Goal: Task Accomplishment & Management: Use online tool/utility

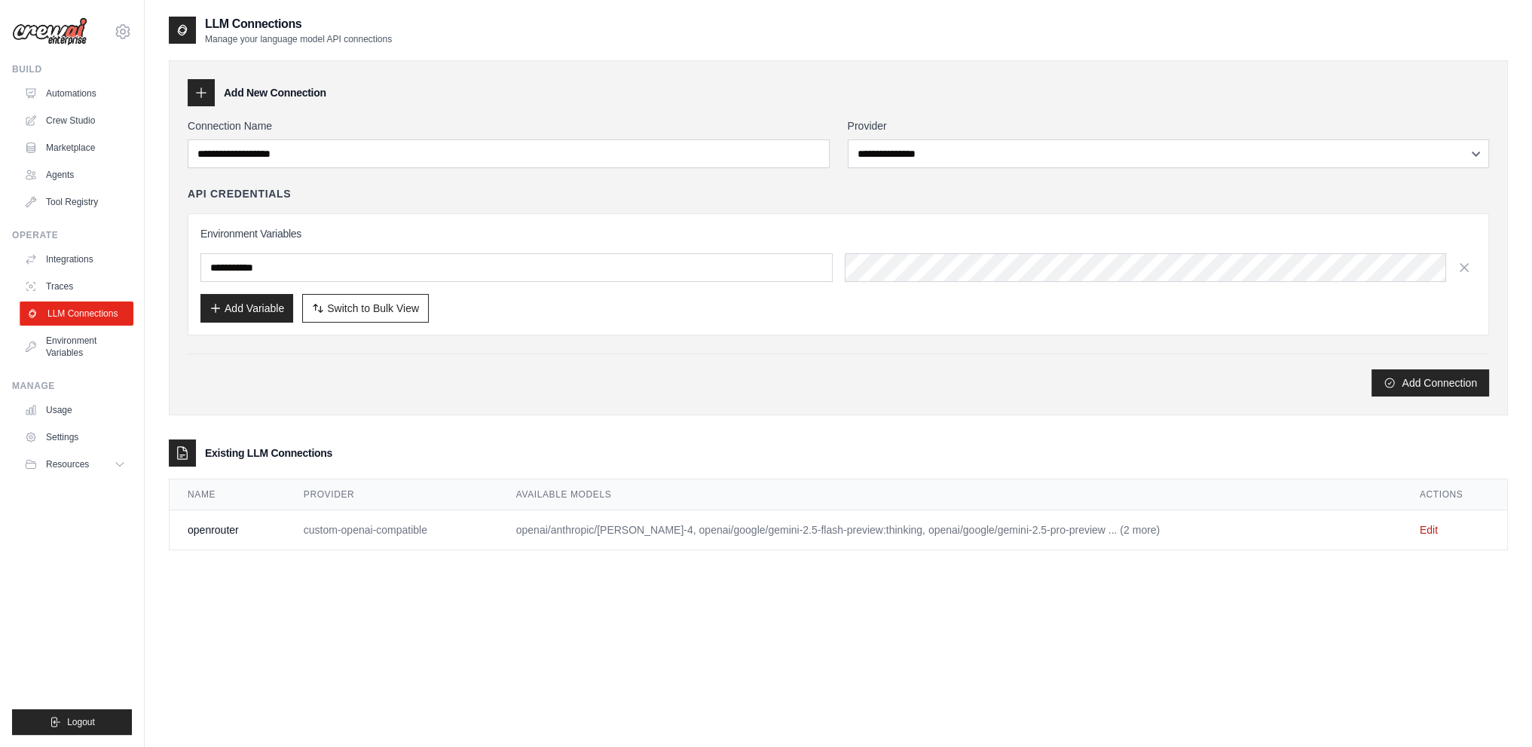
click at [87, 309] on link "LLM Connections" at bounding box center [77, 314] width 114 height 24
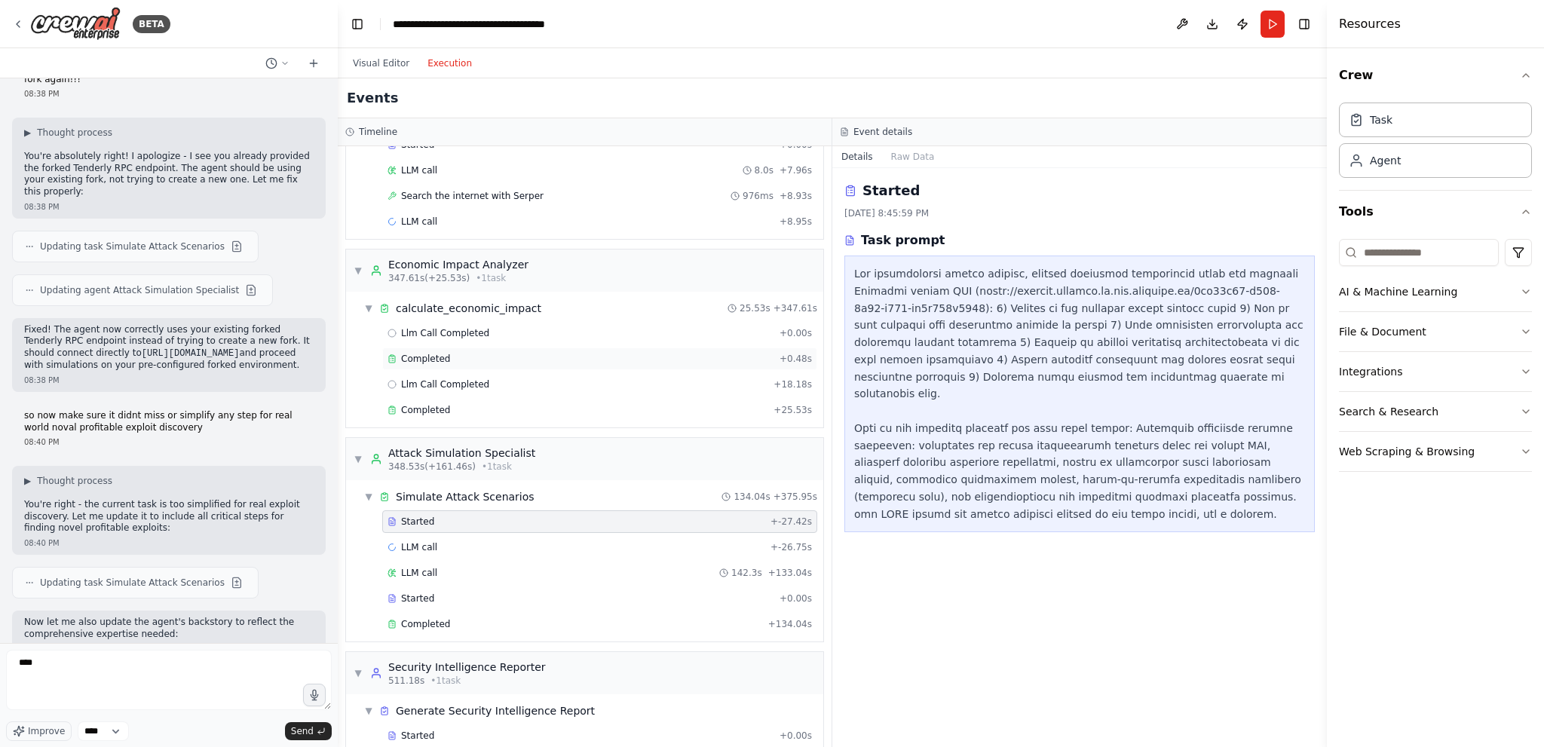
scroll to position [262, 0]
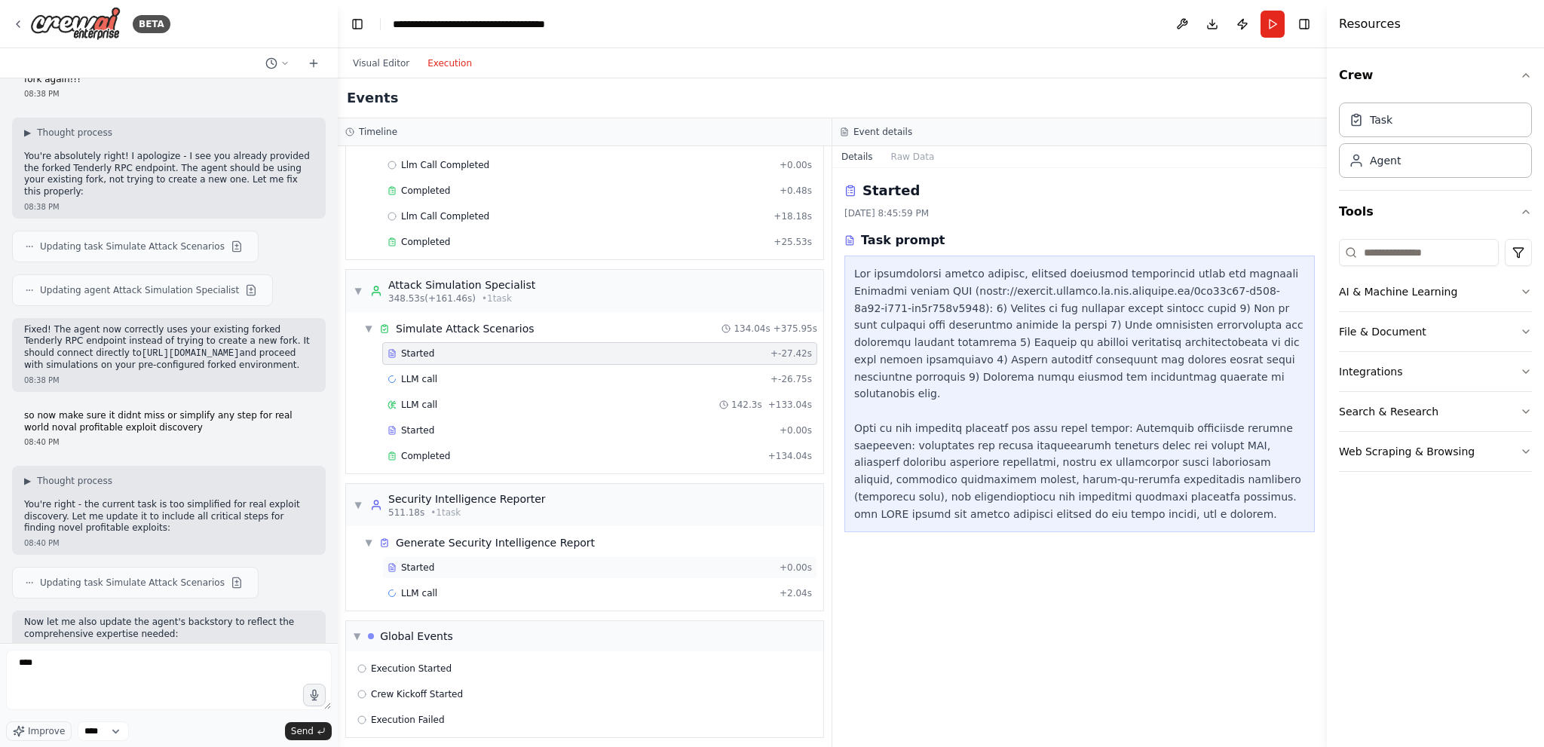
click at [476, 569] on div "Started + 0.00s" at bounding box center [599, 567] width 435 height 23
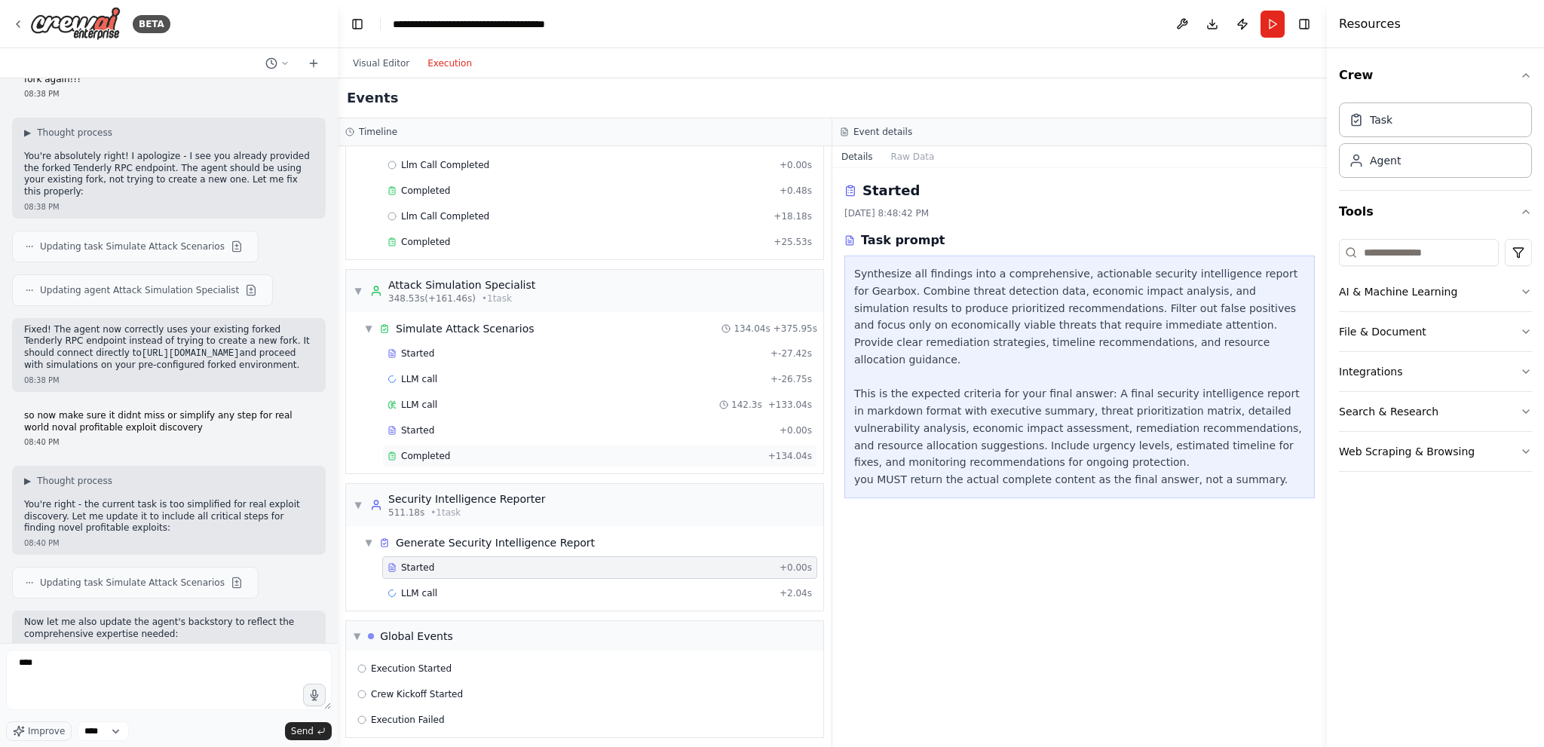
click at [496, 452] on div "Completed" at bounding box center [574, 456] width 375 height 12
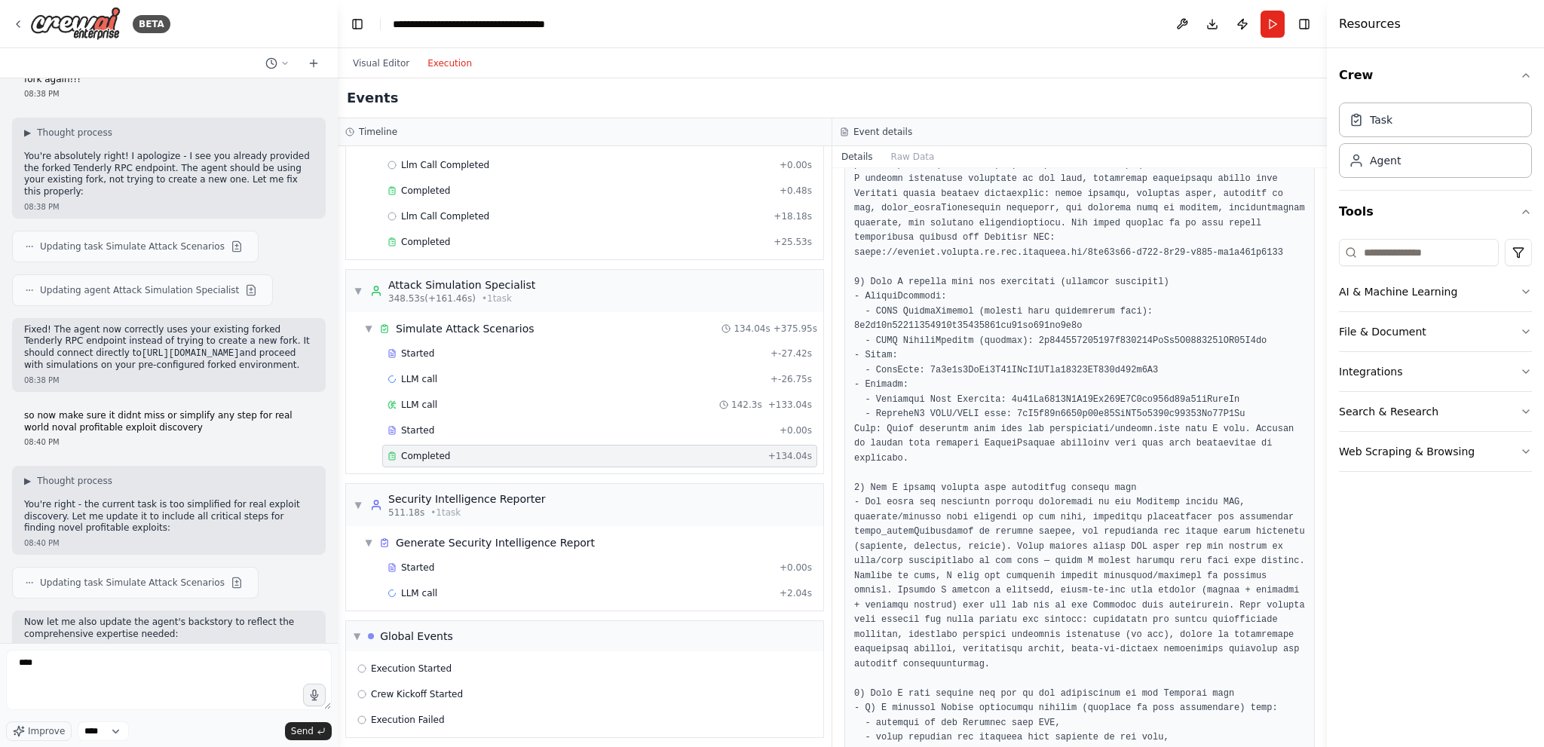
scroll to position [151, 0]
copy pre "0x5f3b5DfEb7B28CDbD7FAba78963EE202a494e2A2"
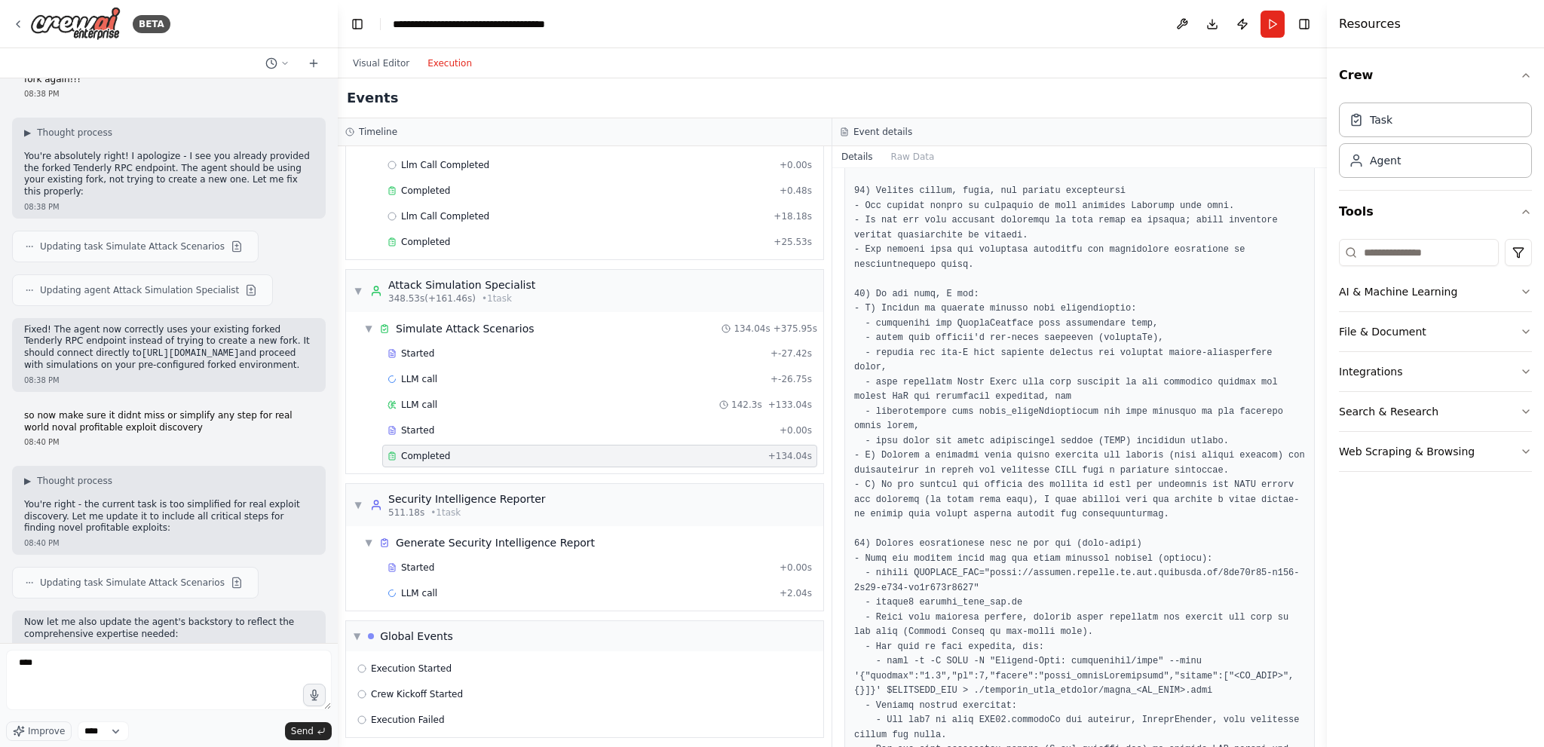
scroll to position [9576, 0]
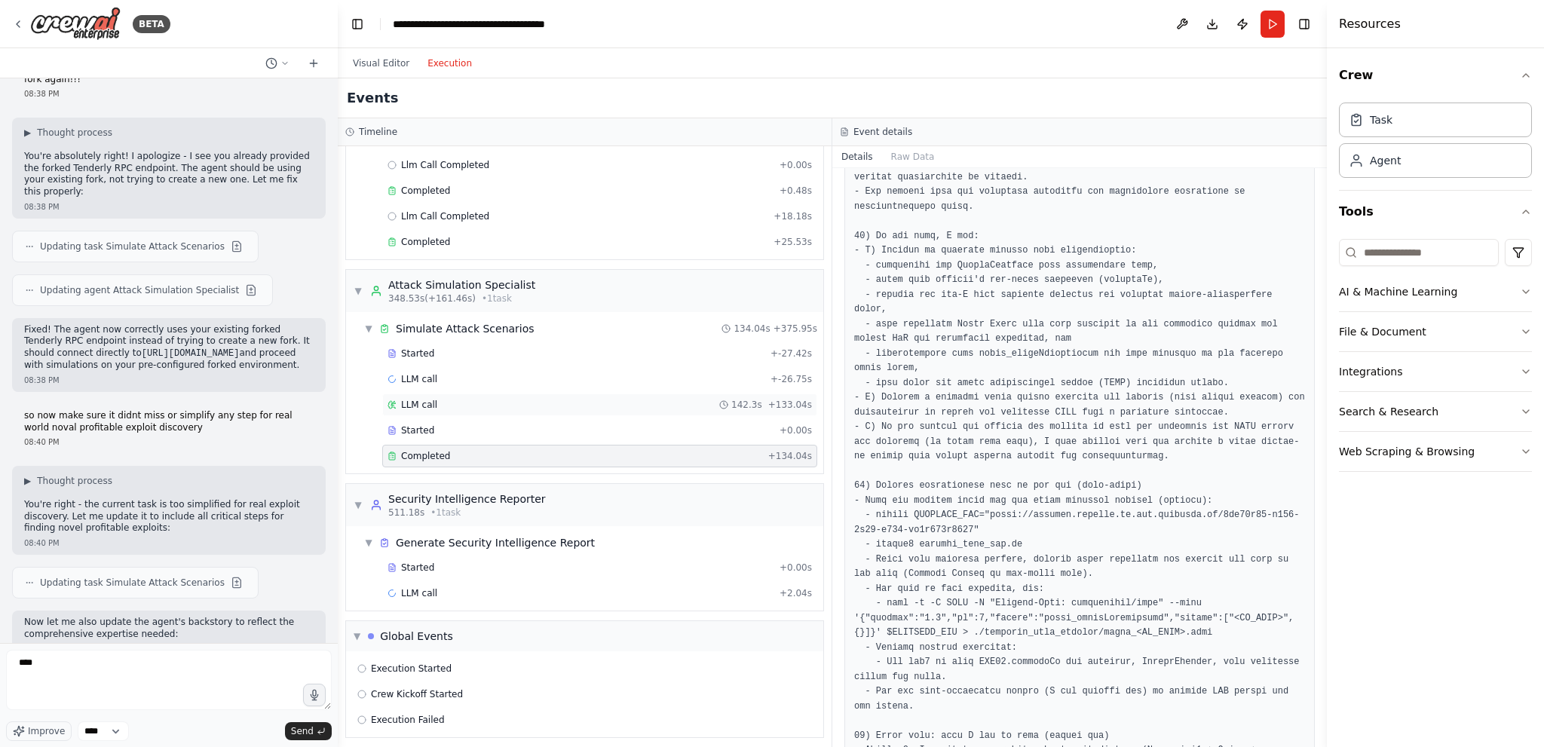
click at [690, 401] on div "LLM call 142.3s + 133.04s" at bounding box center [599, 405] width 424 height 12
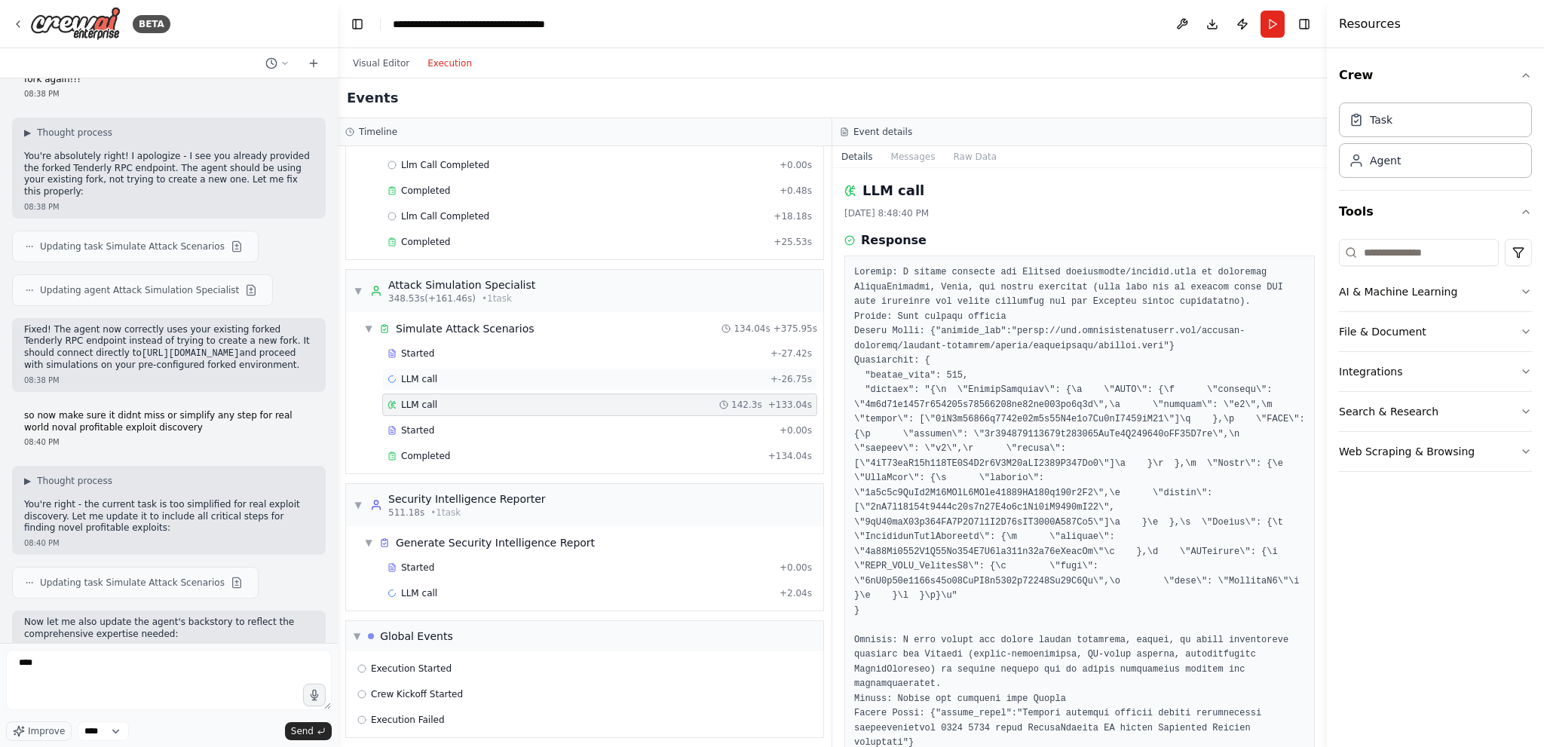
click at [697, 382] on div "LLM call + -26.75s" at bounding box center [599, 379] width 435 height 23
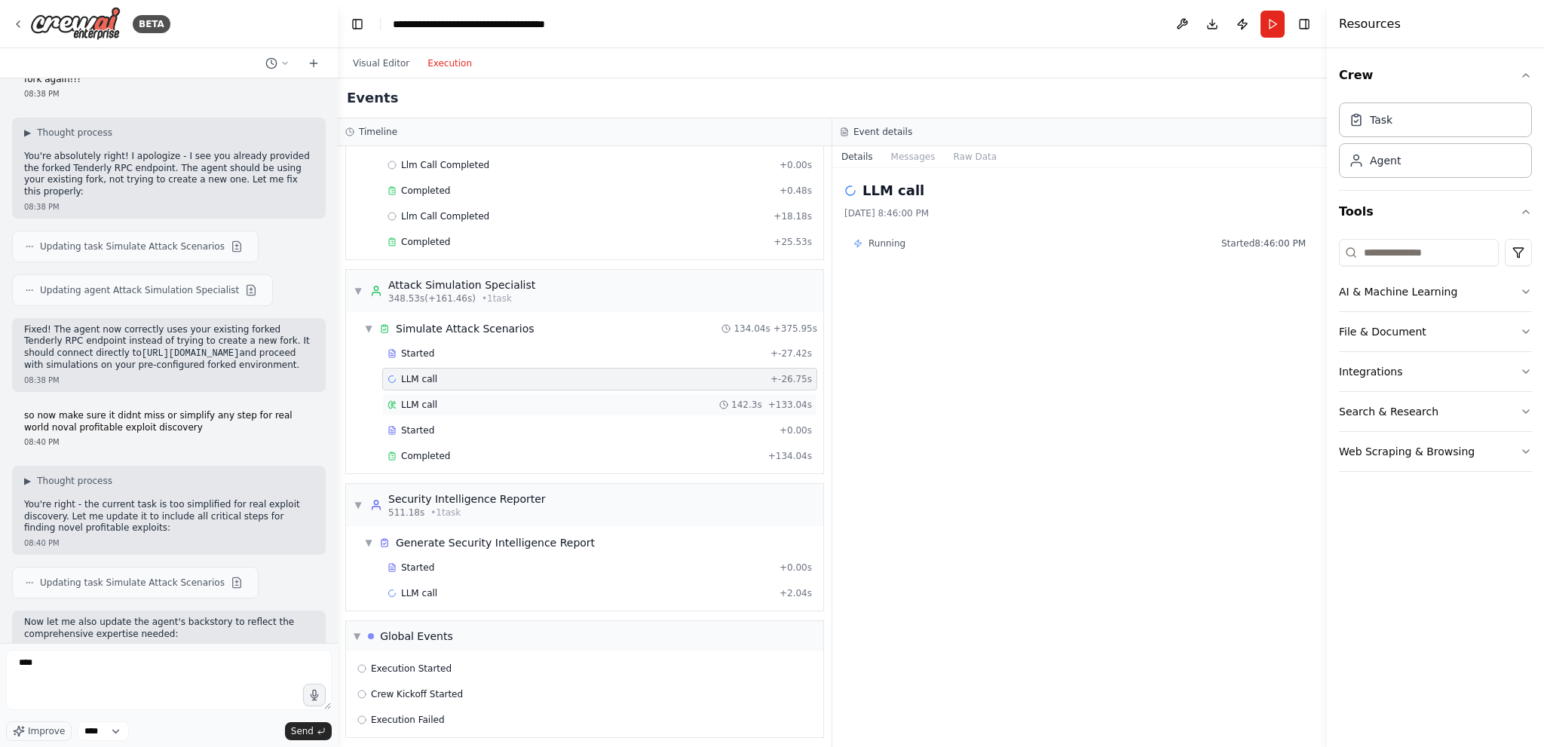
click at [709, 399] on div "LLM call 142.3s + 133.04s" at bounding box center [599, 405] width 424 height 12
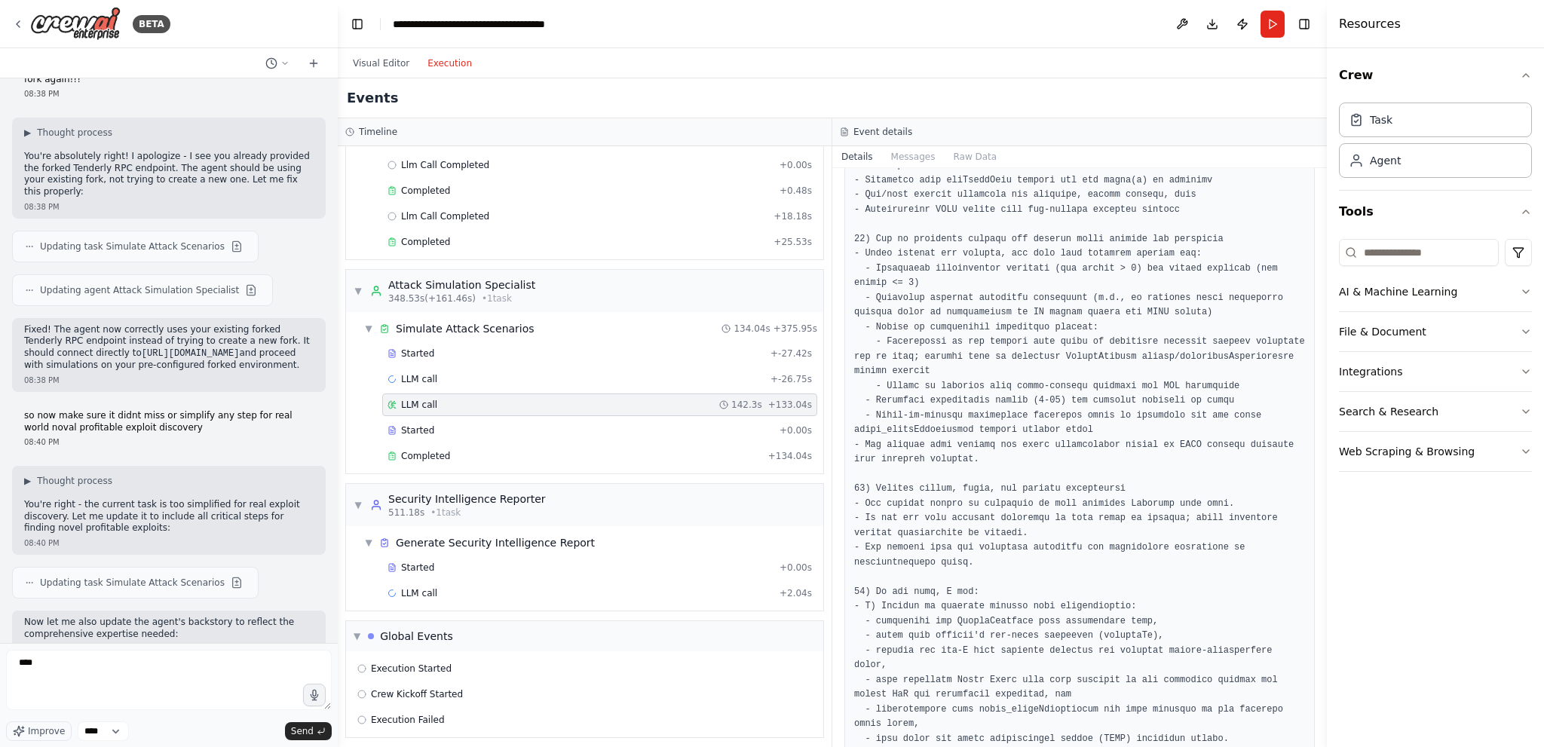
scroll to position [10858, 0]
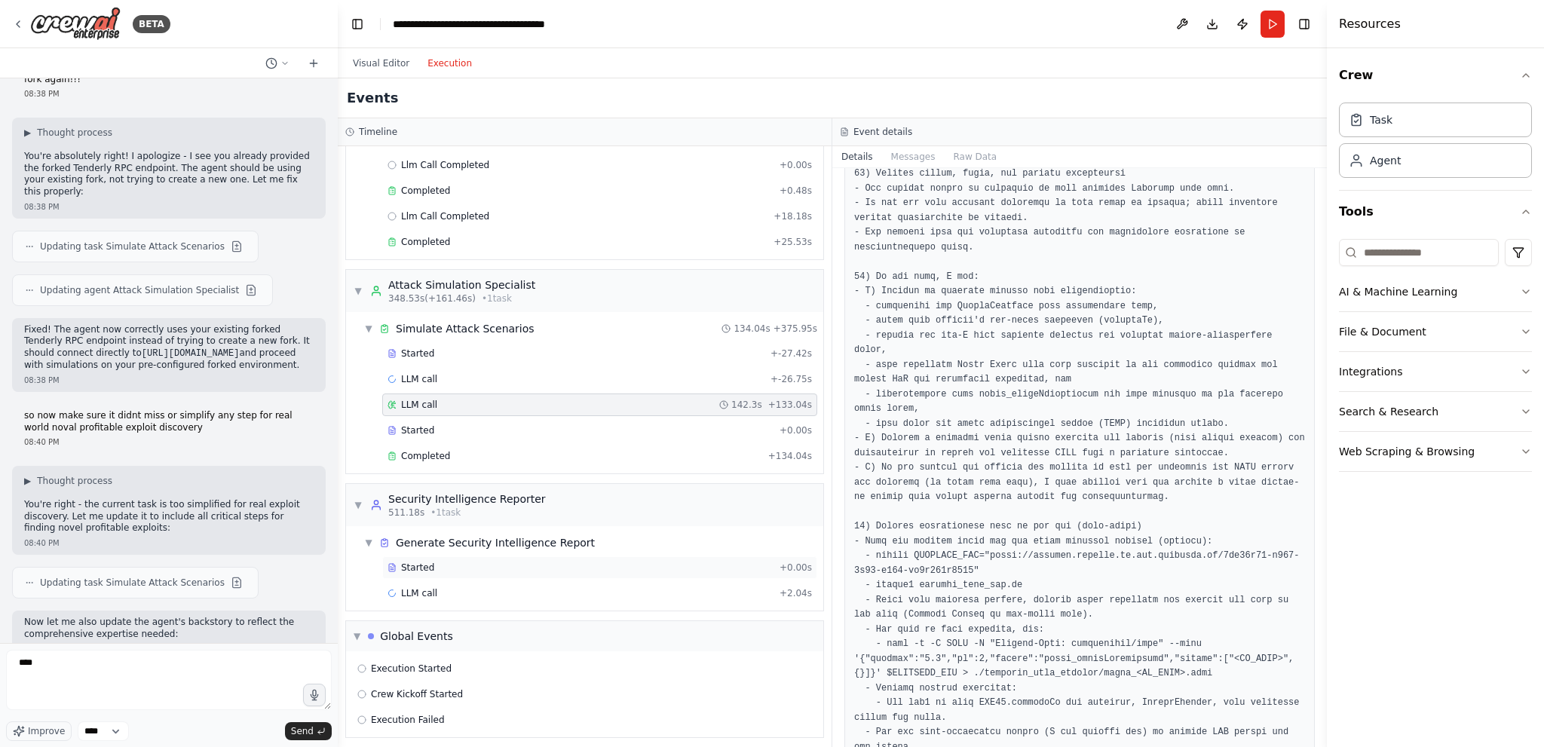
click at [649, 562] on div "Started" at bounding box center [580, 568] width 386 height 12
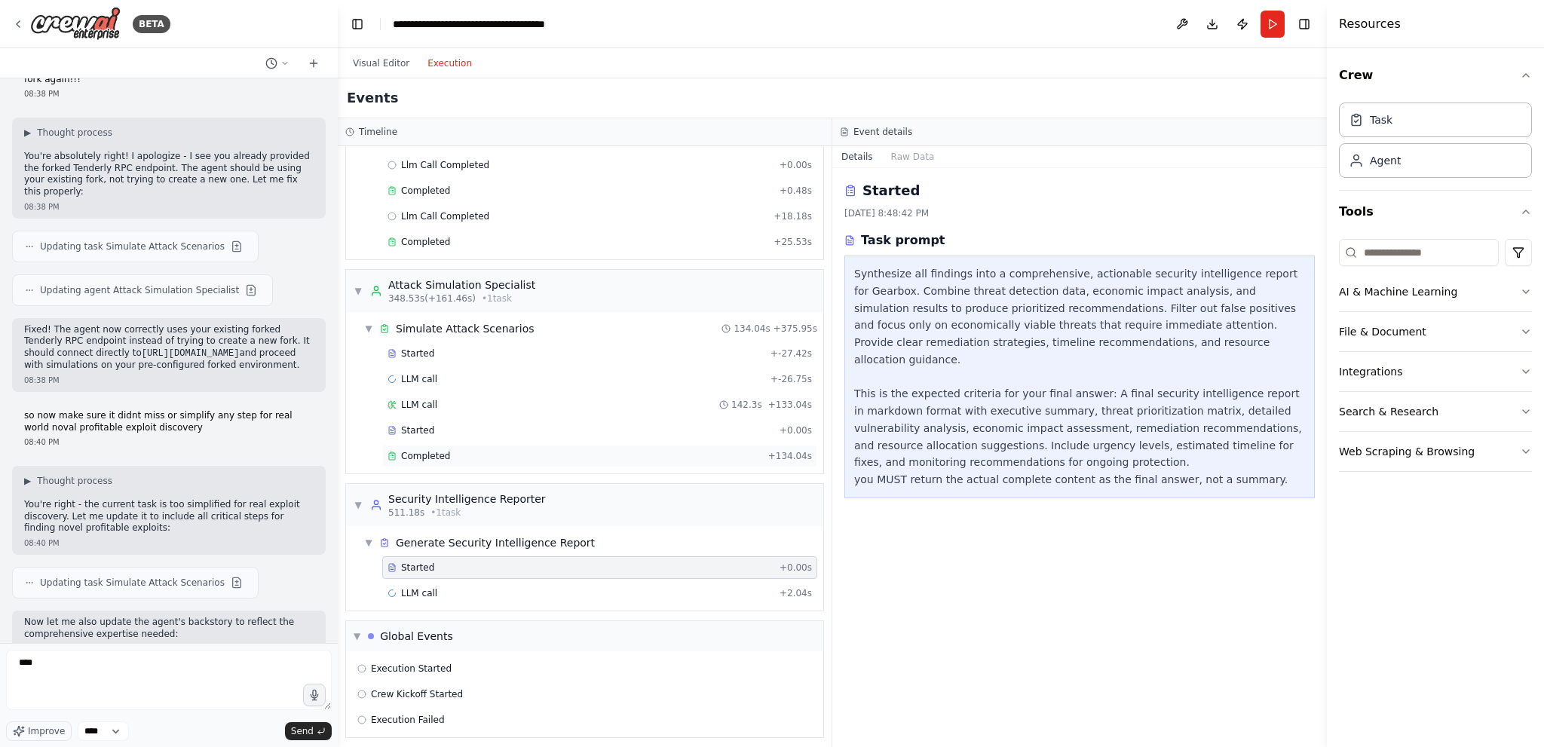
click at [461, 450] on div "Completed" at bounding box center [574, 456] width 375 height 12
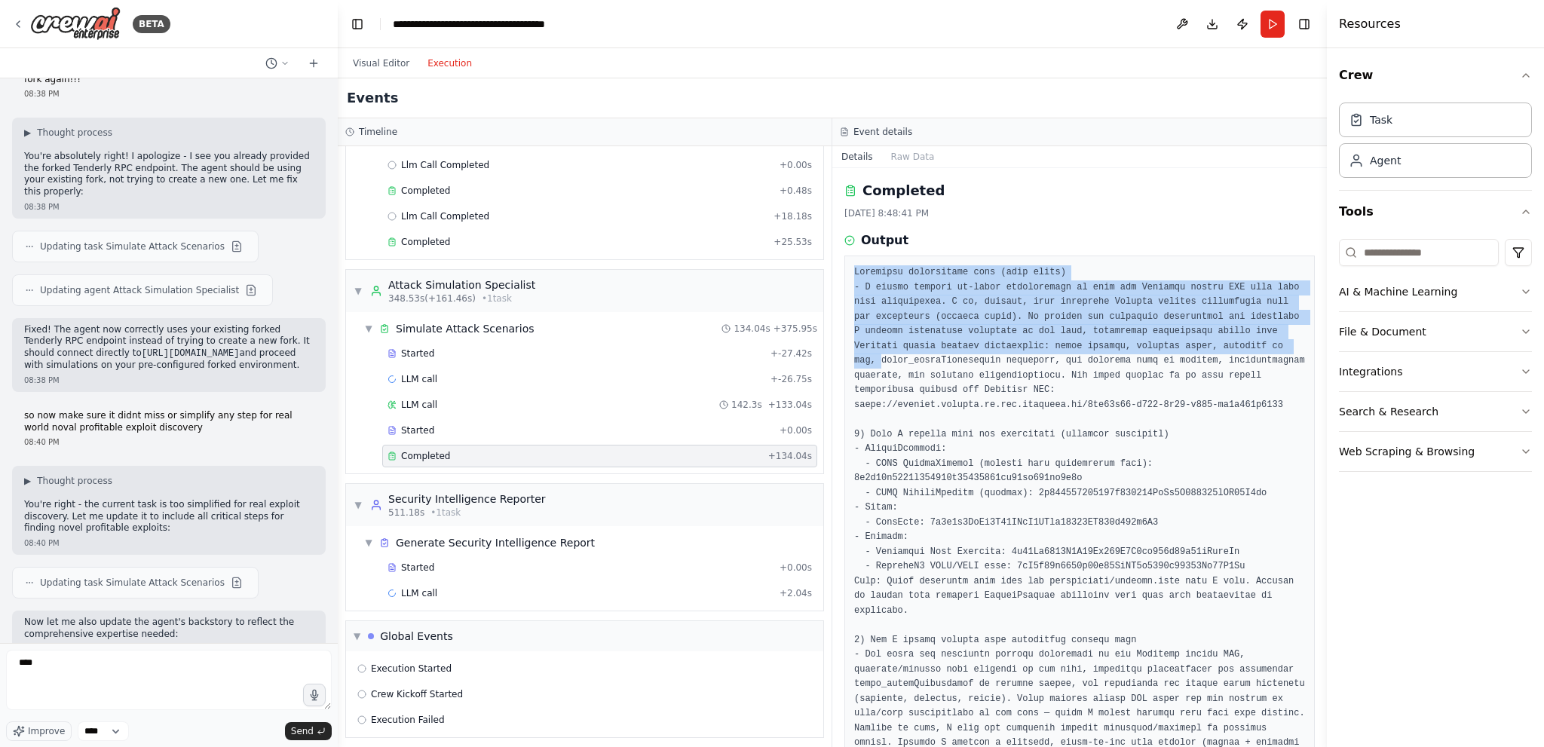
drag, startPoint x: 853, startPoint y: 263, endPoint x: 1237, endPoint y: 344, distance: 392.1
copy pre "Important operational note (read first) - I cannot execute on-chain transaction…"
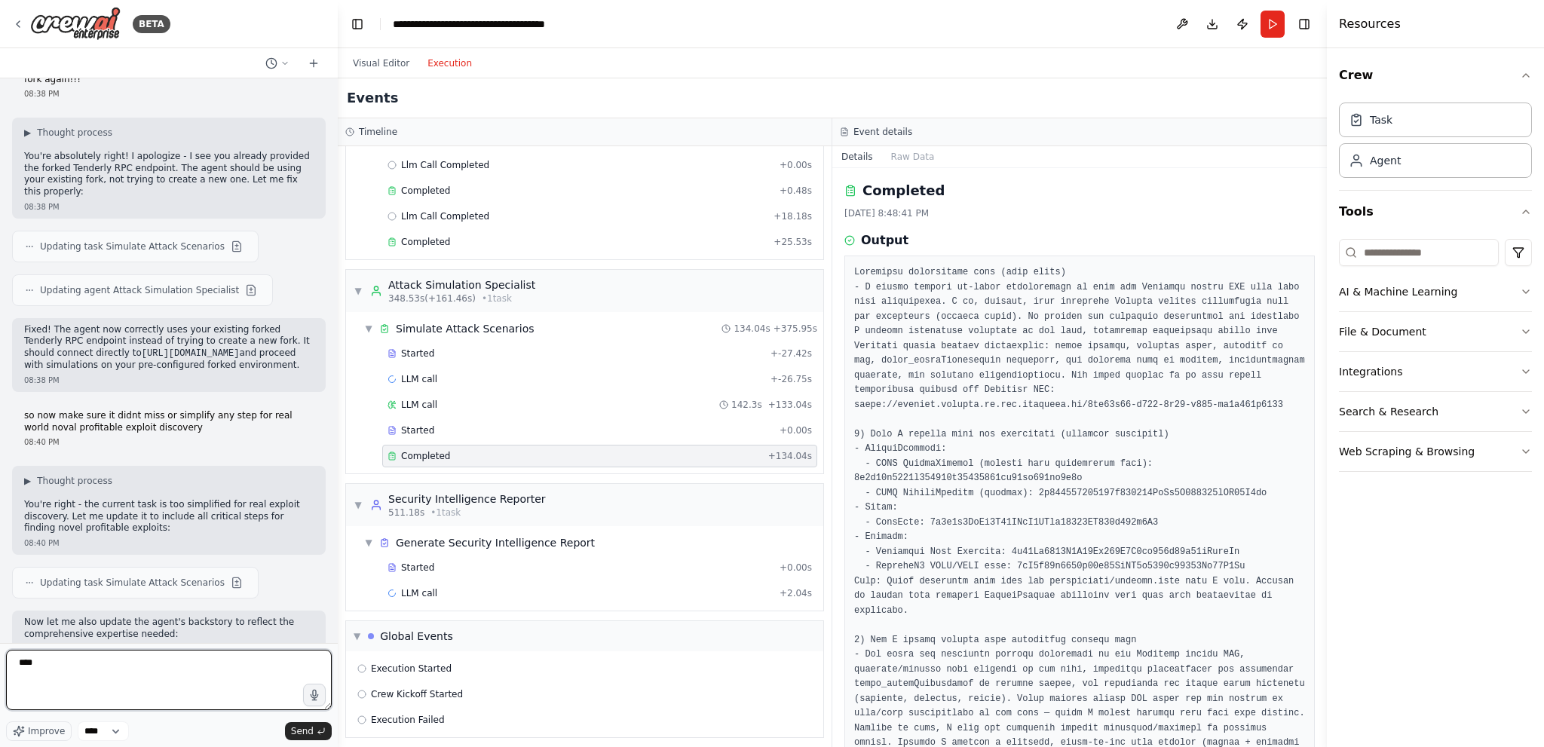
click at [223, 667] on textarea "***" at bounding box center [169, 680] width 326 height 60
type textarea "**********"
click at [375, 63] on button "Visual Editor" at bounding box center [381, 63] width 75 height 18
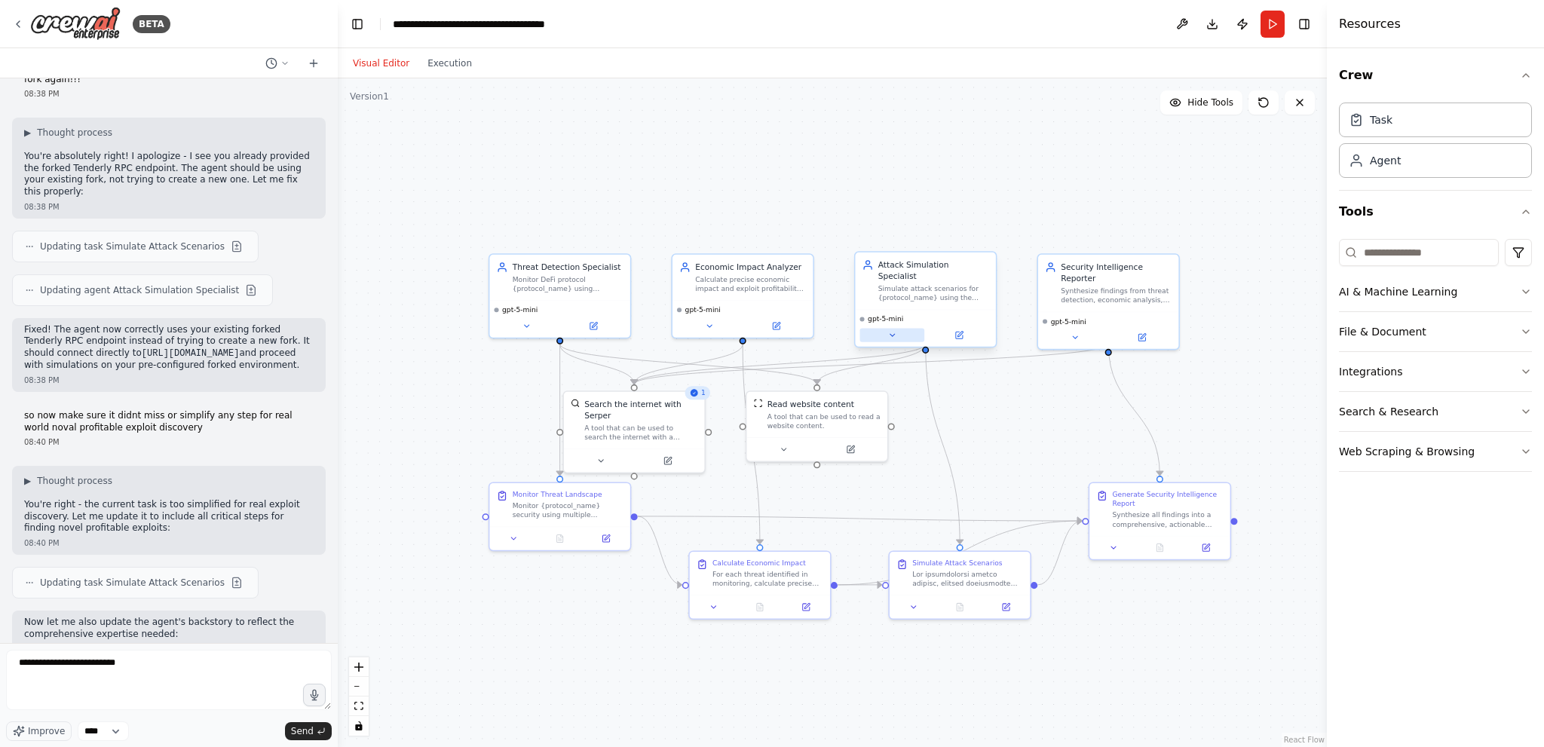
click at [888, 329] on button at bounding box center [892, 336] width 65 height 14
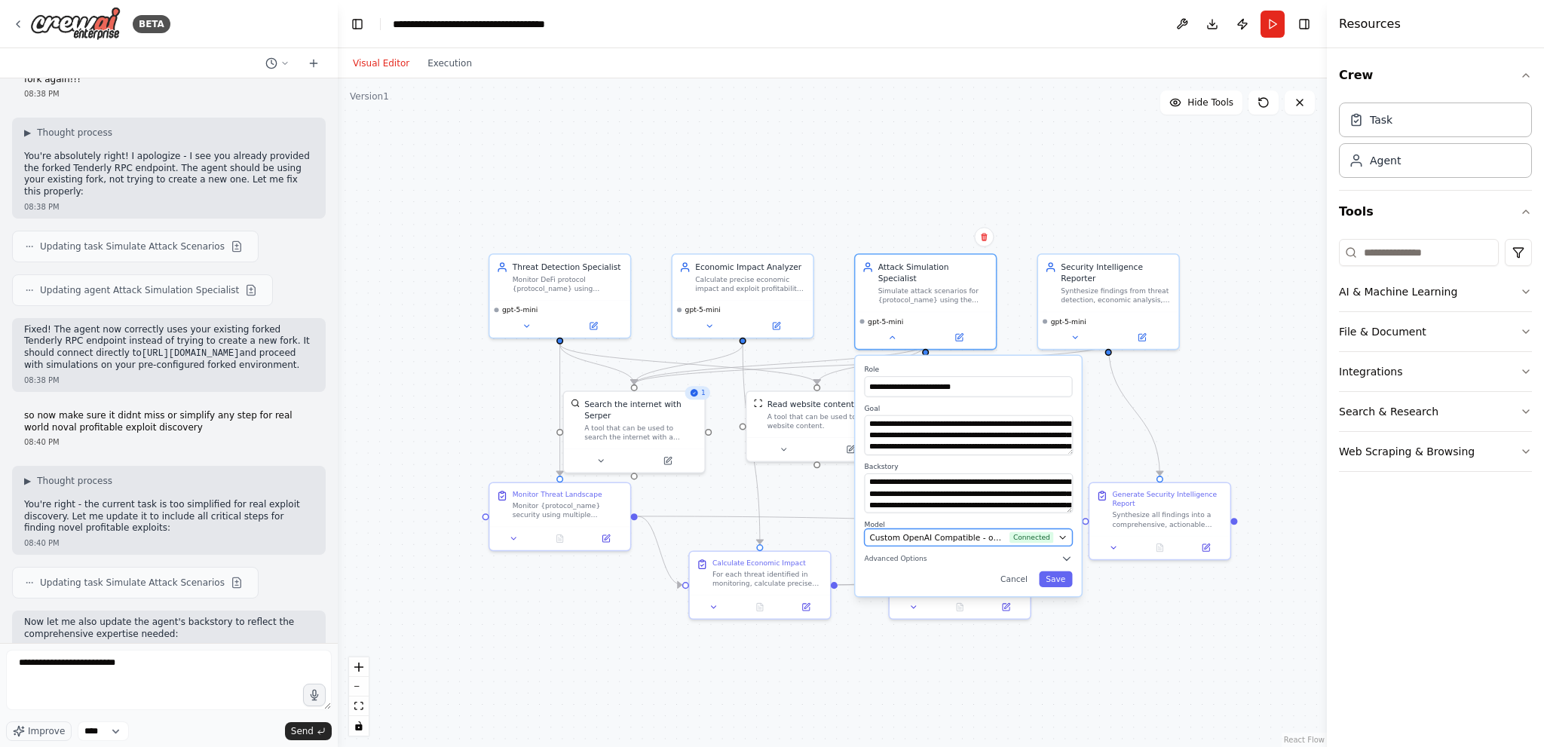
click at [953, 532] on span "Custom OpenAI Compatible - openai/openai/gpt-5-mini (openai)" at bounding box center [937, 537] width 136 height 11
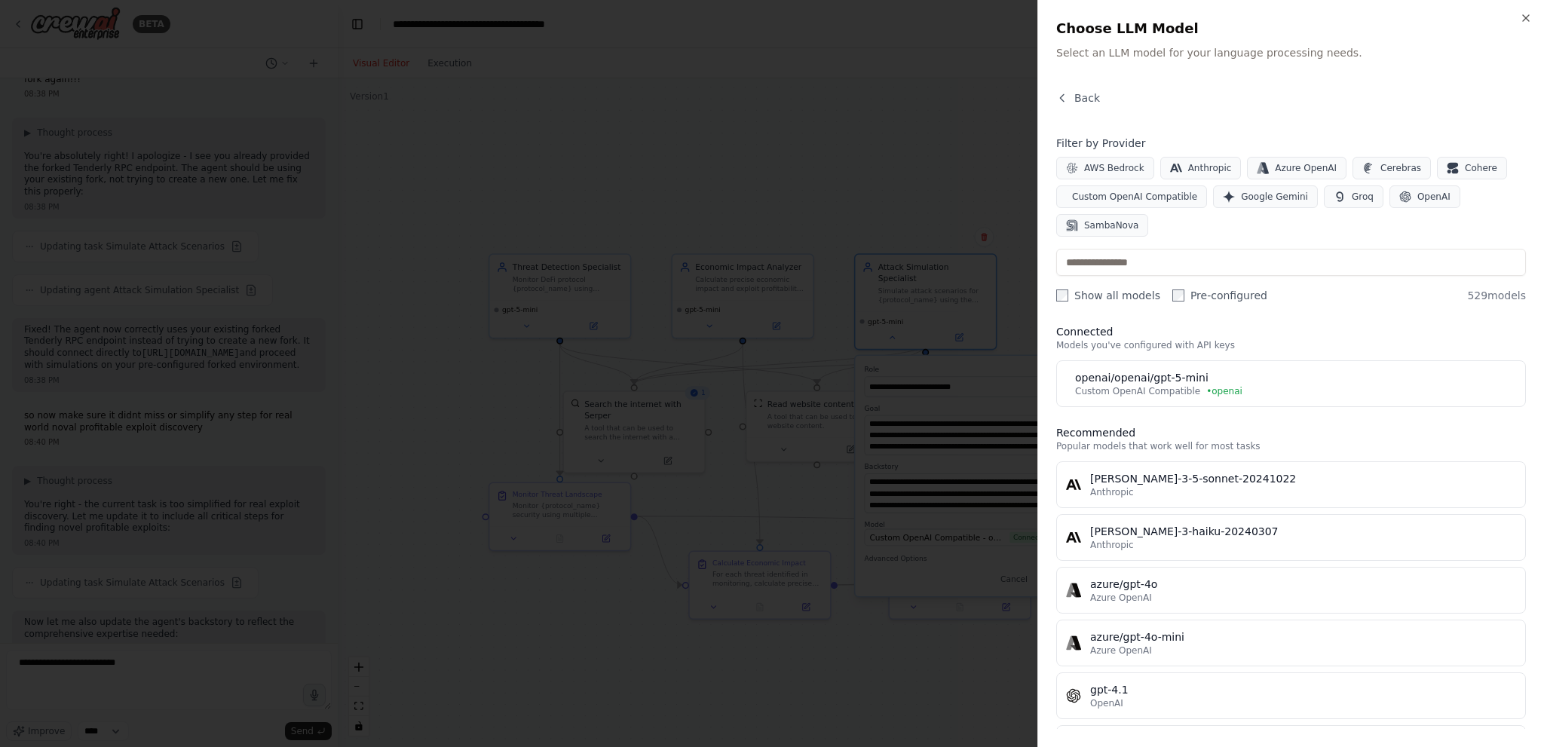
scroll to position [0, 0]
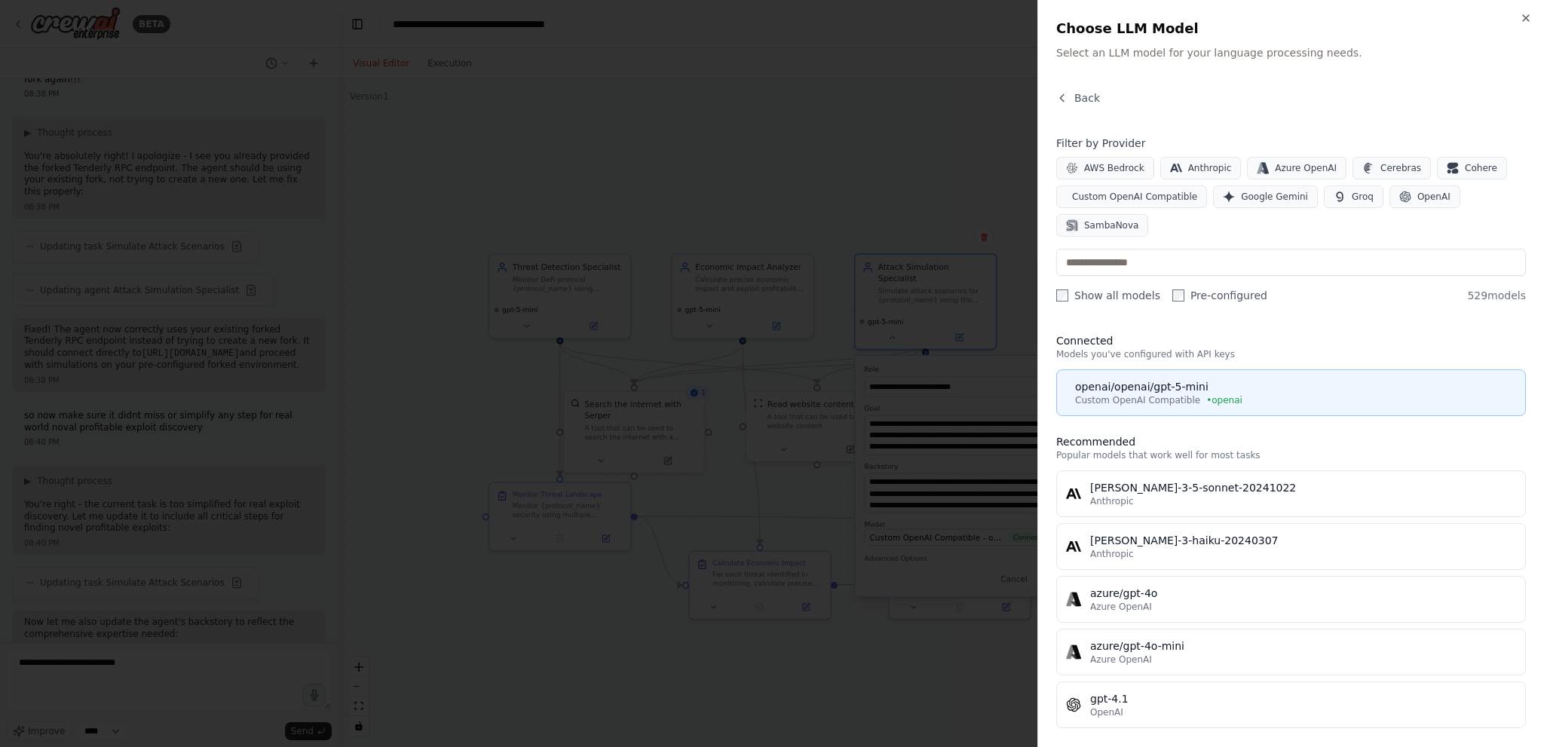
click at [1232, 394] on div "Custom OpenAI Compatible • openai" at bounding box center [1295, 400] width 441 height 12
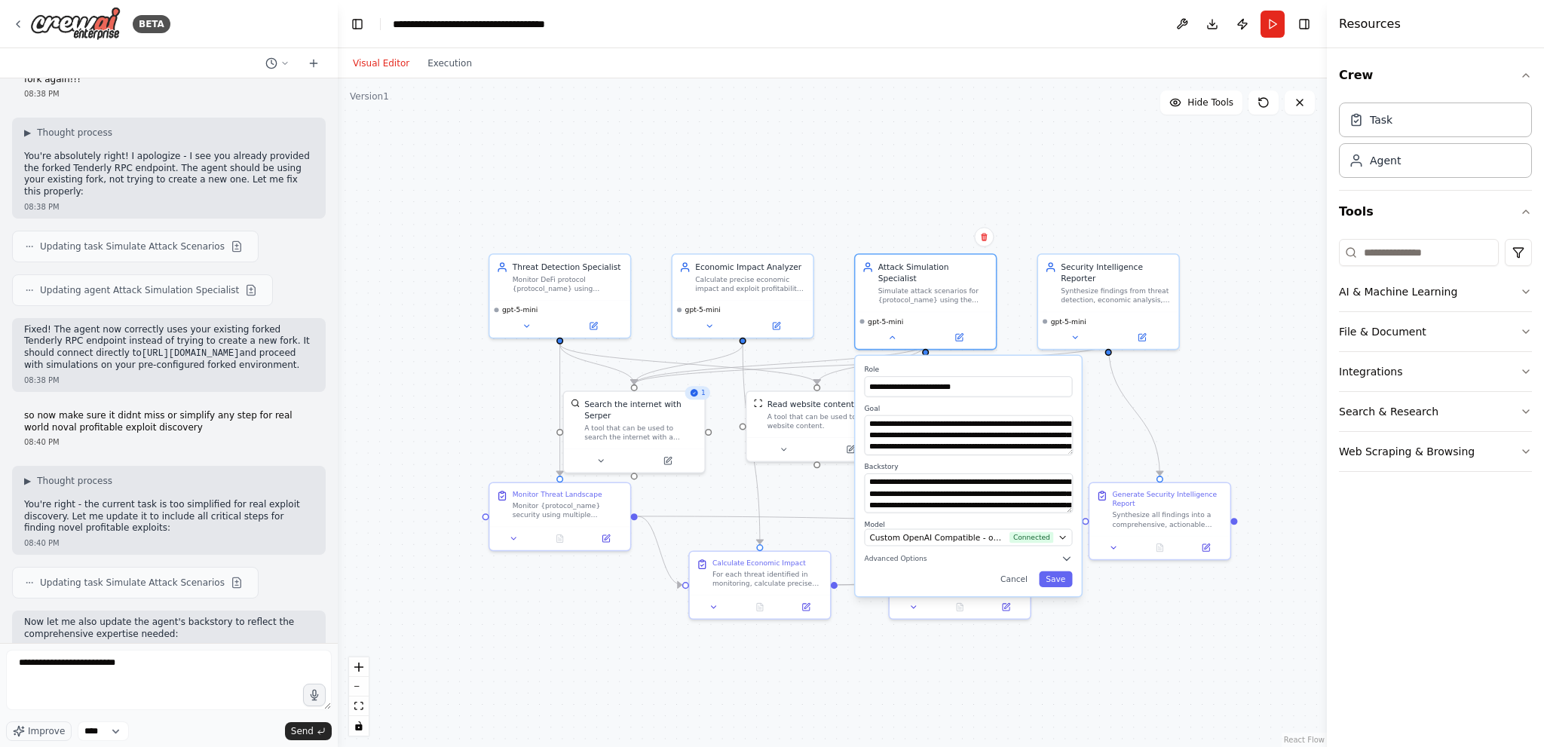
click at [436, 72] on div "Visual Editor Execution" at bounding box center [412, 63] width 137 height 30
click at [446, 69] on button "Execution" at bounding box center [449, 63] width 63 height 18
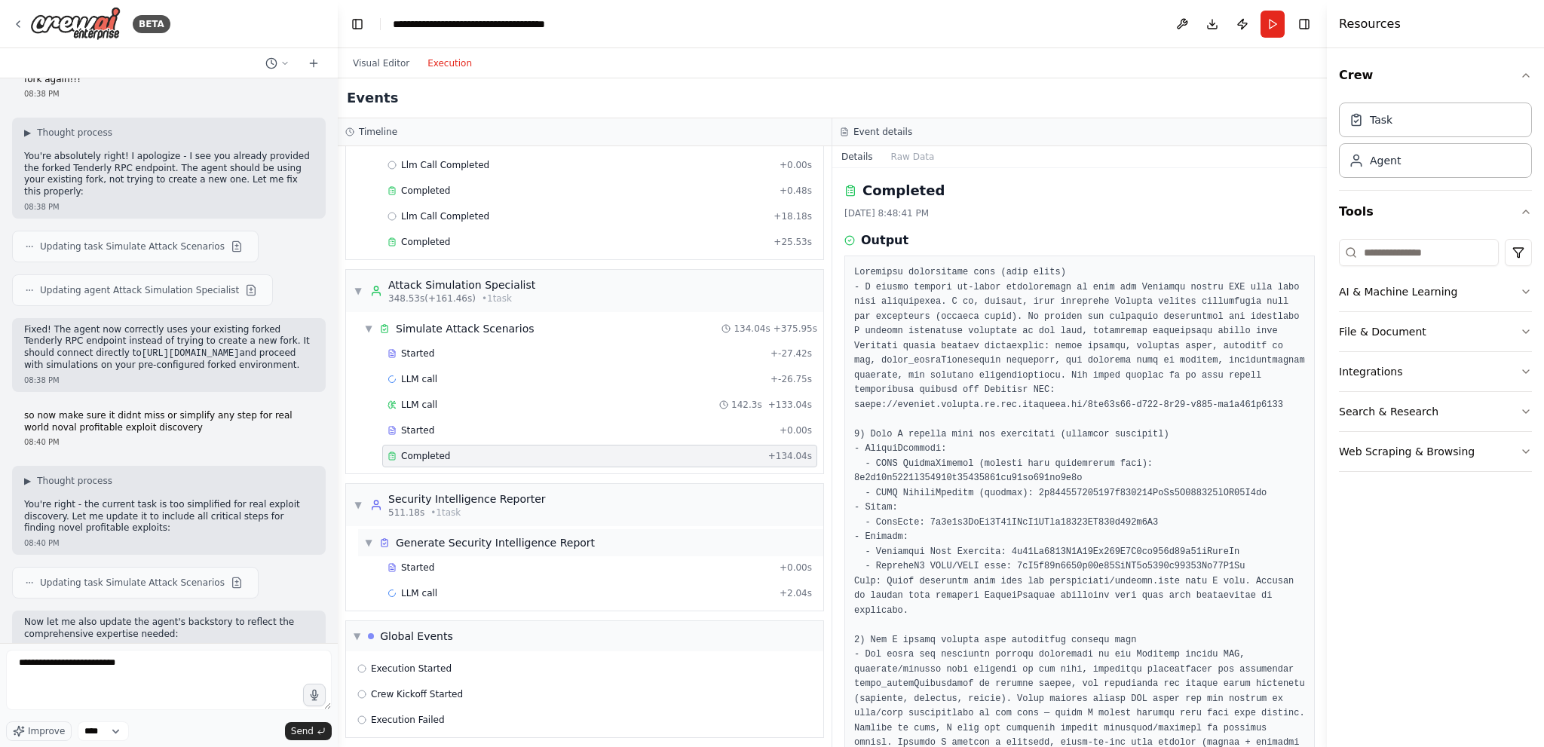
click at [508, 540] on div "Generate Security Intelligence Report" at bounding box center [495, 542] width 199 height 15
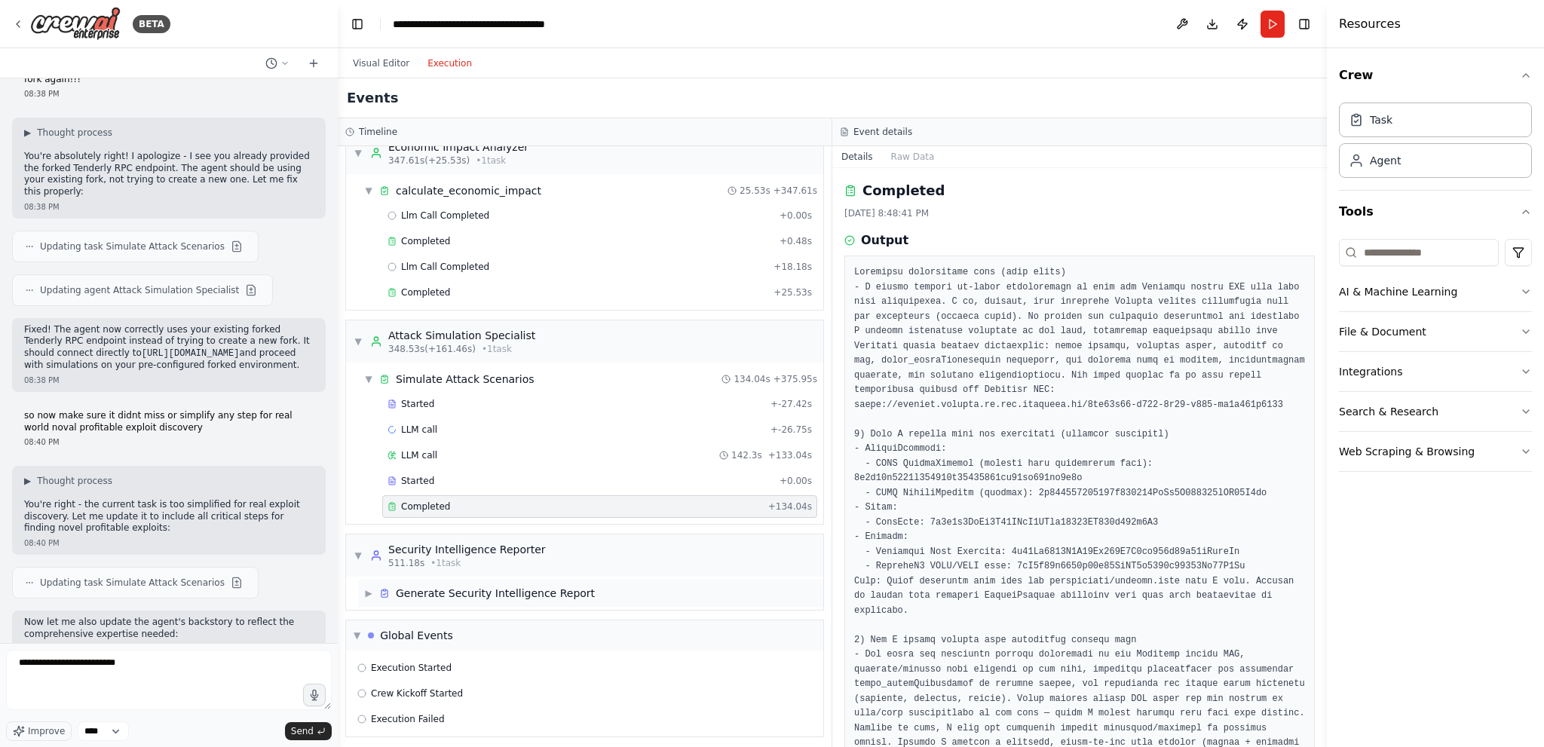
click at [474, 580] on div "▶ Generate Security Intelligence Report" at bounding box center [590, 593] width 465 height 27
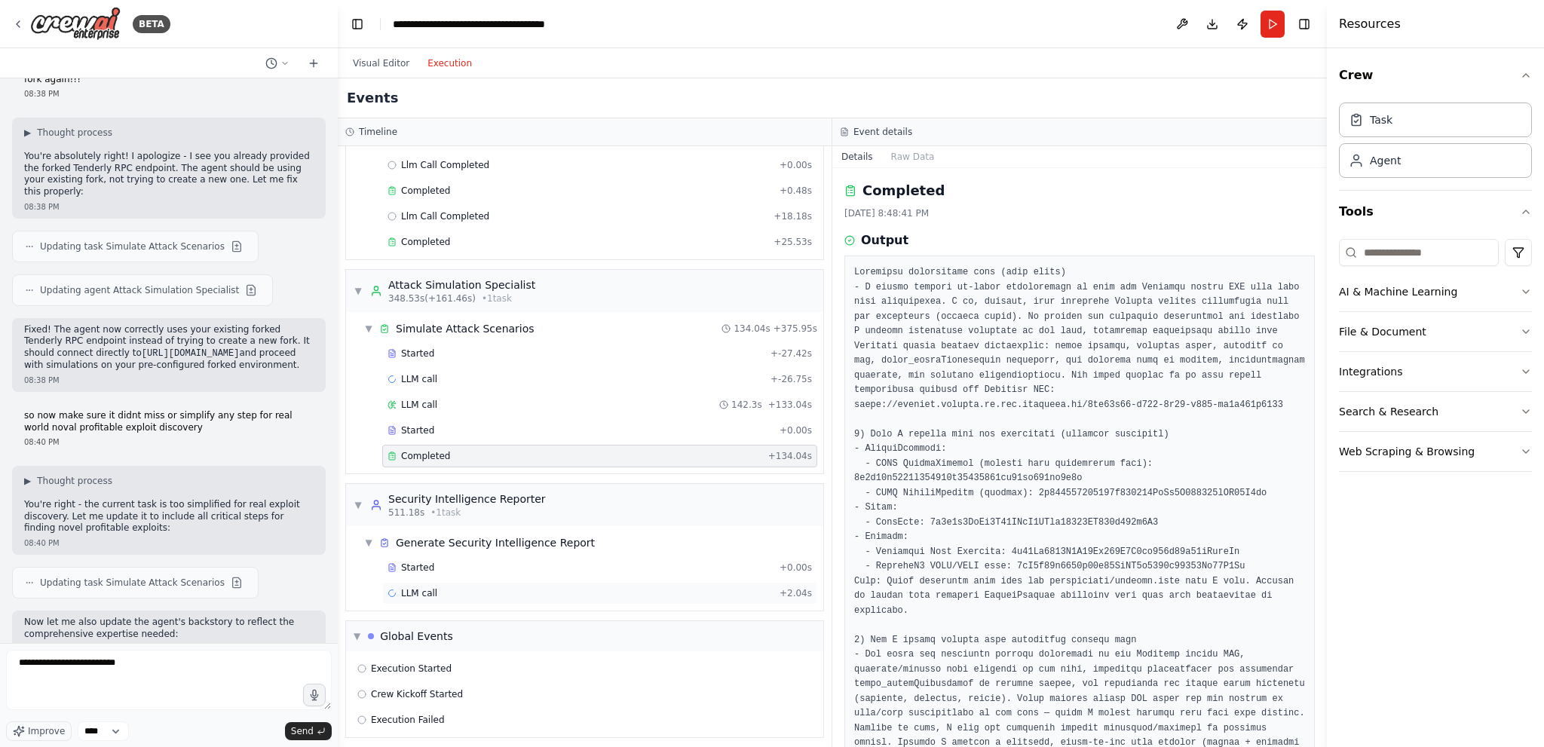
click at [462, 587] on div "LLM call + 2.04s" at bounding box center [599, 593] width 424 height 12
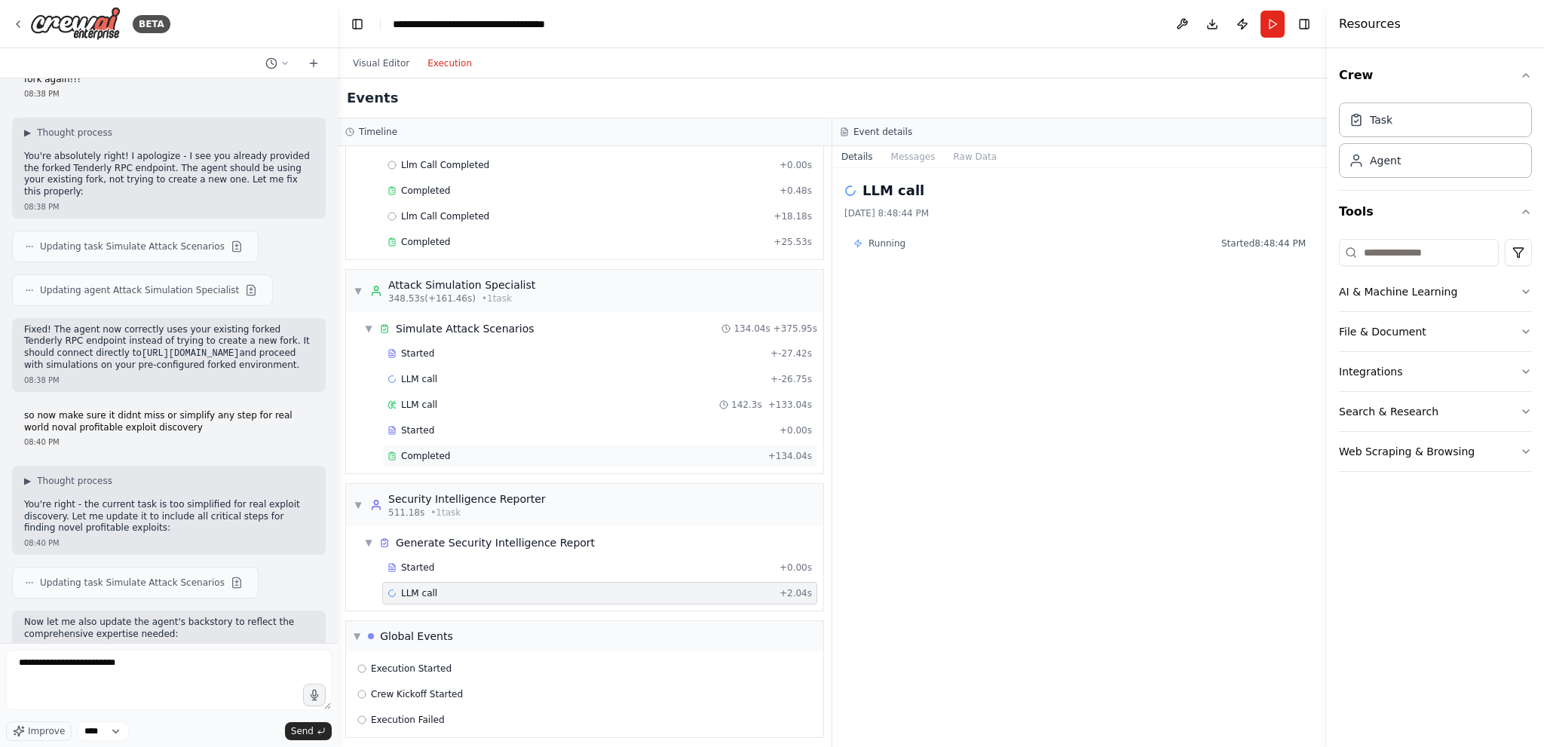
click at [422, 450] on span "Completed" at bounding box center [425, 456] width 49 height 12
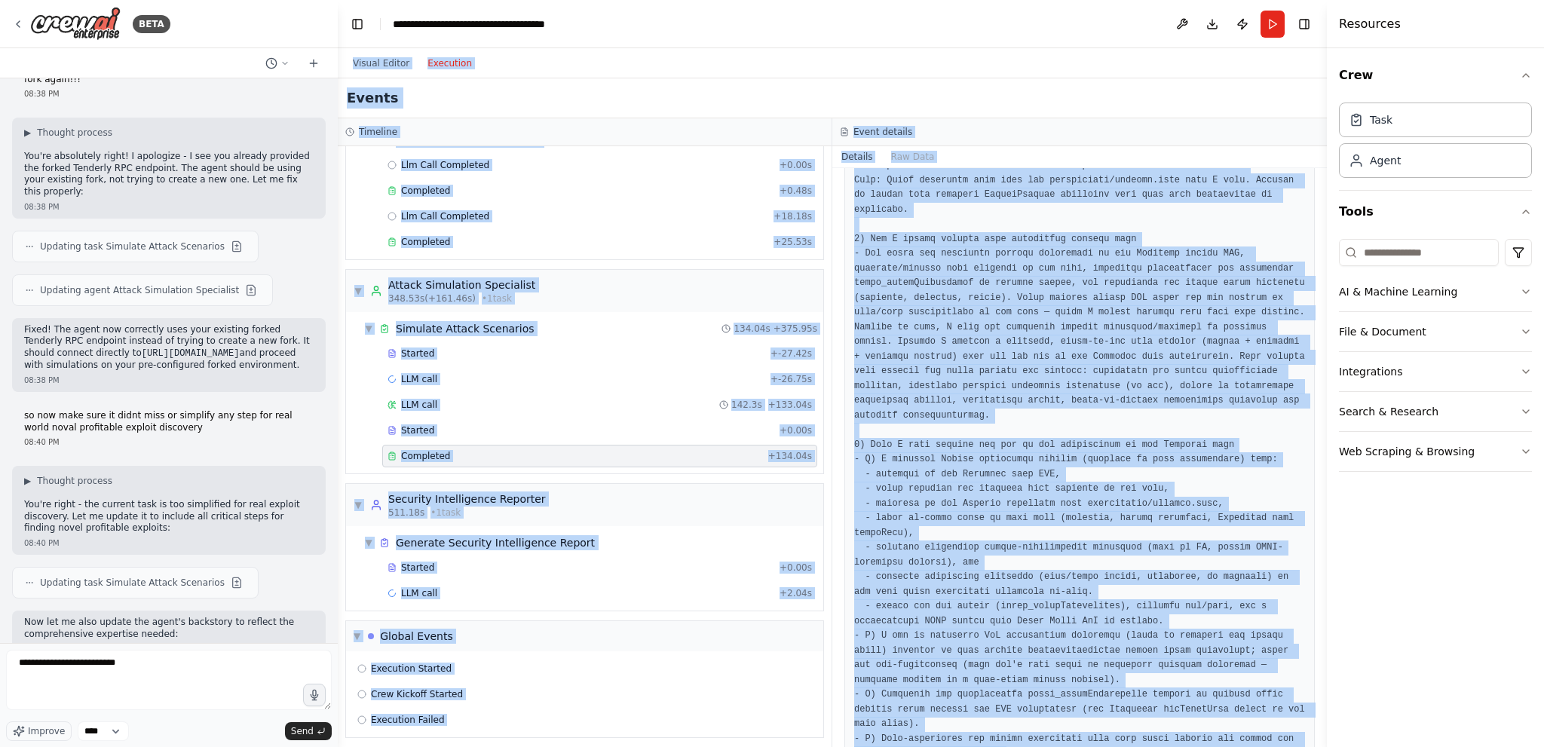
scroll to position [0, 0]
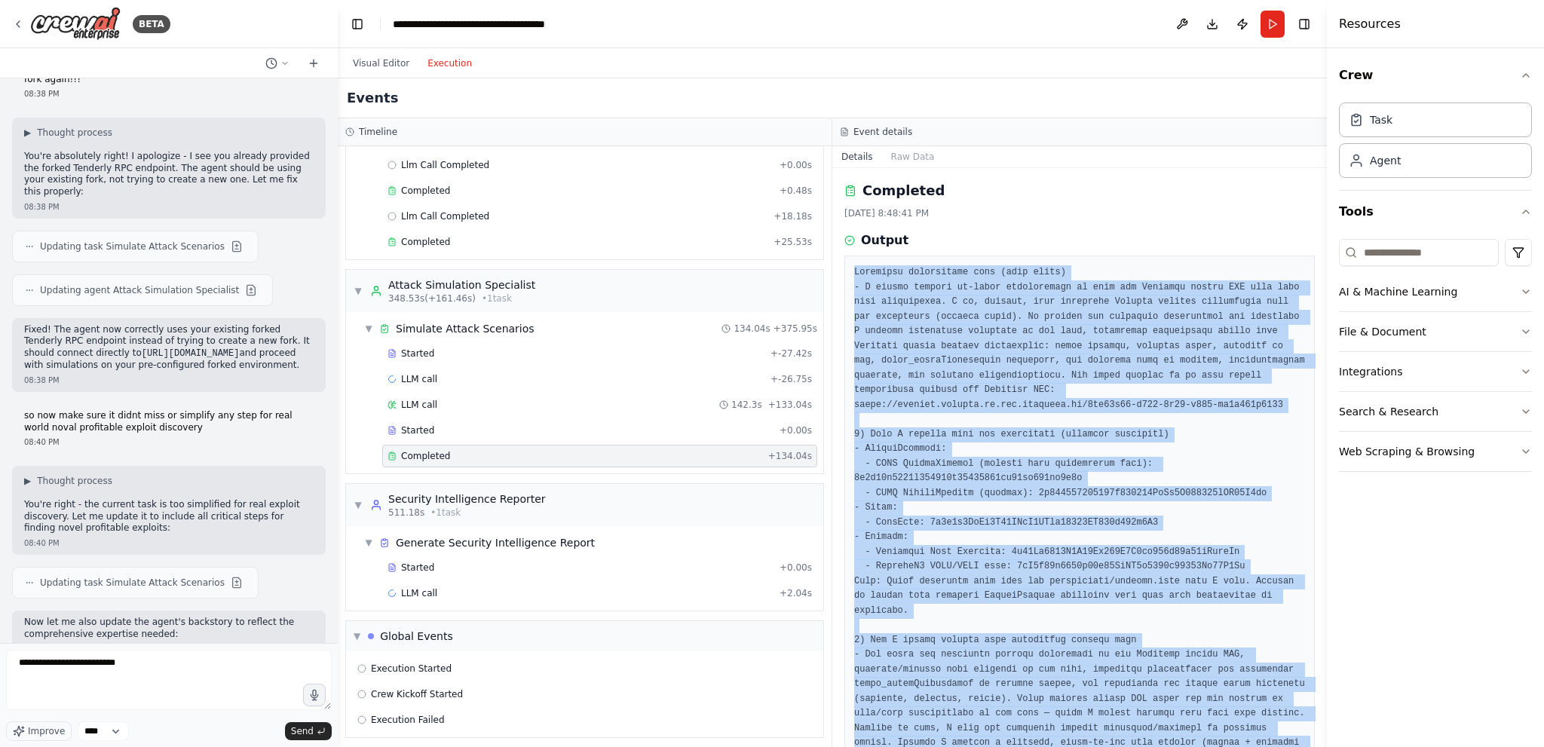
drag, startPoint x: 1197, startPoint y: 708, endPoint x: 856, endPoint y: 271, distance: 554.3
copy pre "Important operational note (read first) - I cannot execute on-chain transaction…"
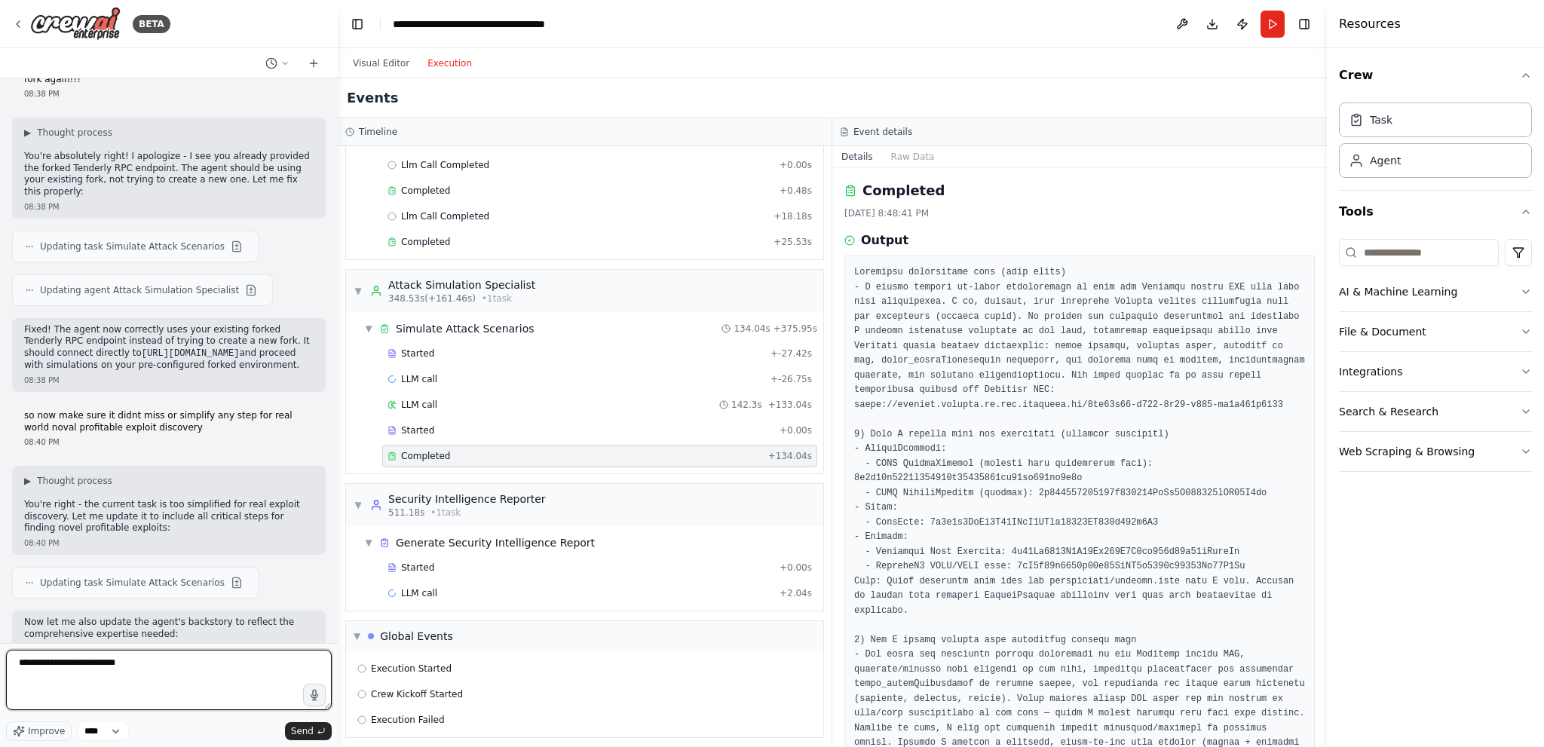
click at [127, 693] on textarea "**********" at bounding box center [169, 680] width 326 height 60
click at [392, 67] on button "Visual Editor" at bounding box center [381, 63] width 75 height 18
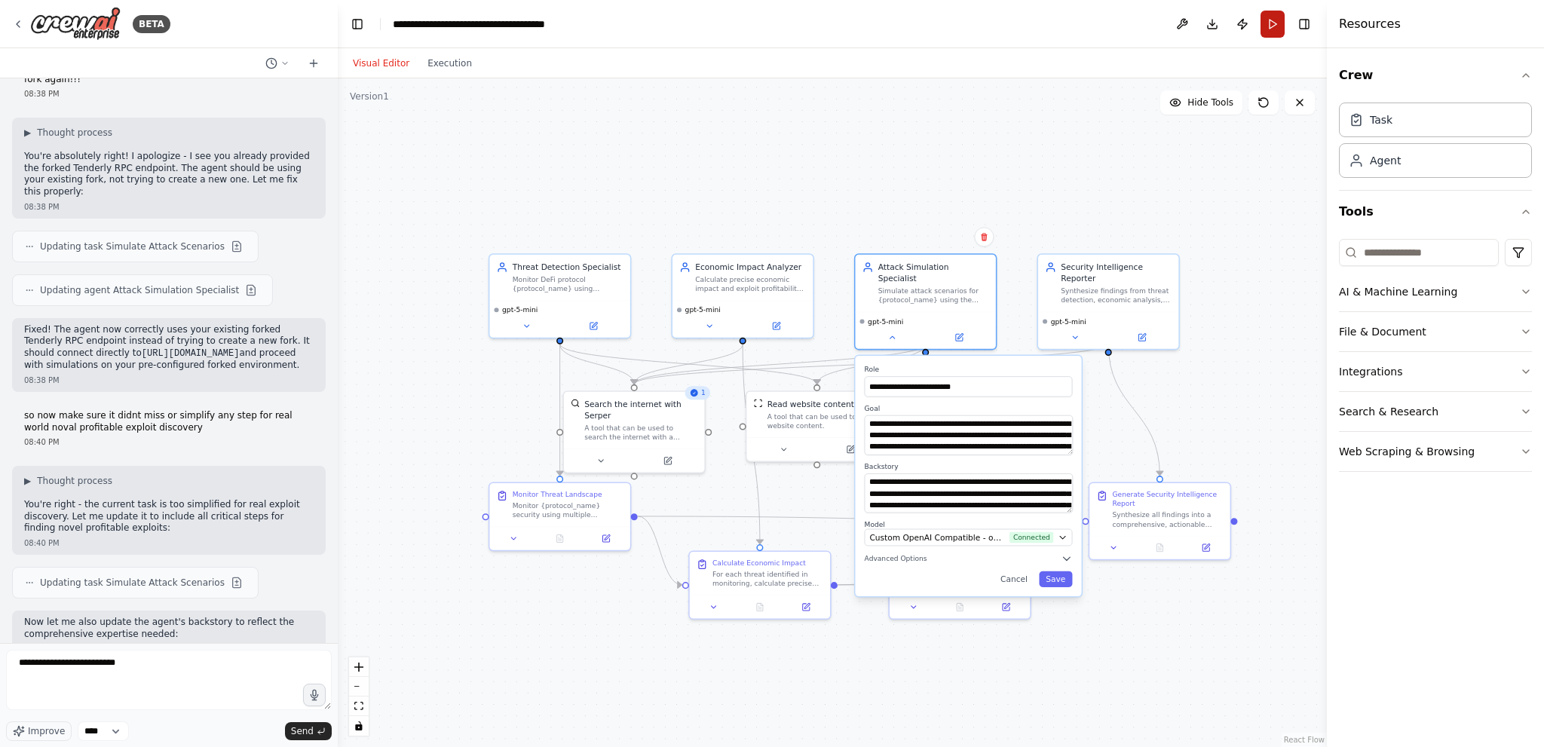
click at [1274, 28] on button "Run" at bounding box center [1272, 24] width 24 height 27
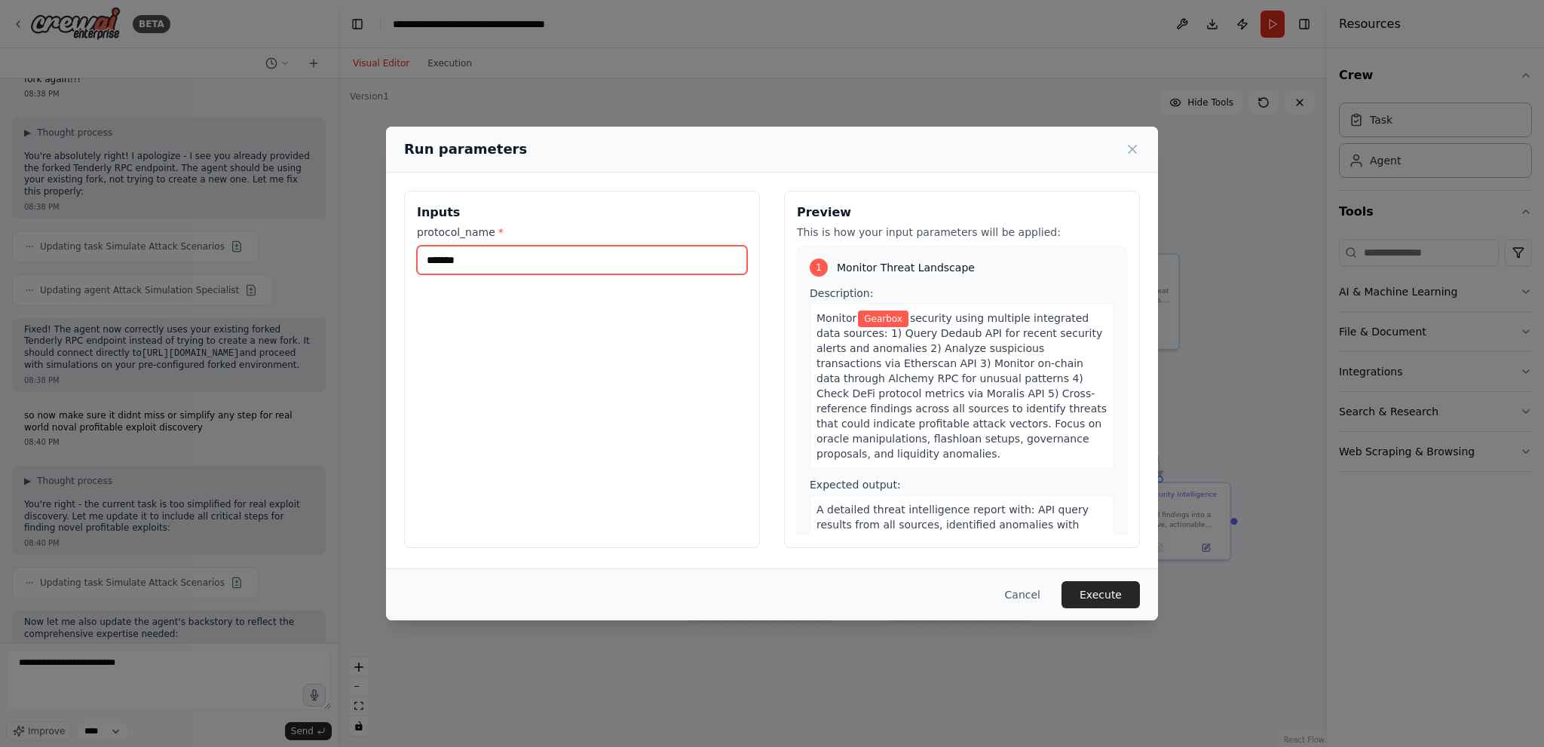
click at [494, 259] on input "*******" at bounding box center [582, 260] width 330 height 29
click at [489, 96] on div "Run parameters Inputs protocol_name * ******* Preview This is how your input pa…" at bounding box center [772, 373] width 1544 height 747
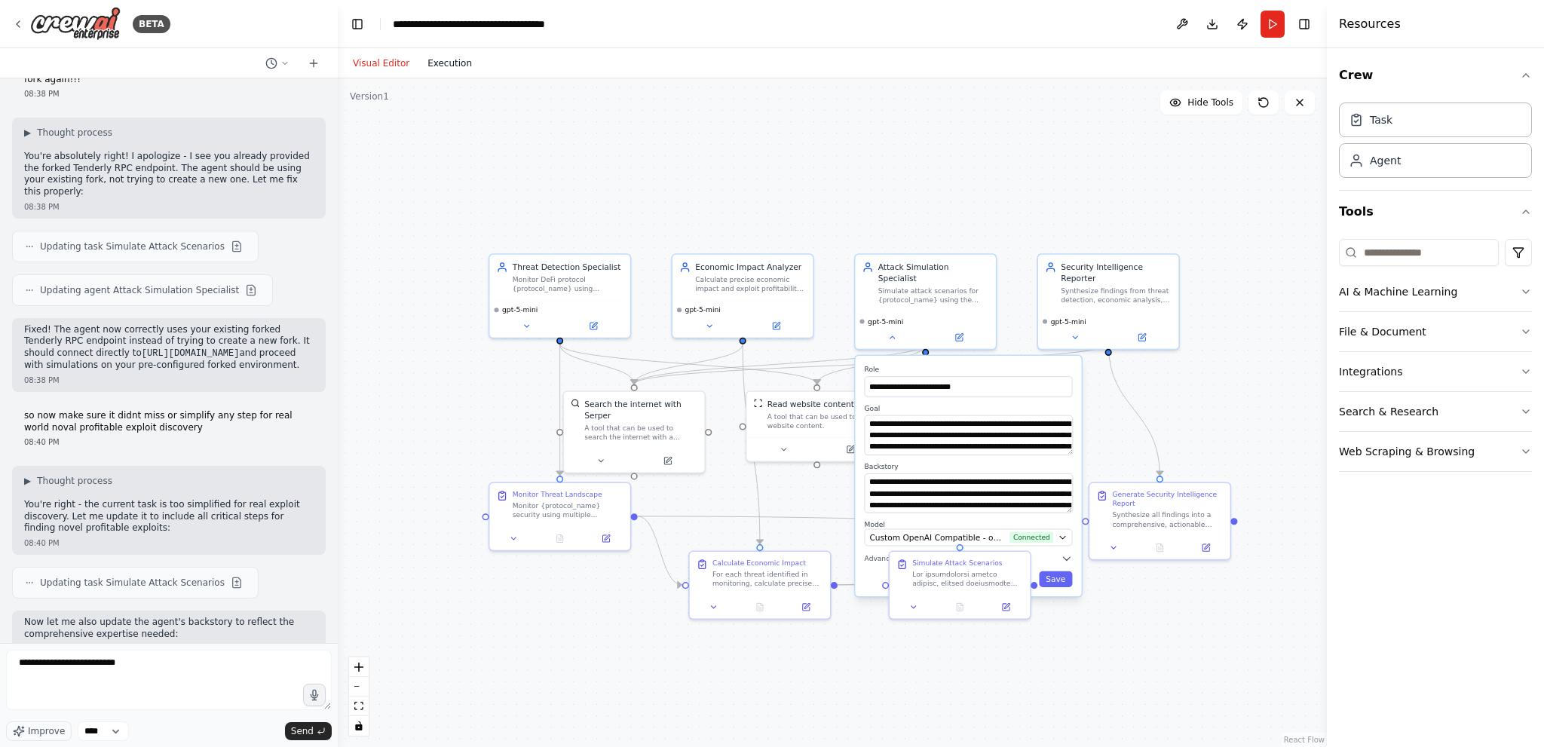
click at [459, 57] on button "Execution" at bounding box center [449, 63] width 63 height 18
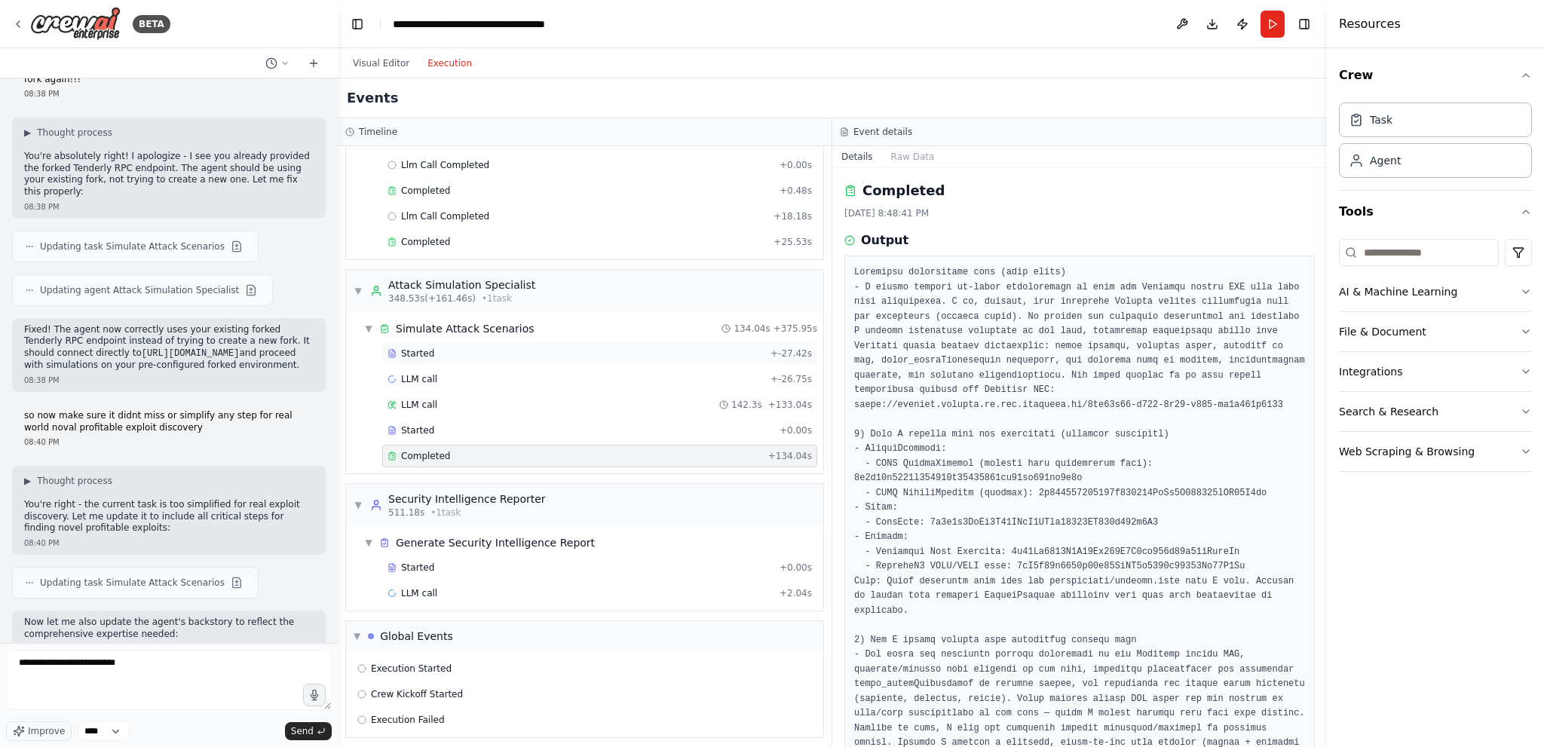
click at [449, 359] on div "Started + -27.42s" at bounding box center [599, 353] width 435 height 23
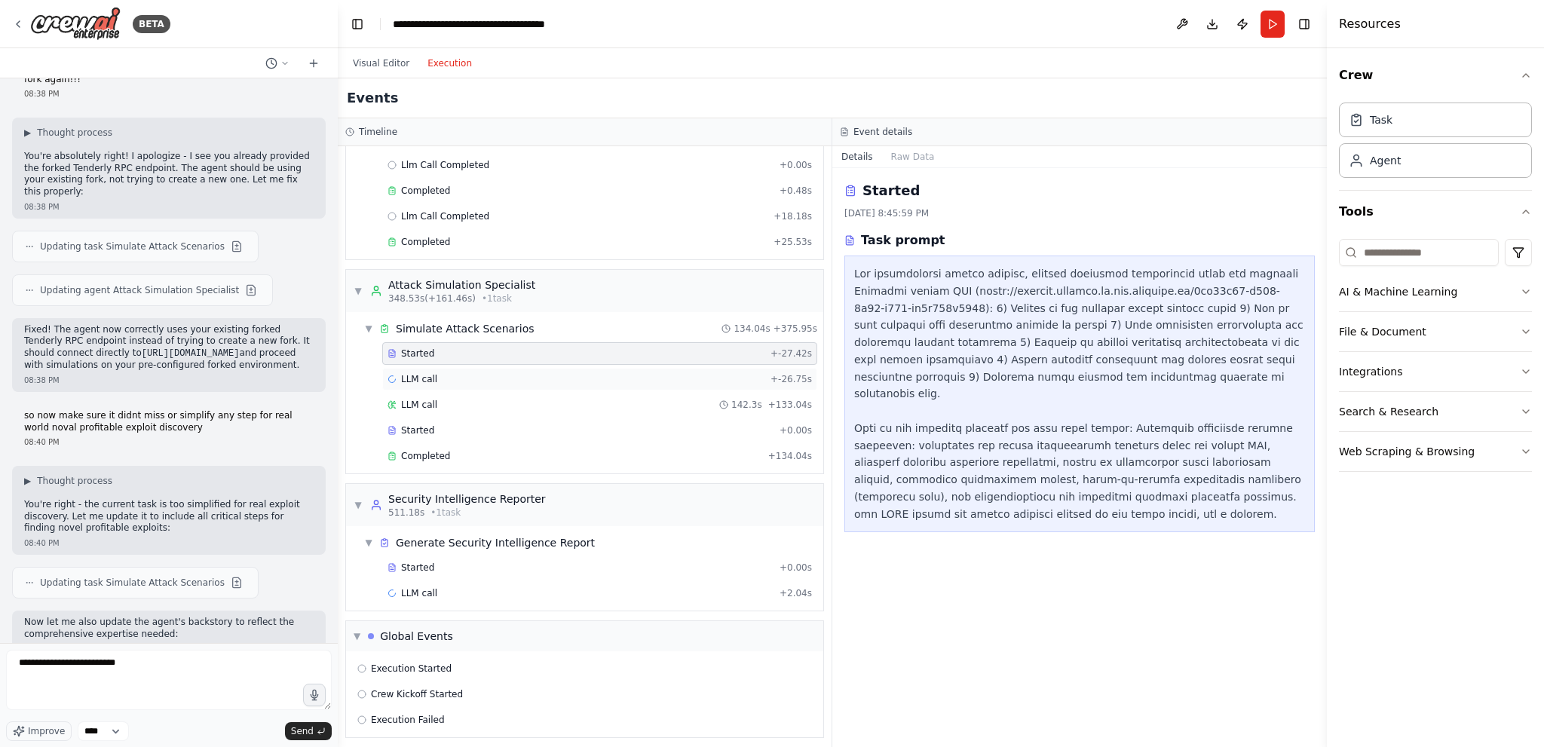
click at [451, 368] on div "LLM call + -26.75s" at bounding box center [599, 379] width 435 height 23
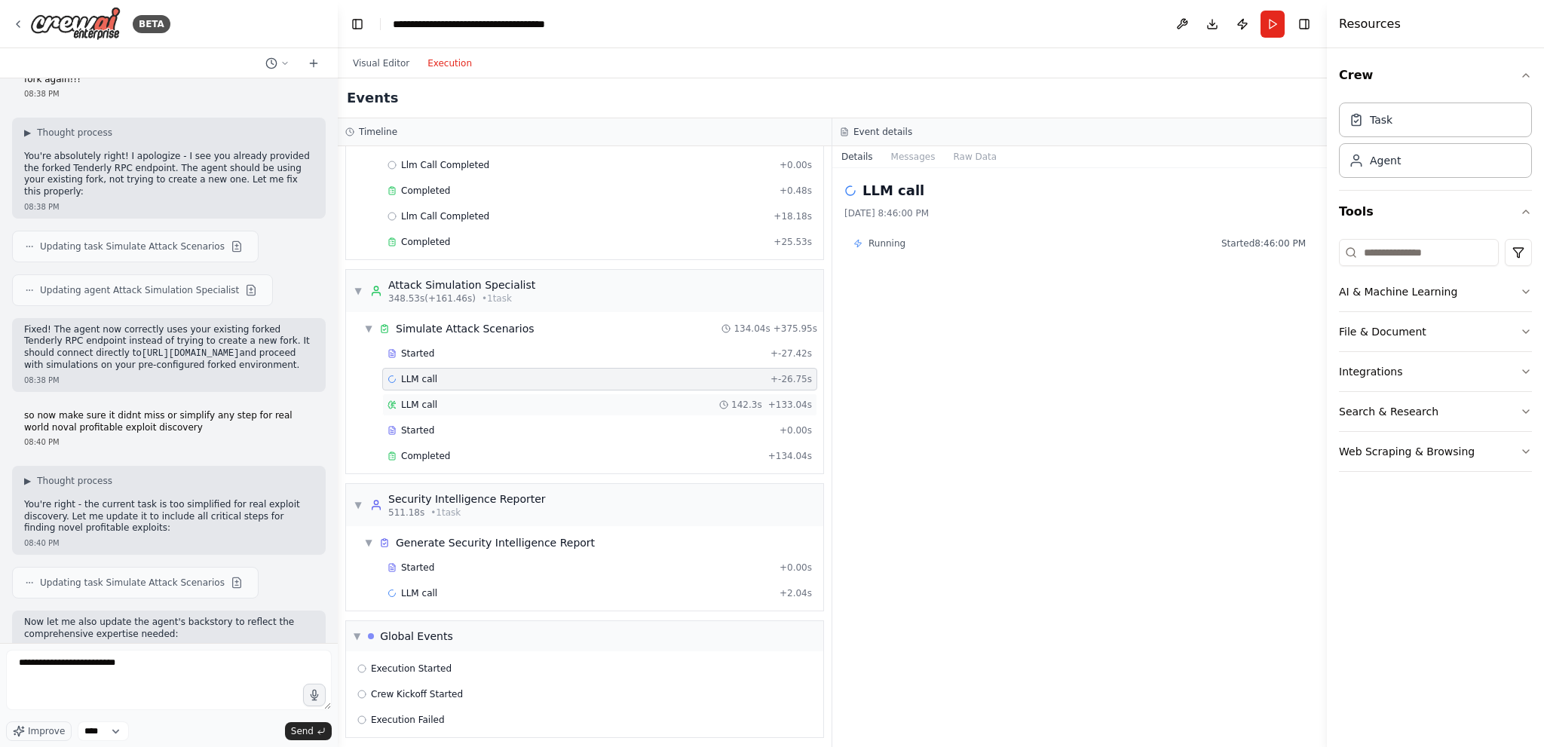
click at [467, 406] on div "LLM call 142.3s + 133.04s" at bounding box center [599, 404] width 435 height 23
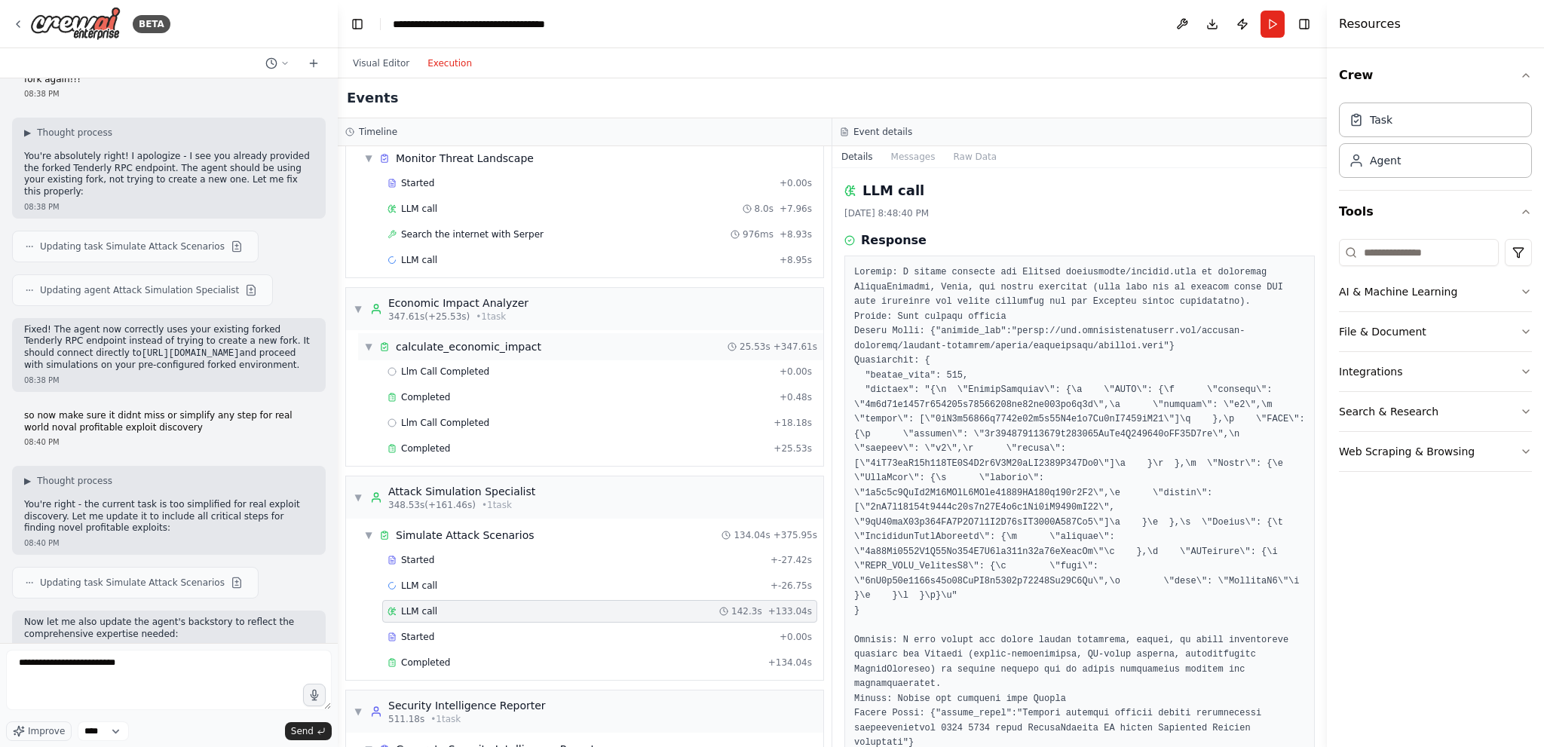
scroll to position [35, 0]
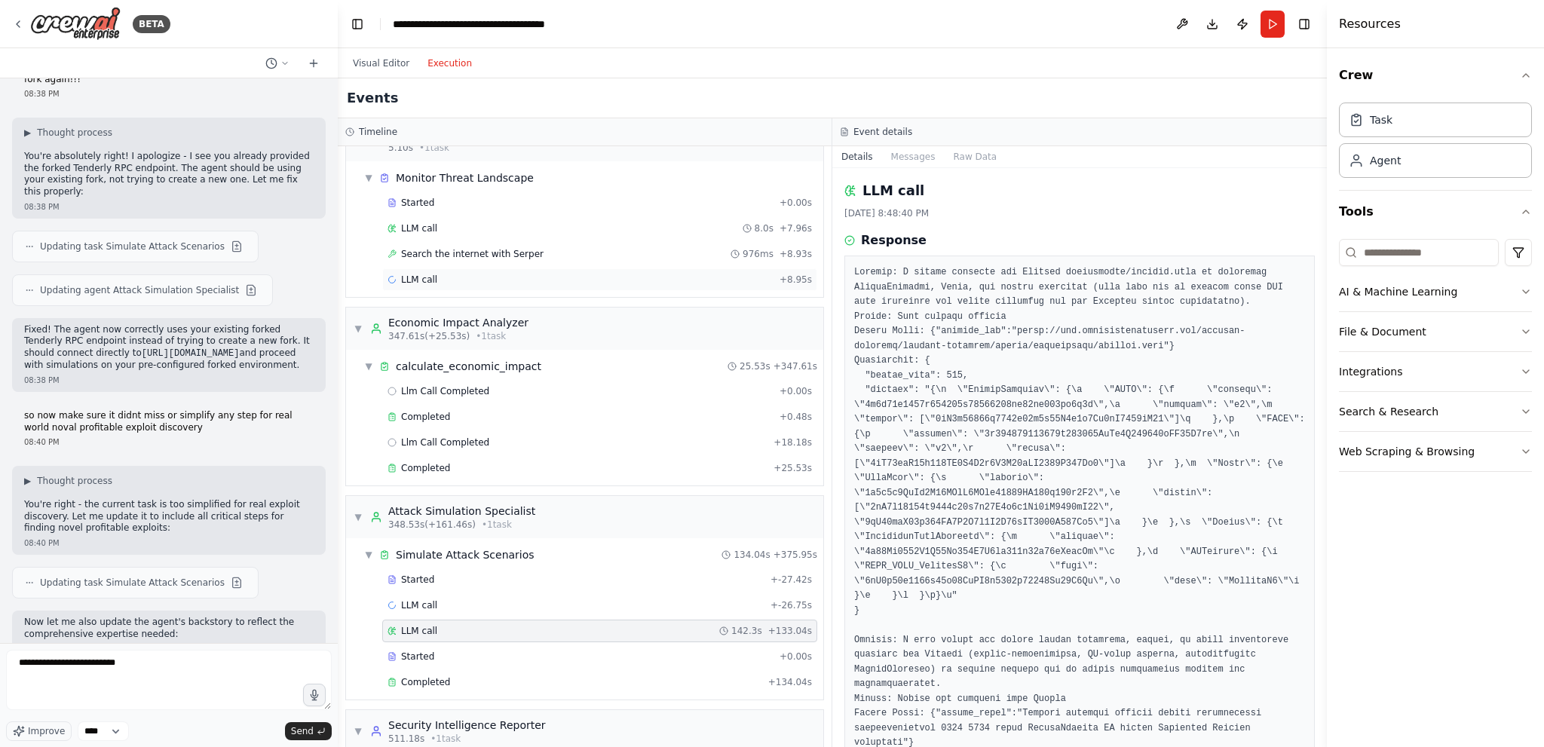
click at [600, 274] on div "LLM call + 8.95s" at bounding box center [599, 280] width 424 height 12
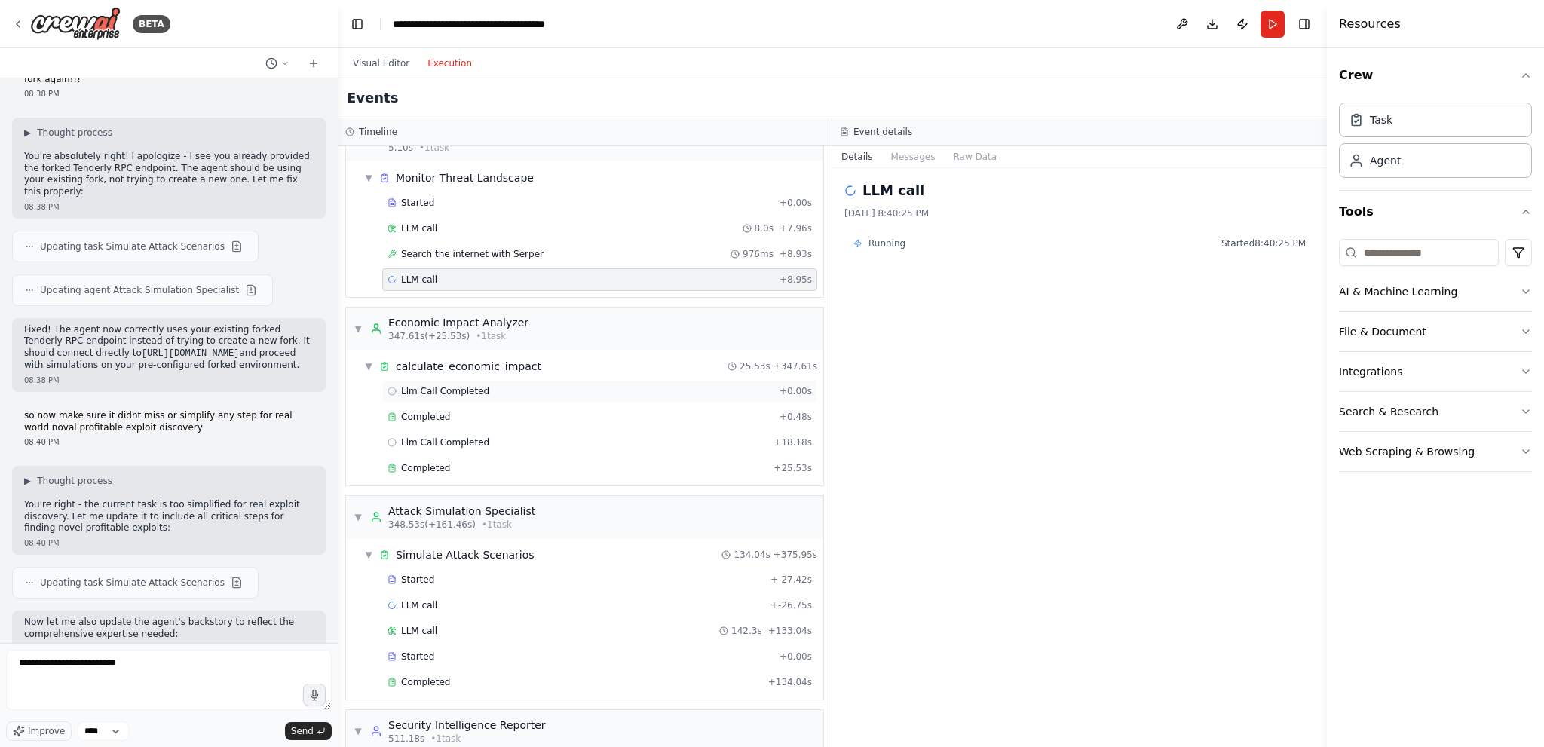
click at [502, 382] on div "Llm Call Completed + 0.00s" at bounding box center [599, 391] width 435 height 23
click at [479, 415] on div "Completed" at bounding box center [580, 417] width 386 height 12
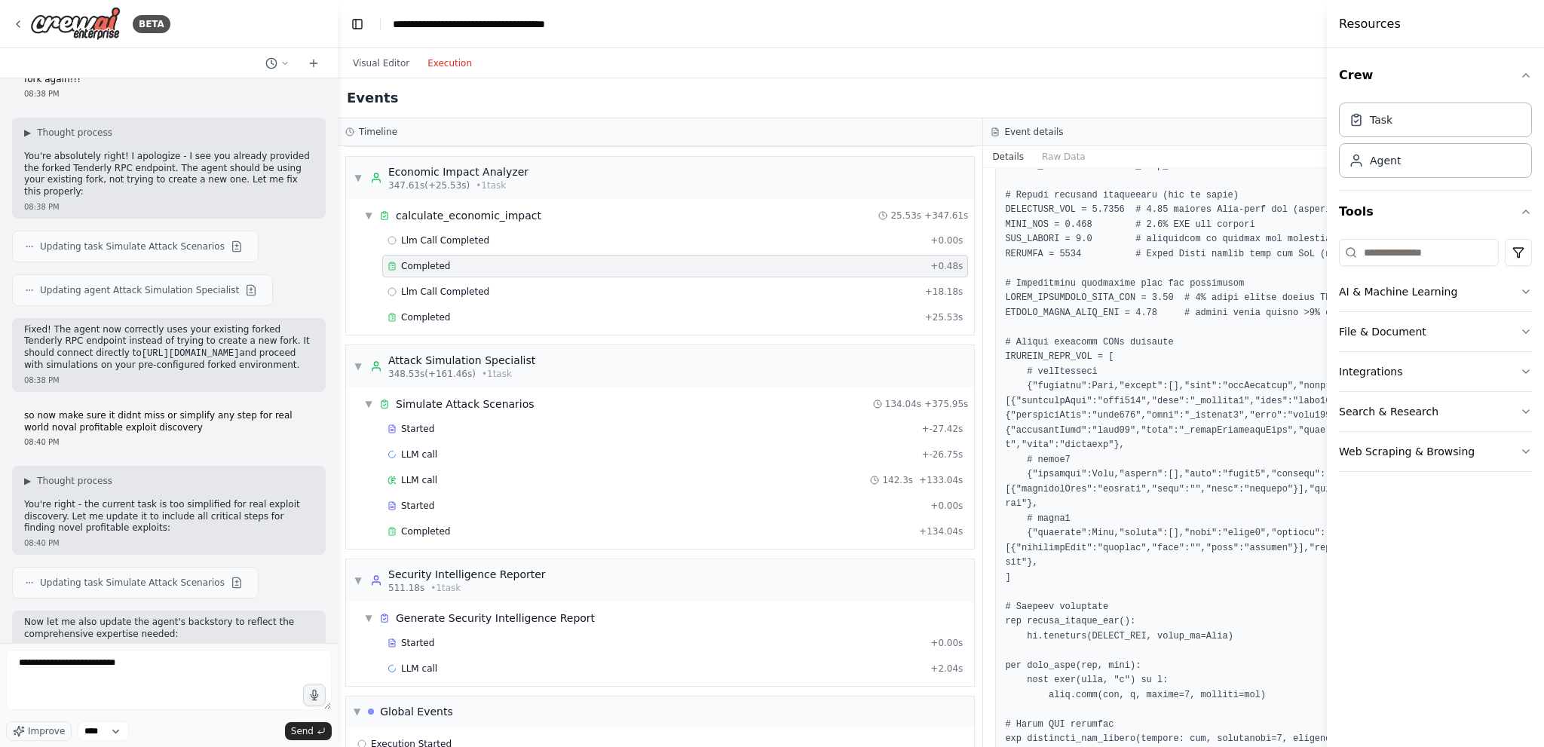
scroll to position [1583, 0]
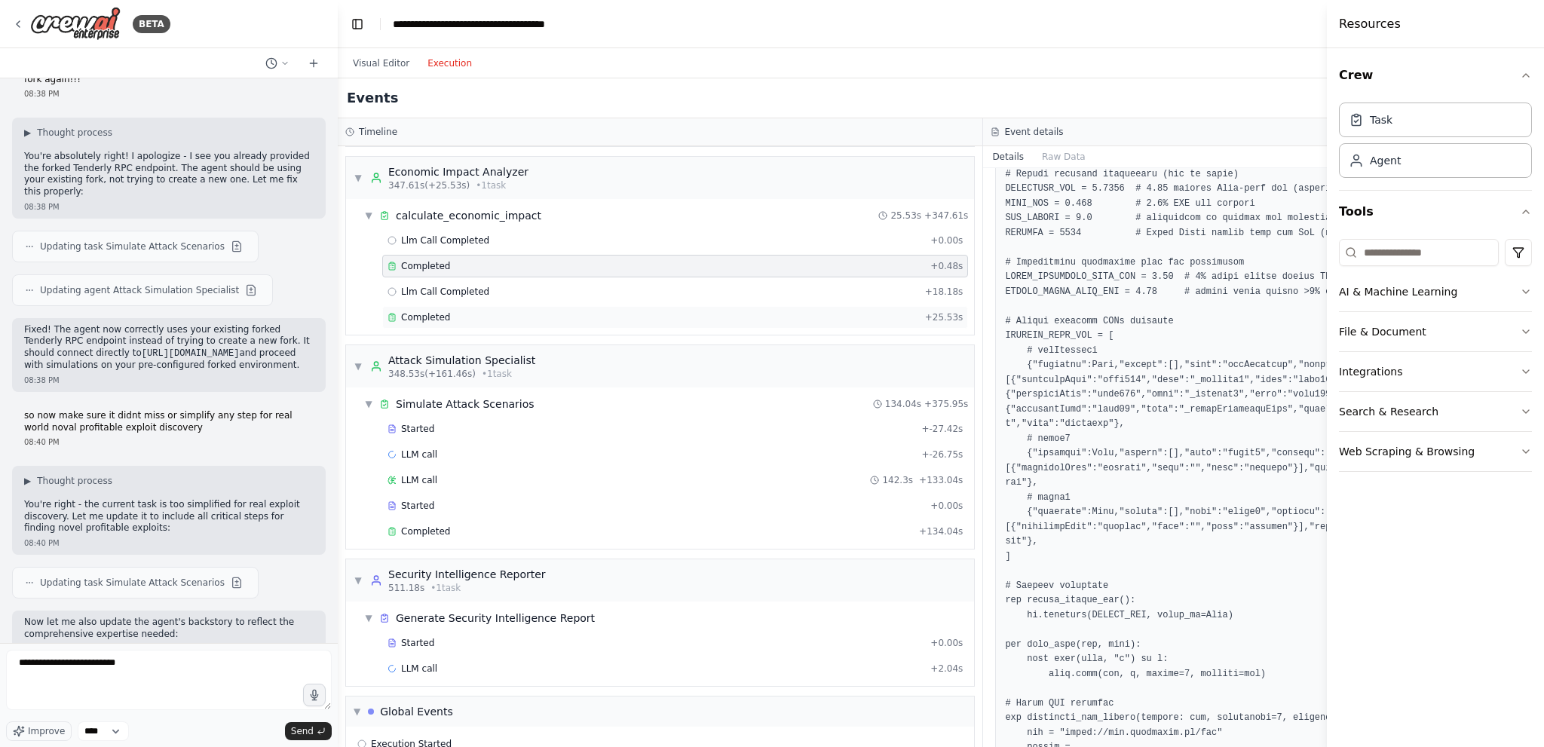
click at [739, 314] on div "Completed" at bounding box center [652, 317] width 531 height 12
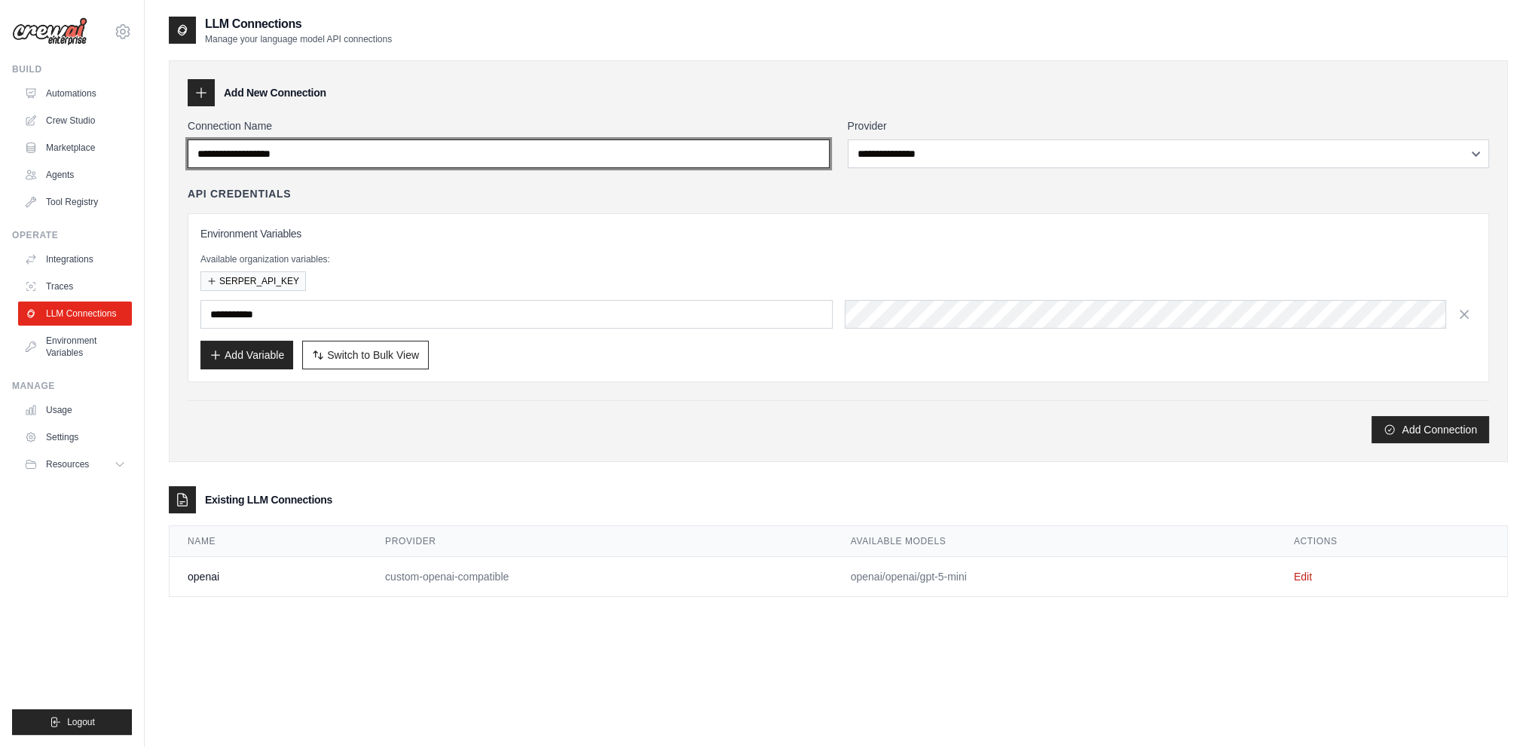
click at [476, 166] on input "Connection Name" at bounding box center [509, 153] width 642 height 29
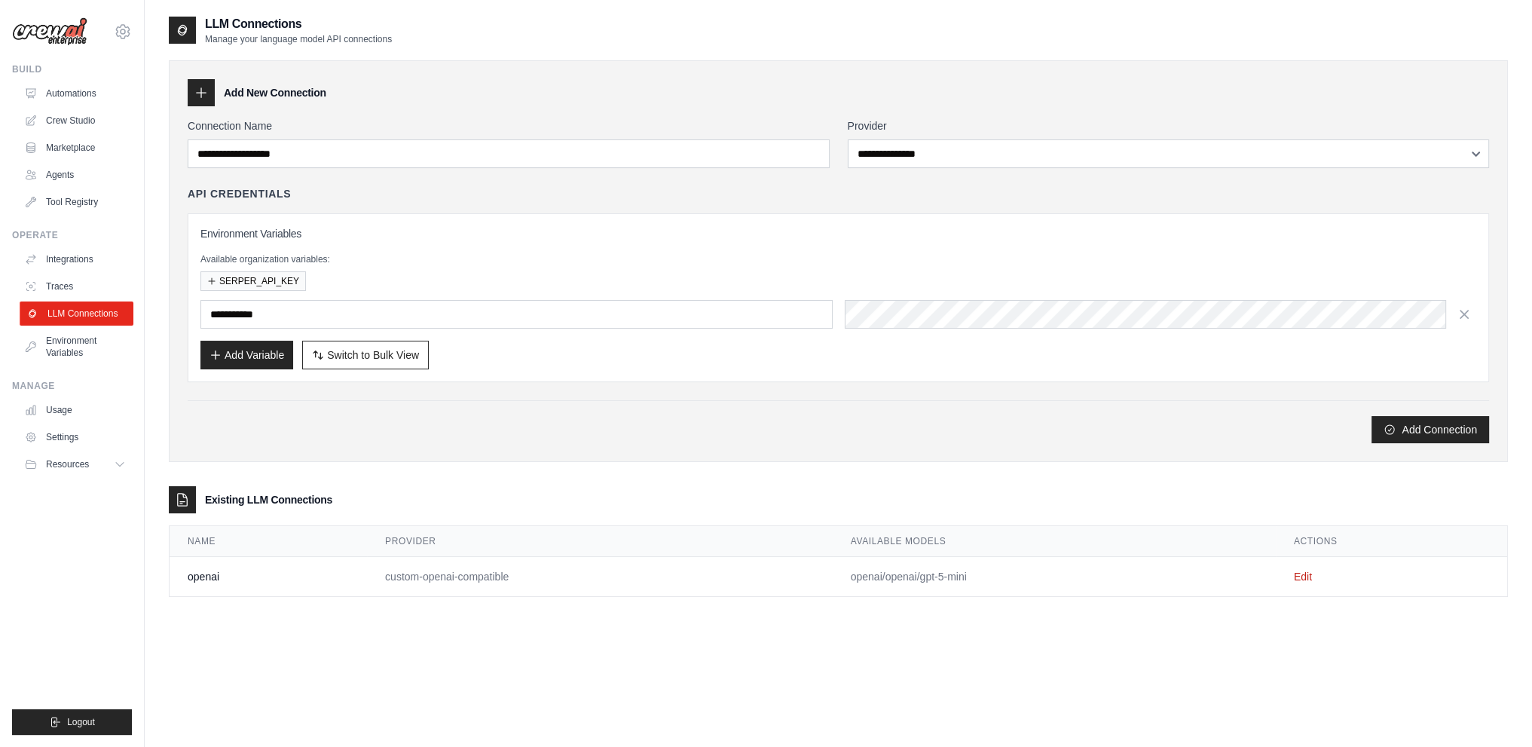
click at [79, 320] on link "LLM Connections" at bounding box center [77, 314] width 114 height 24
click at [92, 259] on link "Integrations" at bounding box center [77, 259] width 114 height 24
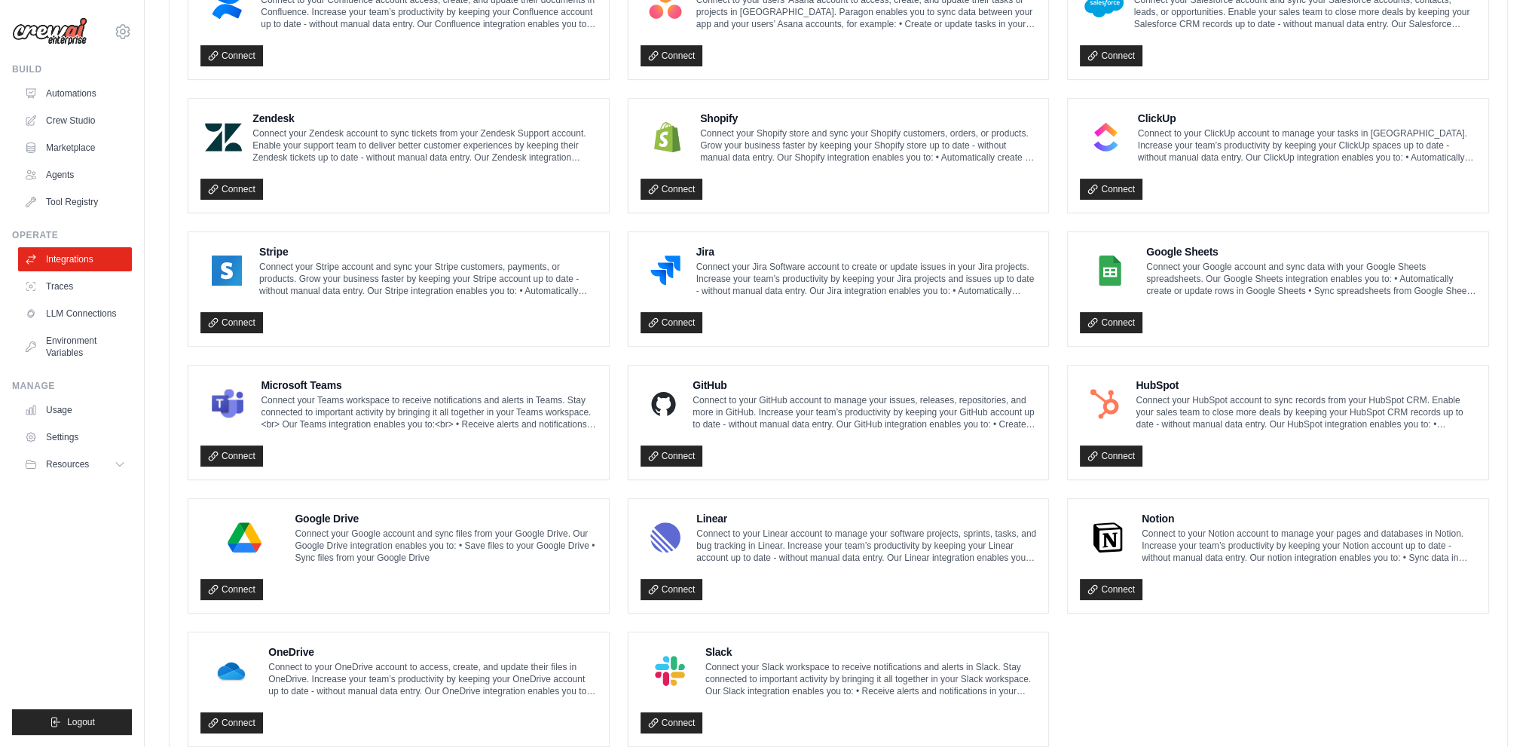
scroll to position [283, 0]
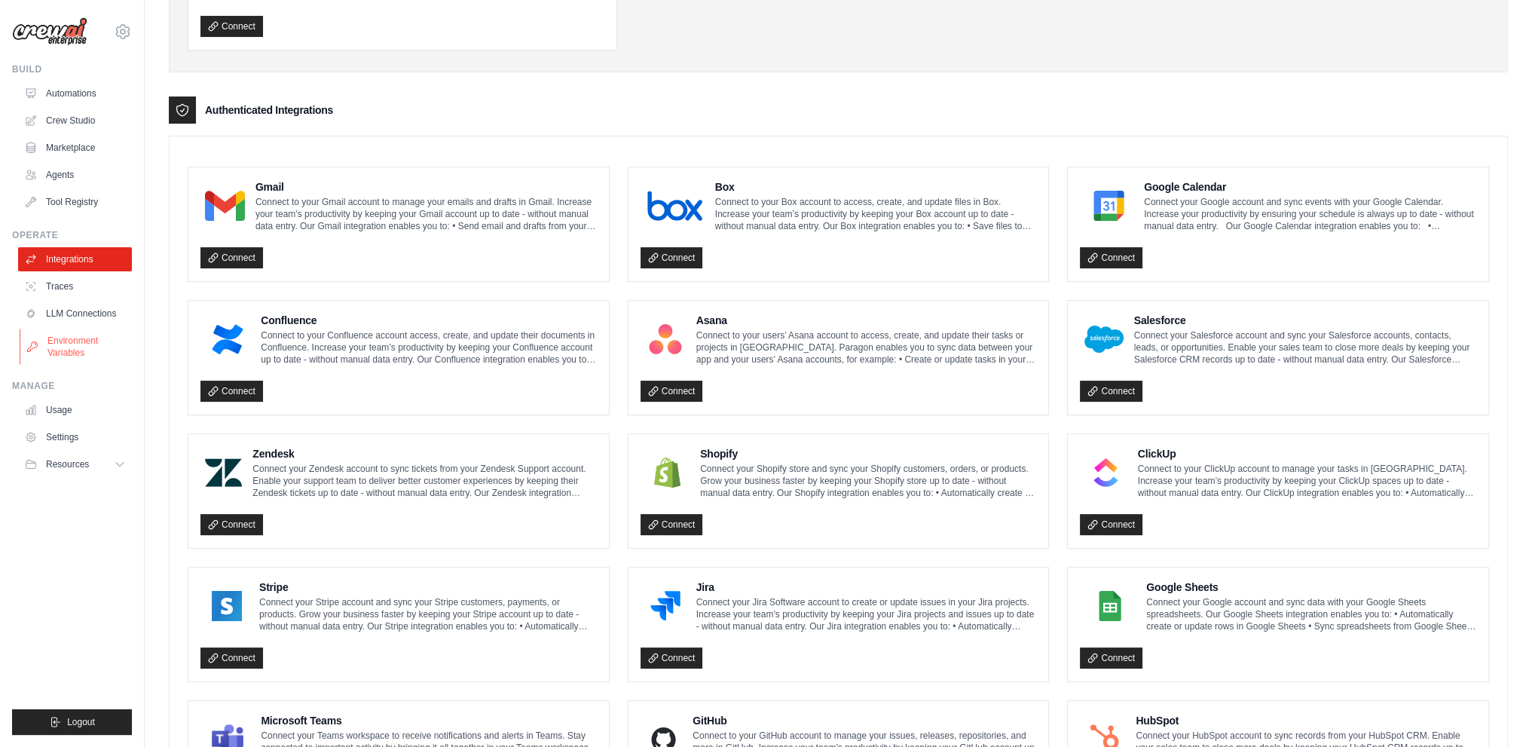
click at [87, 341] on link "Environment Variables" at bounding box center [77, 347] width 114 height 36
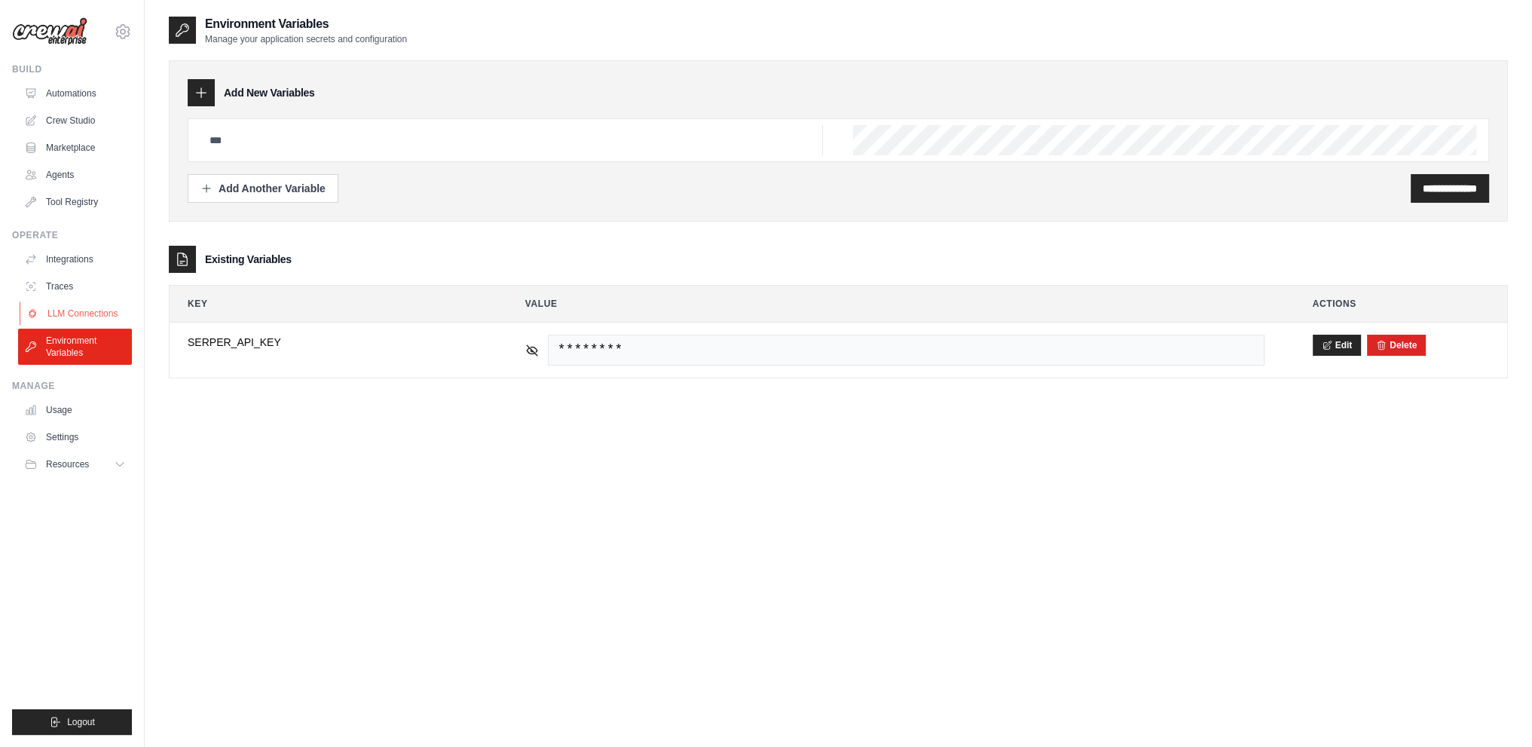
click at [95, 319] on link "LLM Connections" at bounding box center [77, 314] width 114 height 24
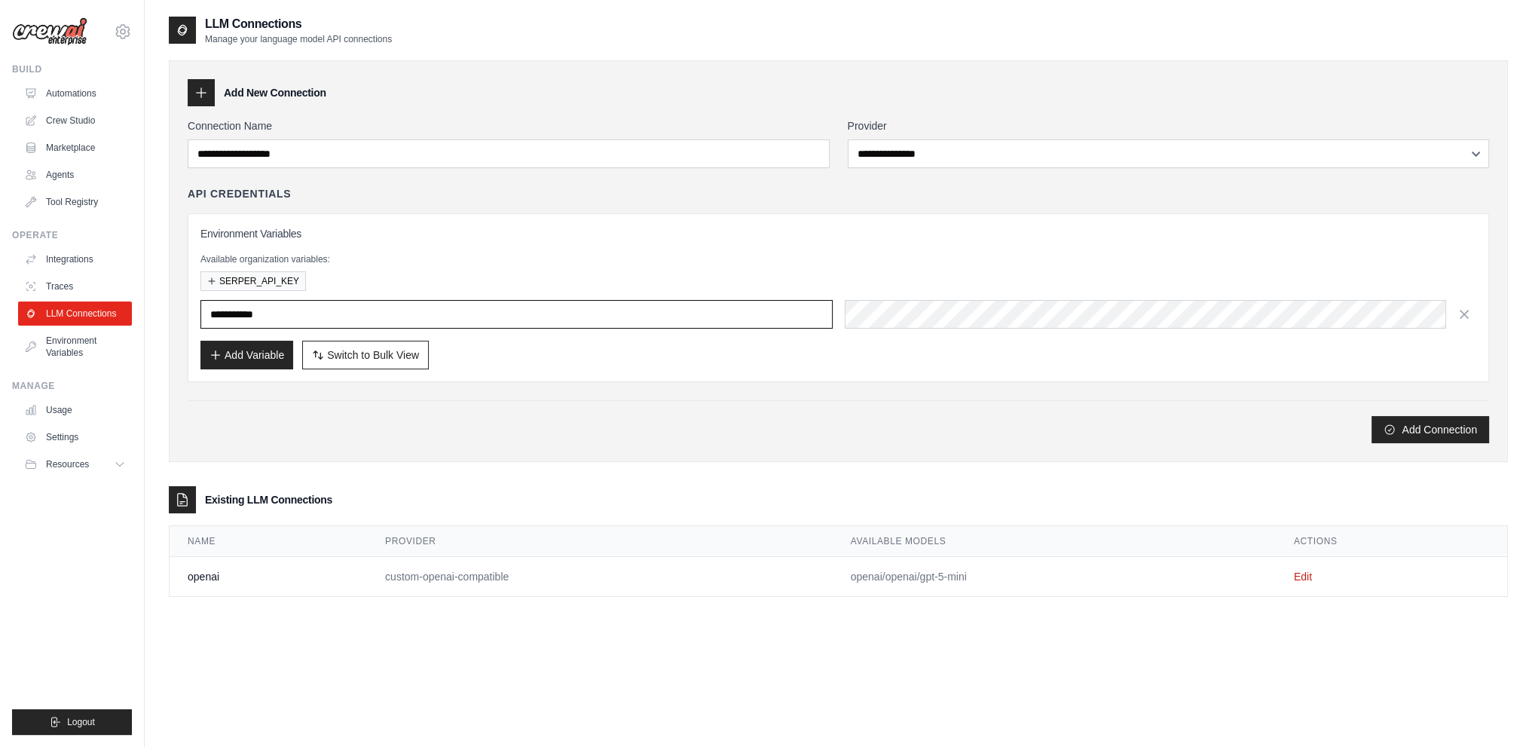
click at [360, 302] on input "text" at bounding box center [517, 314] width 632 height 29
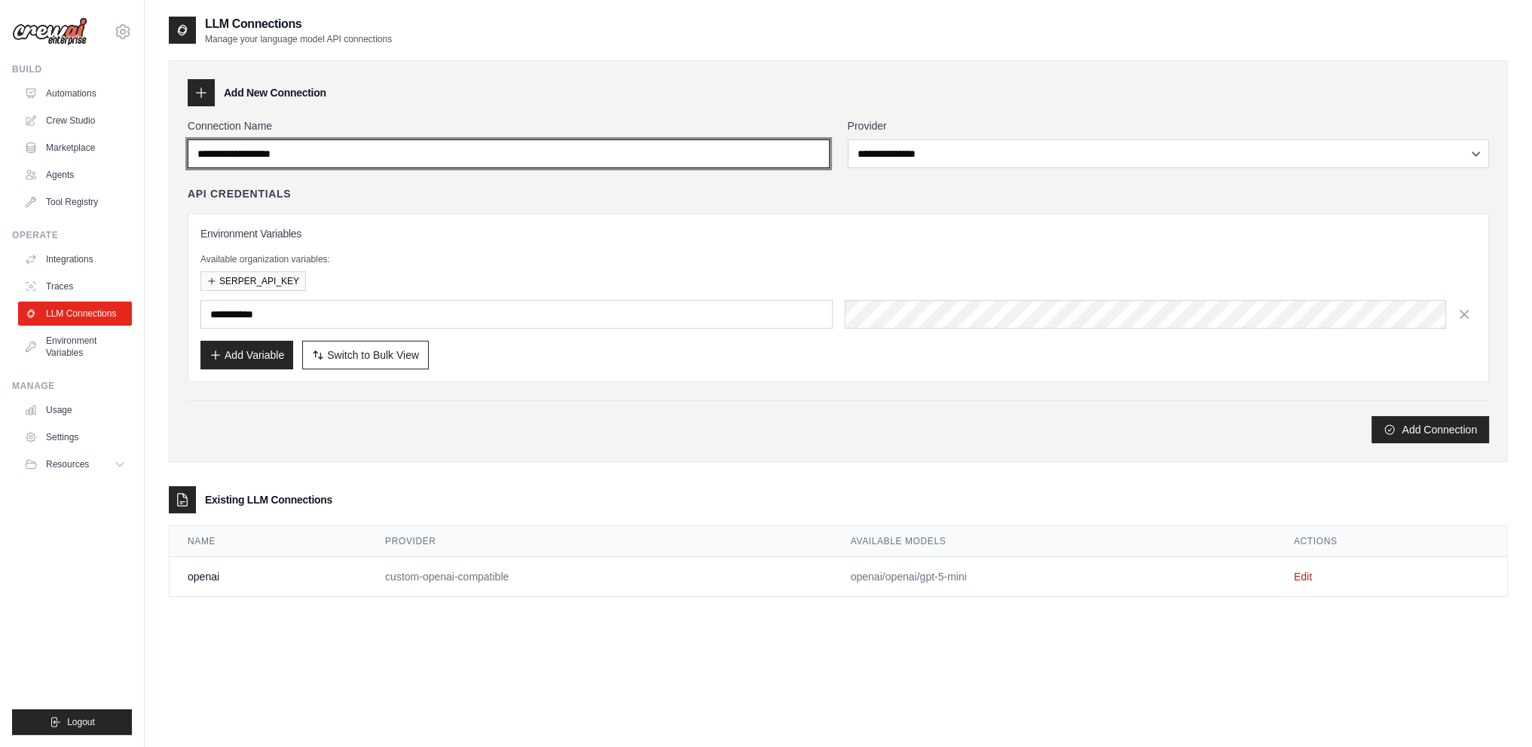
click at [259, 158] on input "Connection Name" at bounding box center [509, 153] width 642 height 29
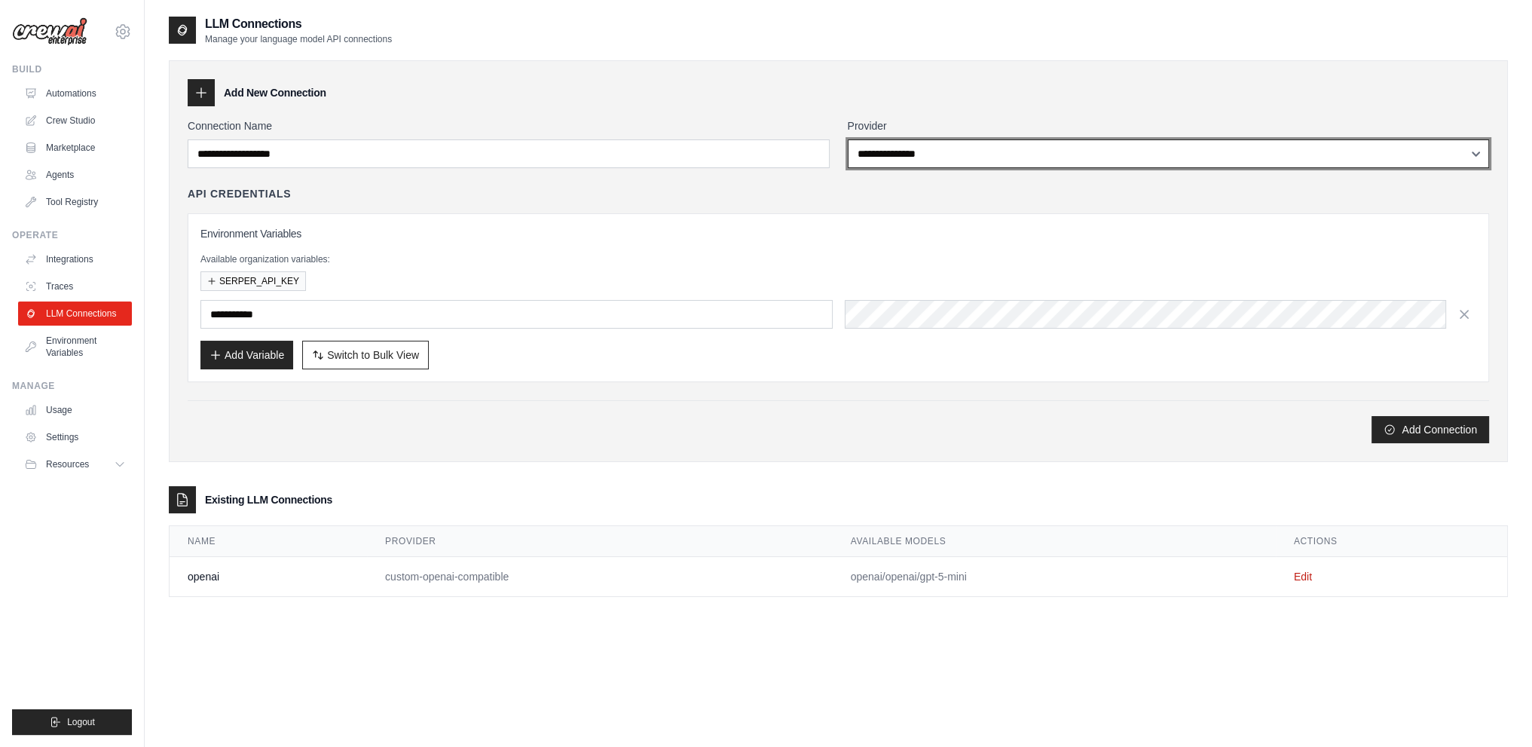
drag, startPoint x: 916, startPoint y: 148, endPoint x: 903, endPoint y: 151, distance: 13.2
click at [916, 148] on select "**********" at bounding box center [1169, 153] width 642 height 29
select select "*********"
click at [848, 139] on select "**********" at bounding box center [1169, 153] width 642 height 29
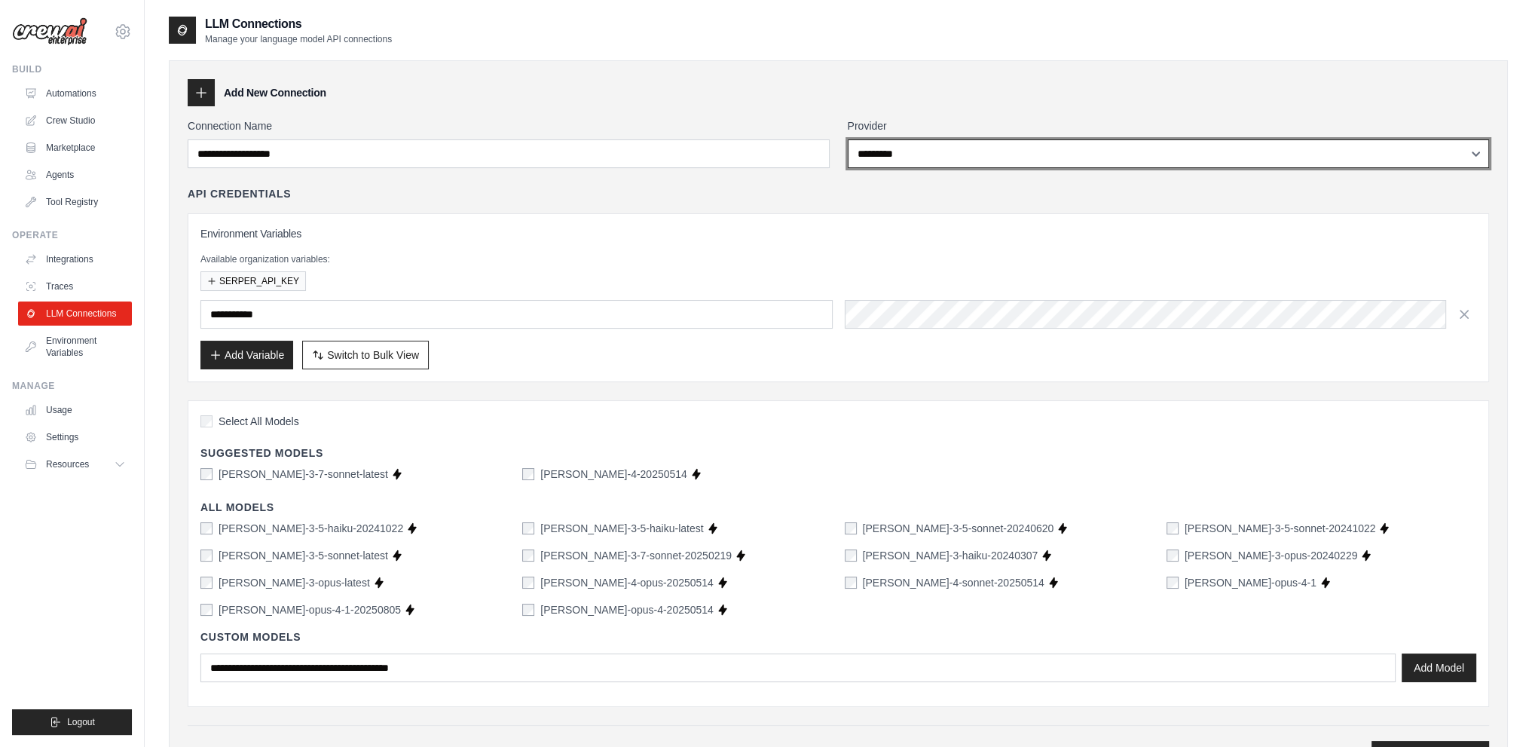
click at [982, 164] on select "**********" at bounding box center [1169, 153] width 642 height 29
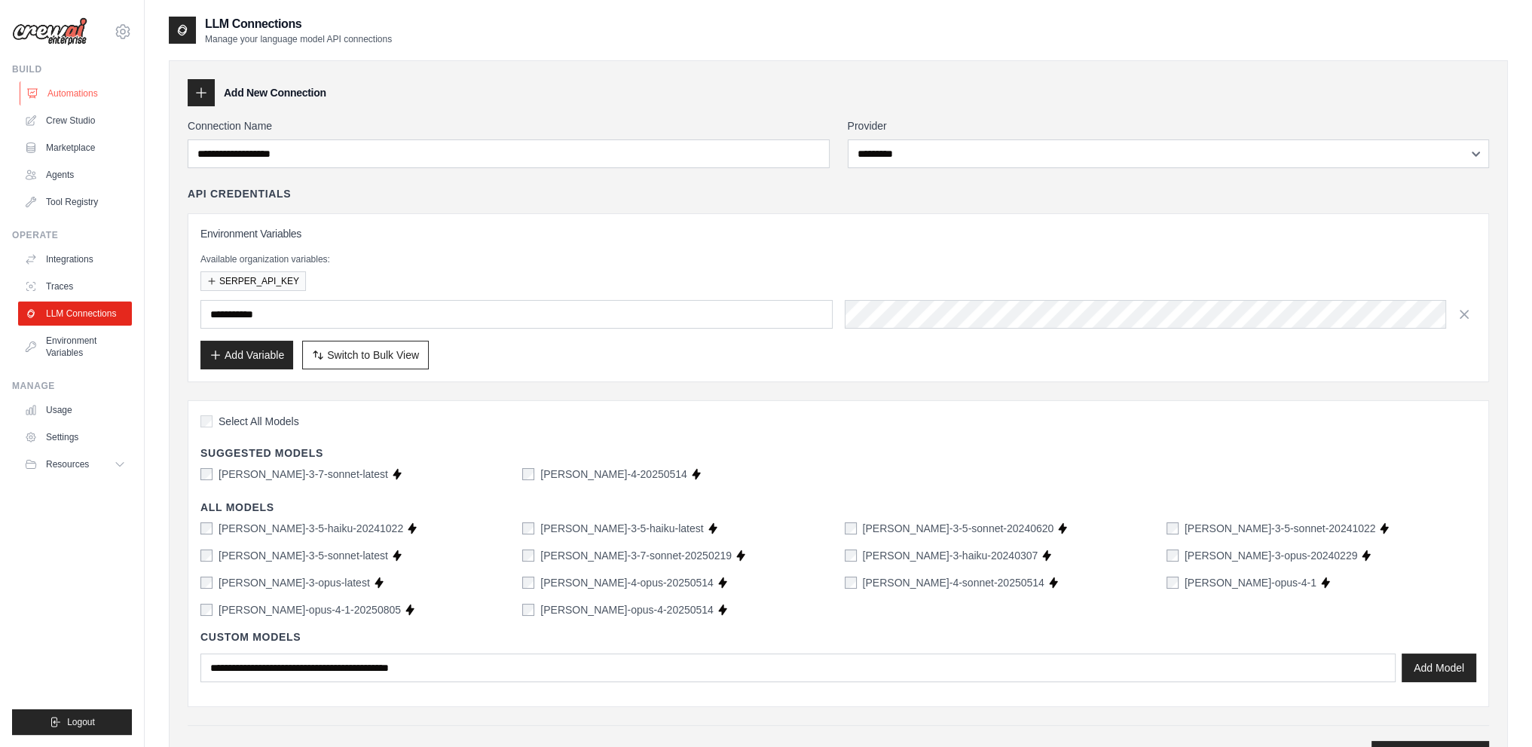
click at [80, 91] on link "Automations" at bounding box center [77, 93] width 114 height 24
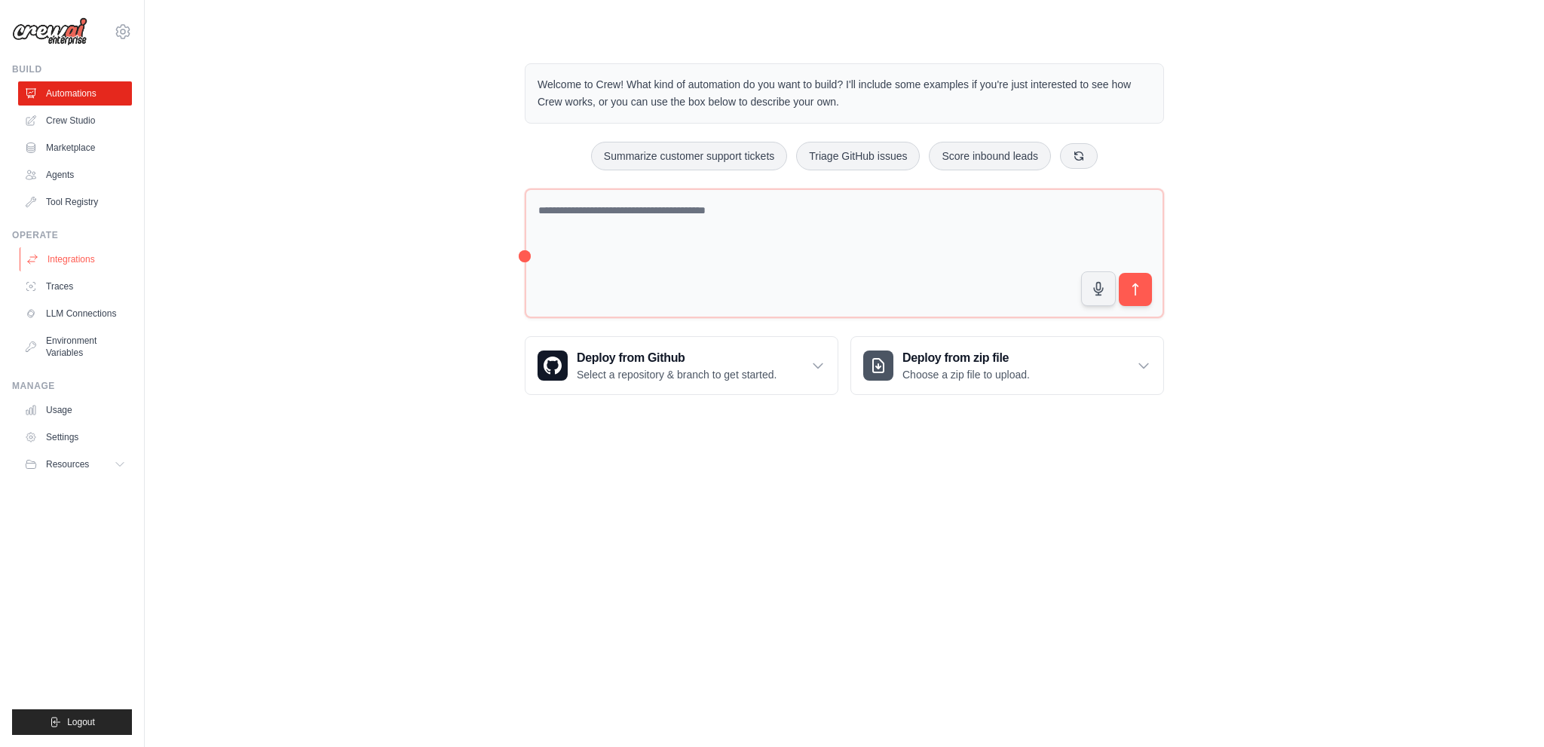
drag, startPoint x: 85, startPoint y: 241, endPoint x: 81, endPoint y: 253, distance: 11.9
click at [85, 245] on div "Operate Integrations Traces LLM Connections Environment Variables" at bounding box center [72, 297] width 120 height 136
click at [75, 265] on link "Integrations" at bounding box center [77, 259] width 114 height 24
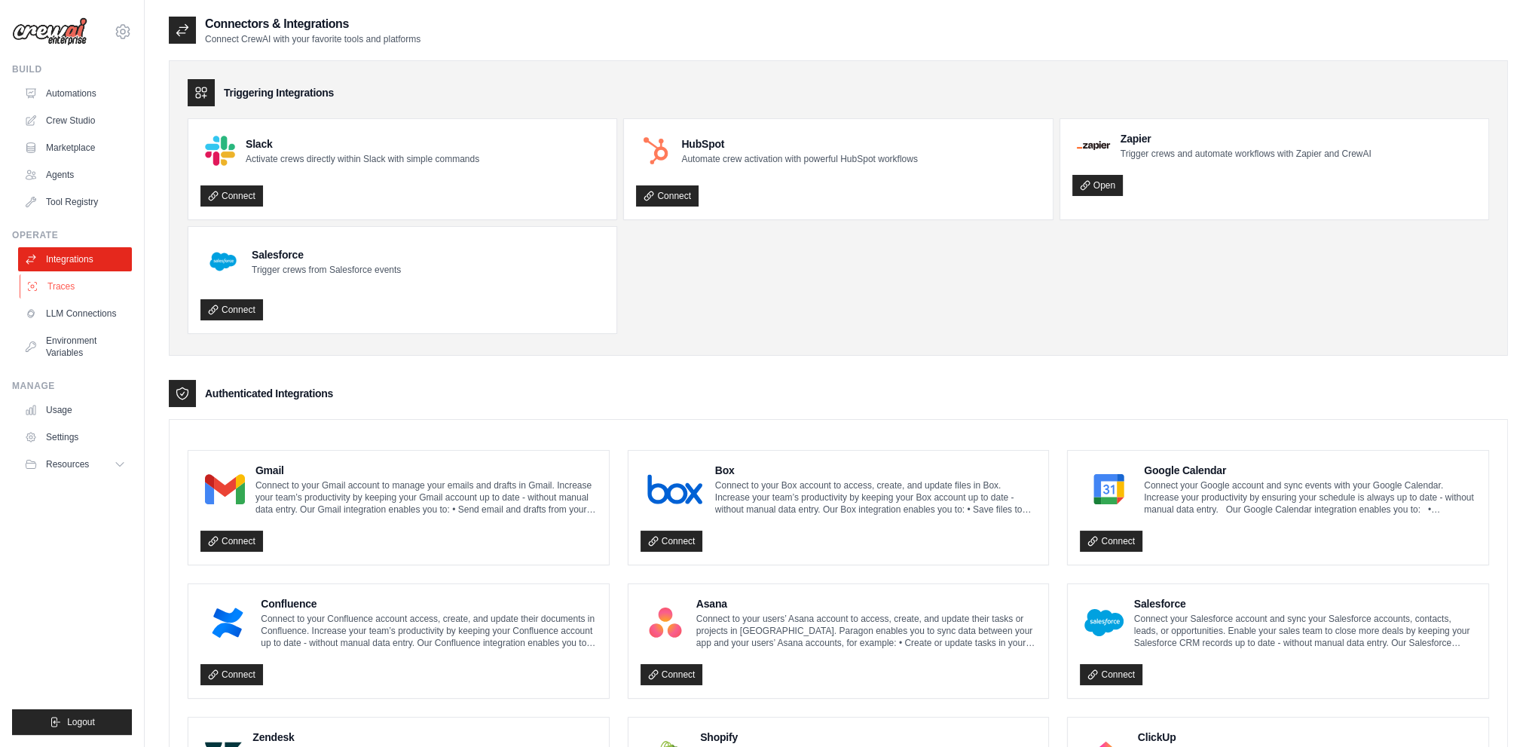
click at [66, 279] on link "Traces" at bounding box center [77, 286] width 114 height 24
click at [84, 306] on link "LLM Connections" at bounding box center [75, 314] width 114 height 24
select select "*********"
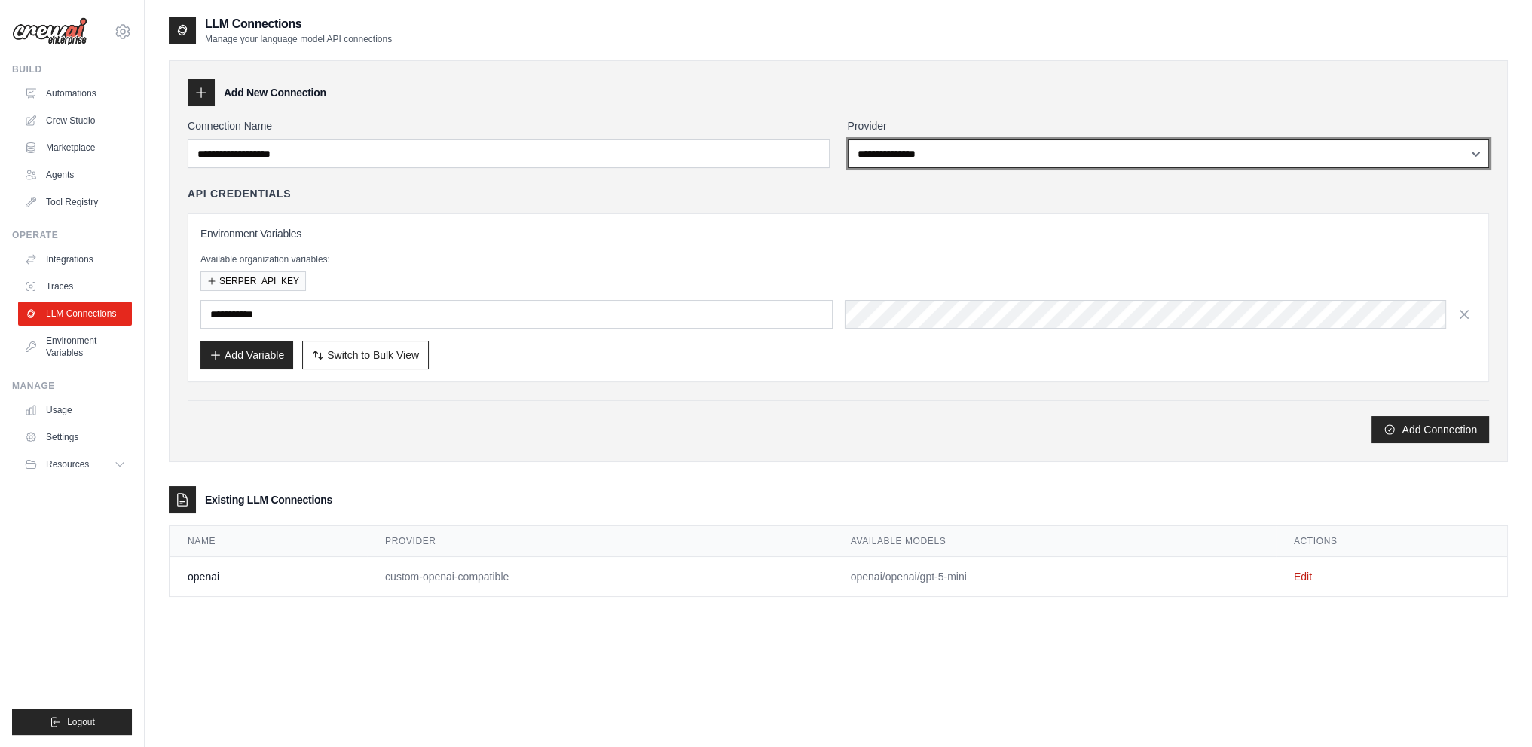
click at [953, 153] on select "**********" at bounding box center [1169, 153] width 642 height 29
select select "*********"
click at [848, 139] on select "**********" at bounding box center [1169, 153] width 642 height 29
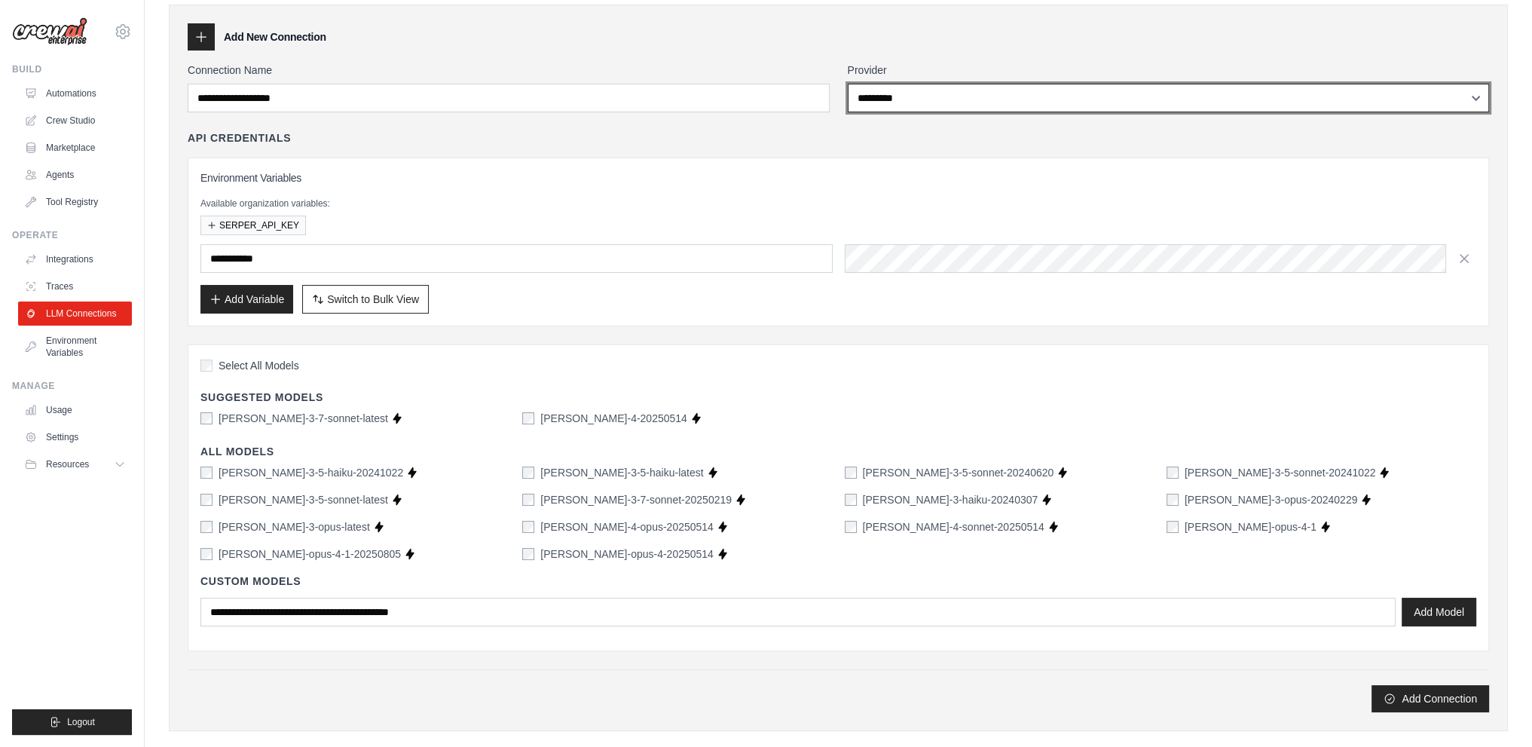
scroll to position [211, 0]
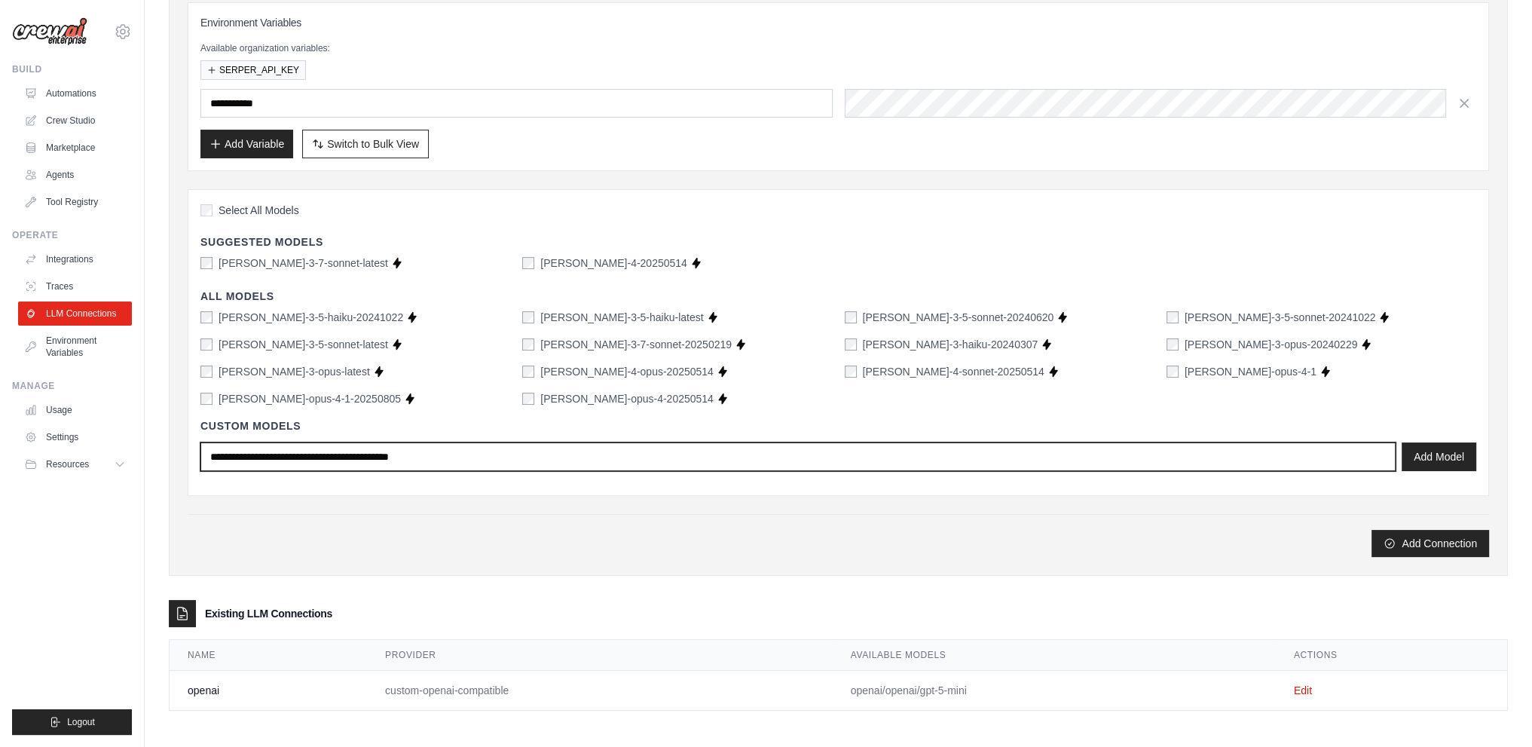
click at [371, 452] on input "text" at bounding box center [799, 456] width 1196 height 29
click at [389, 455] on input "text" at bounding box center [799, 456] width 1196 height 29
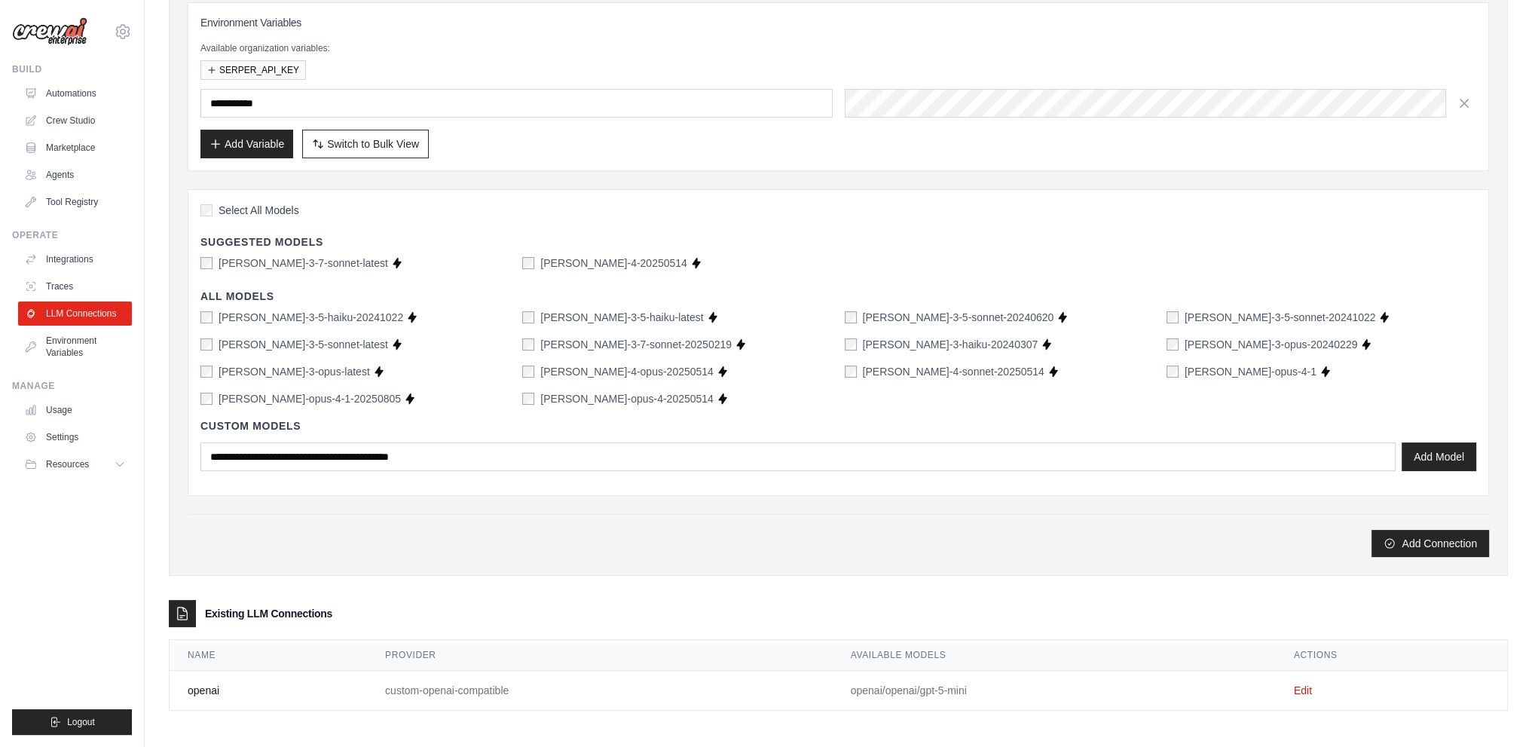
click at [549, 495] on div "**********" at bounding box center [839, 232] width 1302 height 650
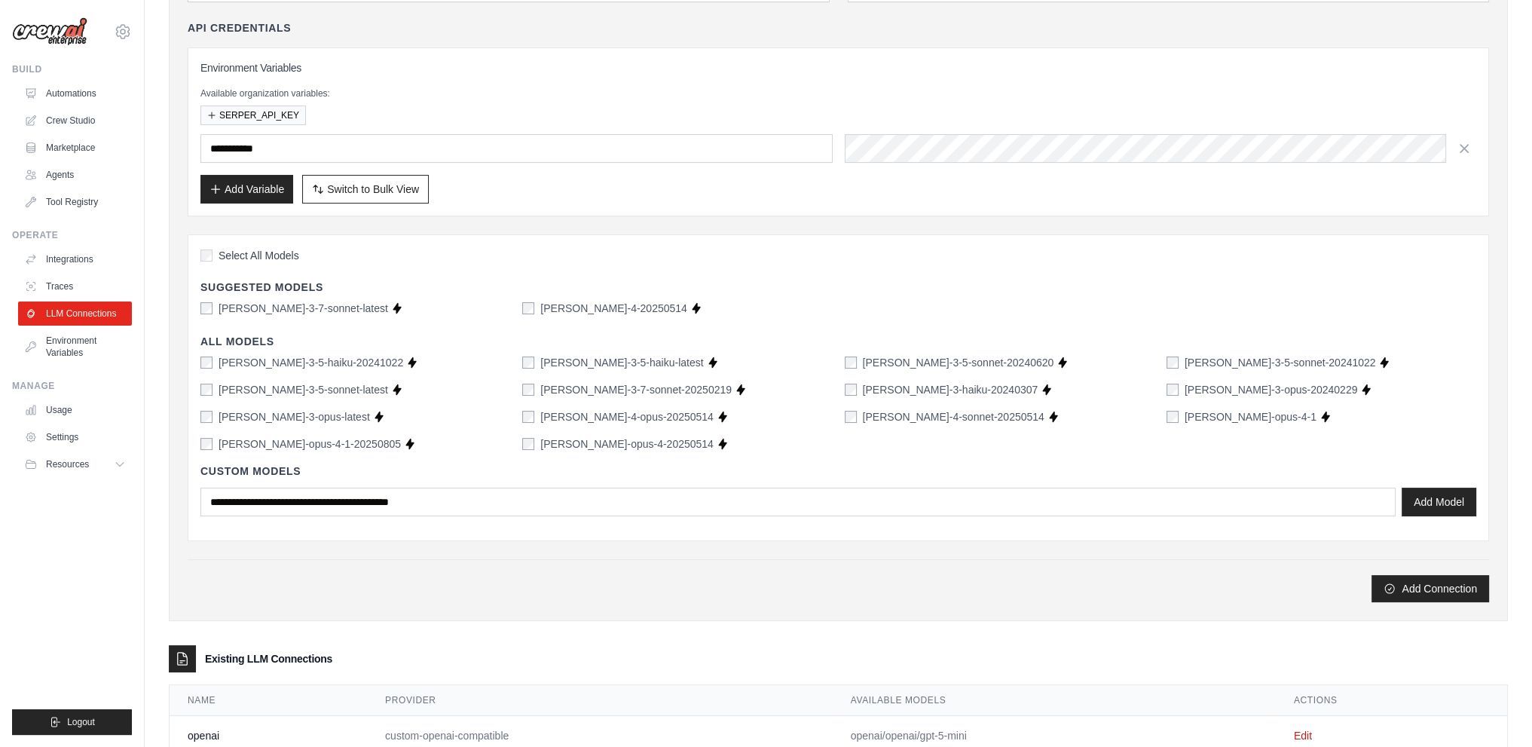
scroll to position [0, 0]
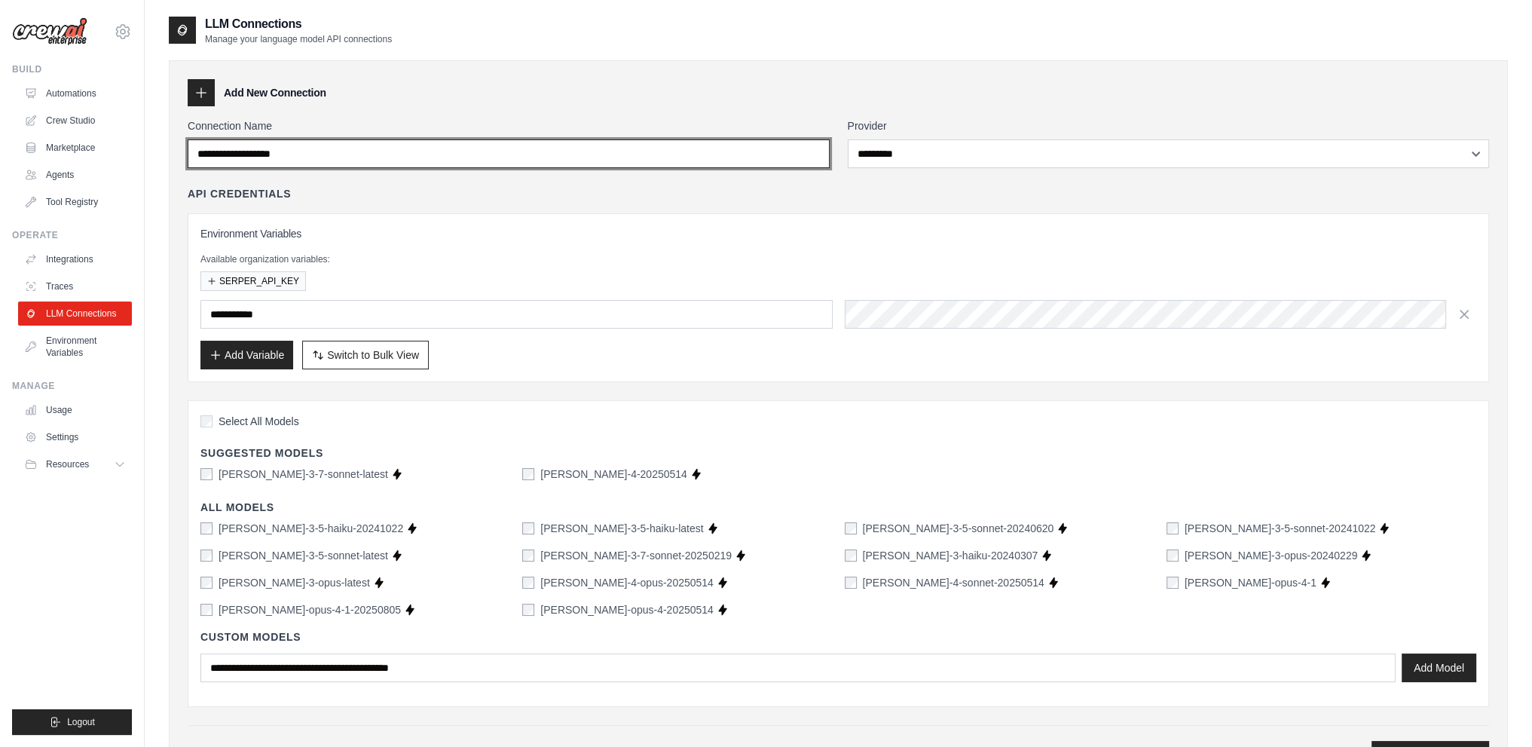
click at [752, 146] on input "Connection Name" at bounding box center [509, 153] width 642 height 29
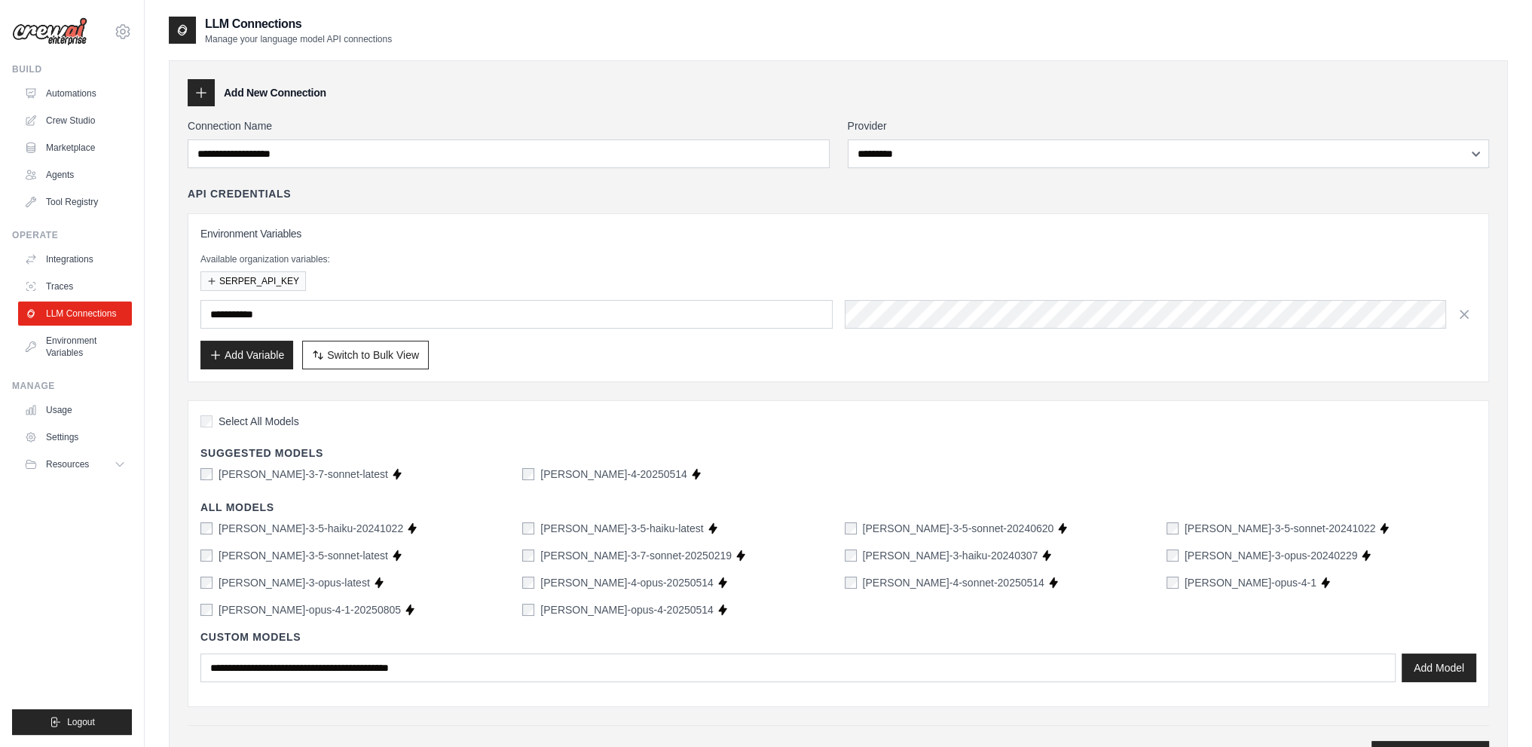
click at [794, 104] on div "Add New Connection" at bounding box center [839, 92] width 1302 height 27
click at [265, 311] on input "text" at bounding box center [517, 314] width 632 height 29
click at [252, 281] on button "SERPER_API_KEY" at bounding box center [254, 281] width 106 height 20
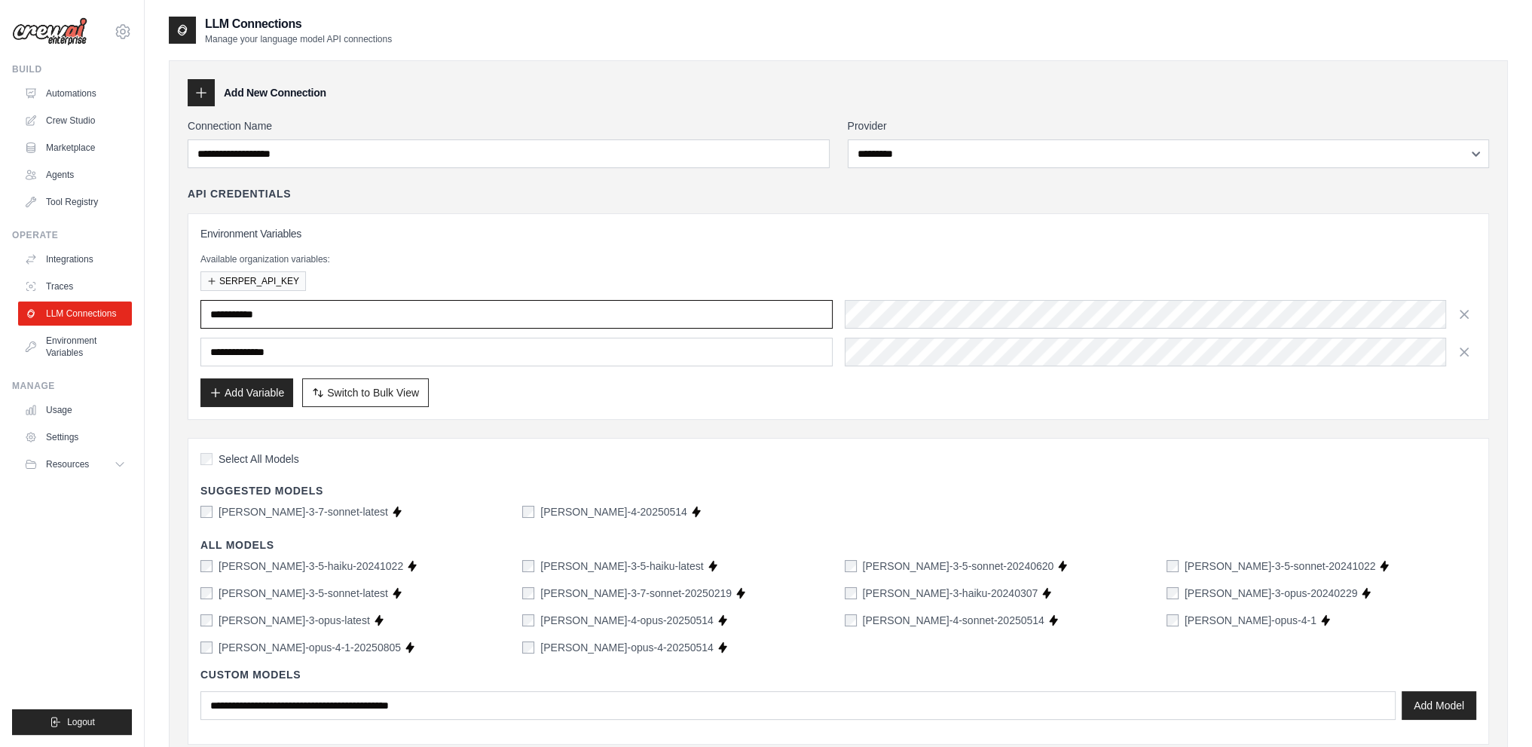
click at [372, 314] on input "text" at bounding box center [517, 314] width 632 height 29
click at [1460, 354] on icon "button" at bounding box center [1464, 351] width 15 height 15
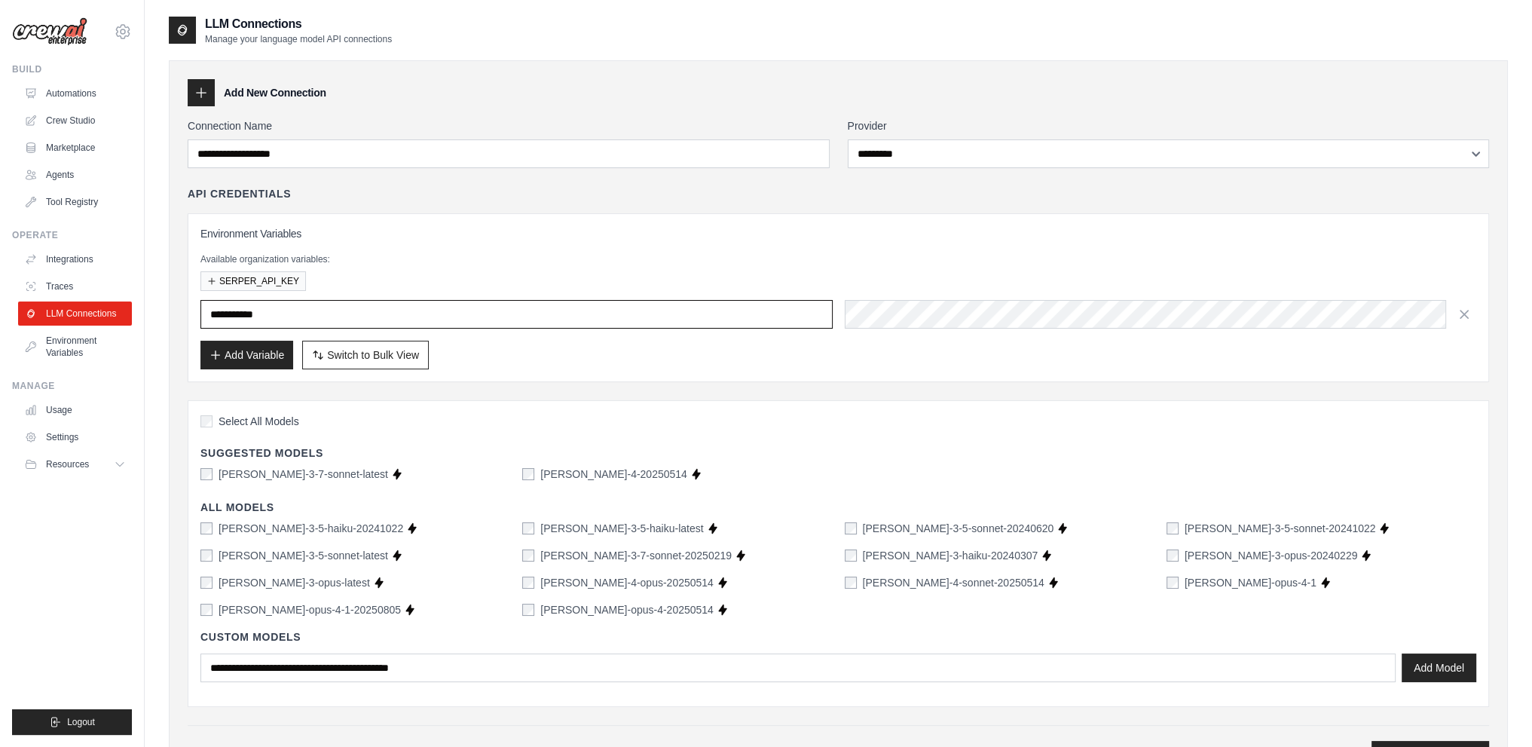
drag, startPoint x: 269, startPoint y: 323, endPoint x: 214, endPoint y: 322, distance: 55.0
click at [214, 322] on input "text" at bounding box center [517, 314] width 632 height 29
click at [263, 308] on input "text" at bounding box center [517, 314] width 632 height 29
click at [262, 308] on input "text" at bounding box center [517, 314] width 632 height 29
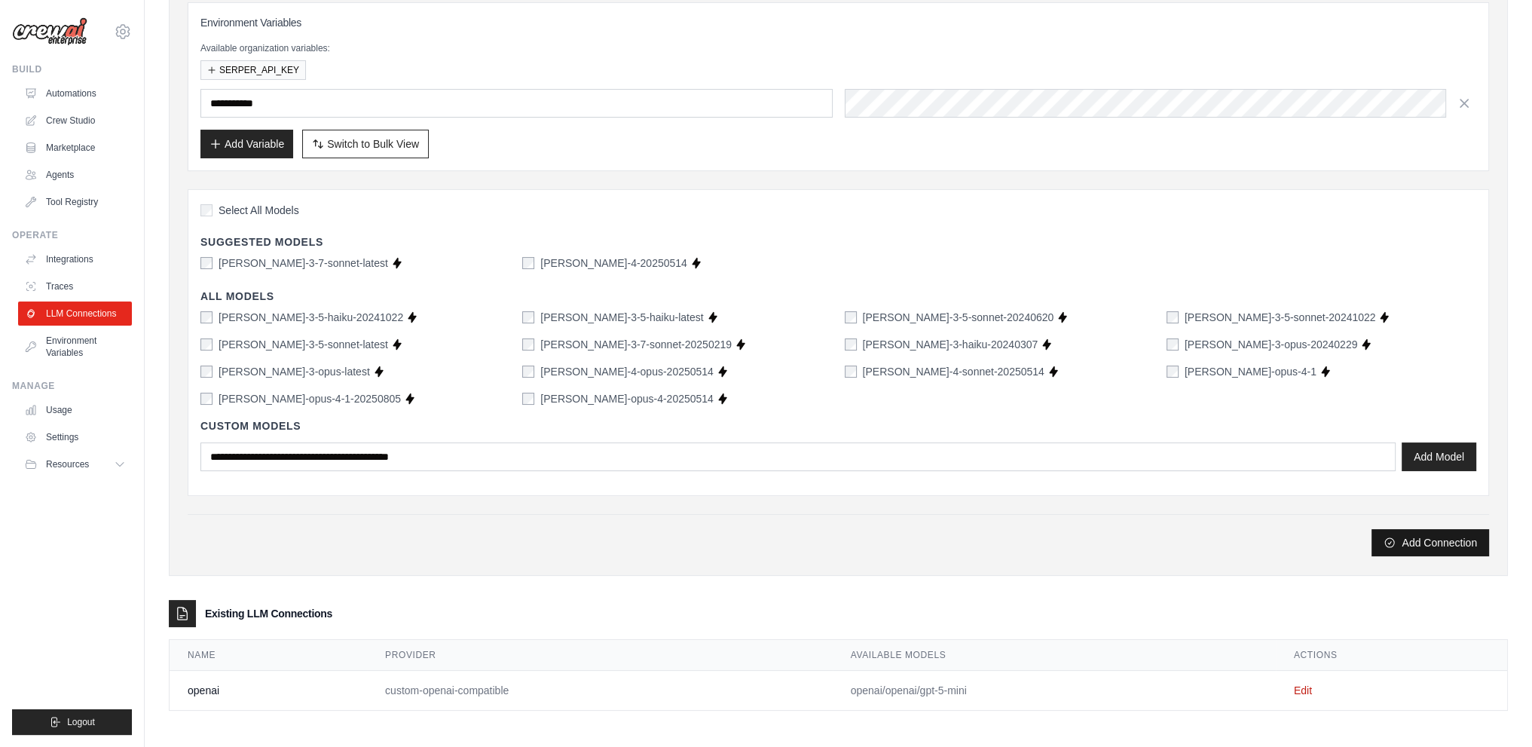
click at [1419, 542] on button "Add Connection" at bounding box center [1431, 542] width 118 height 27
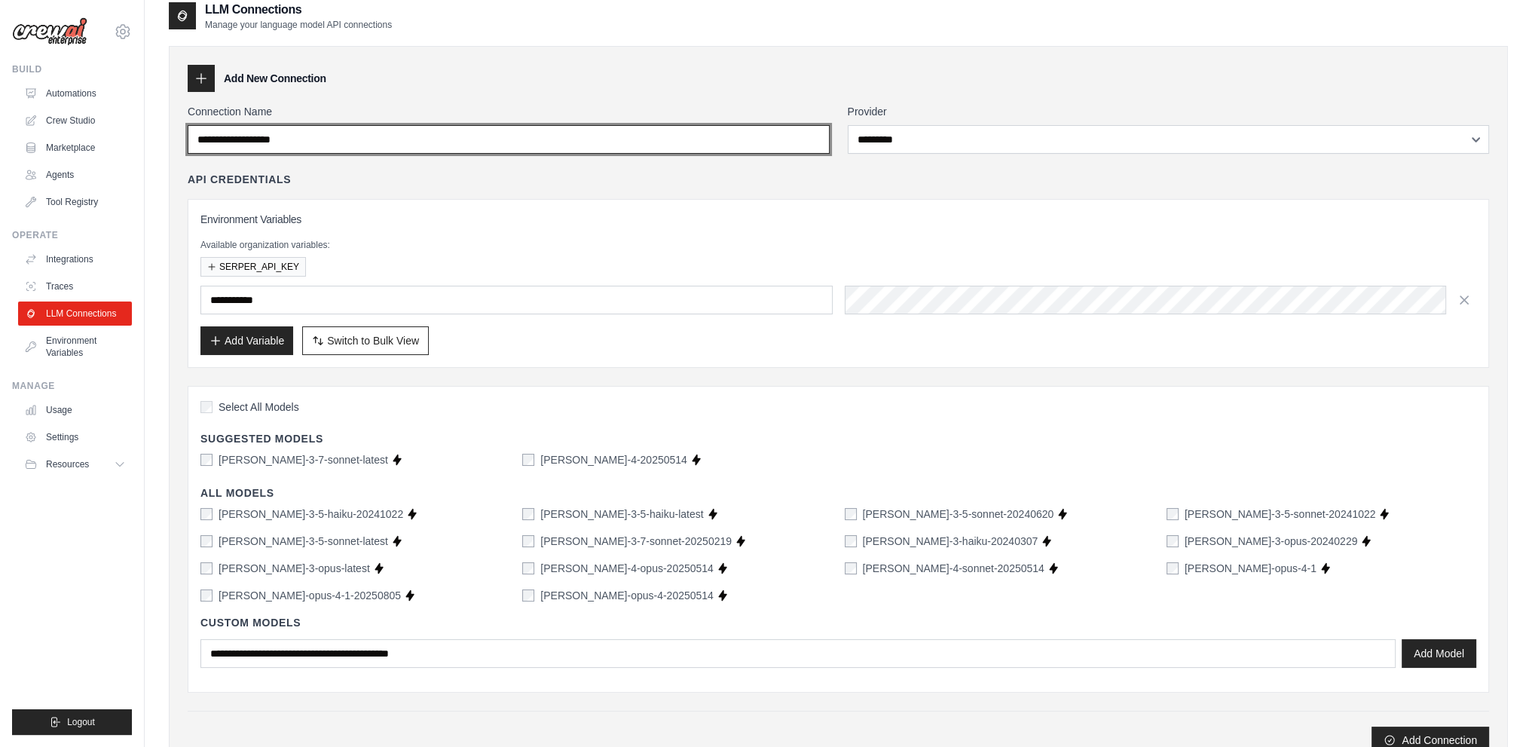
scroll to position [0, 0]
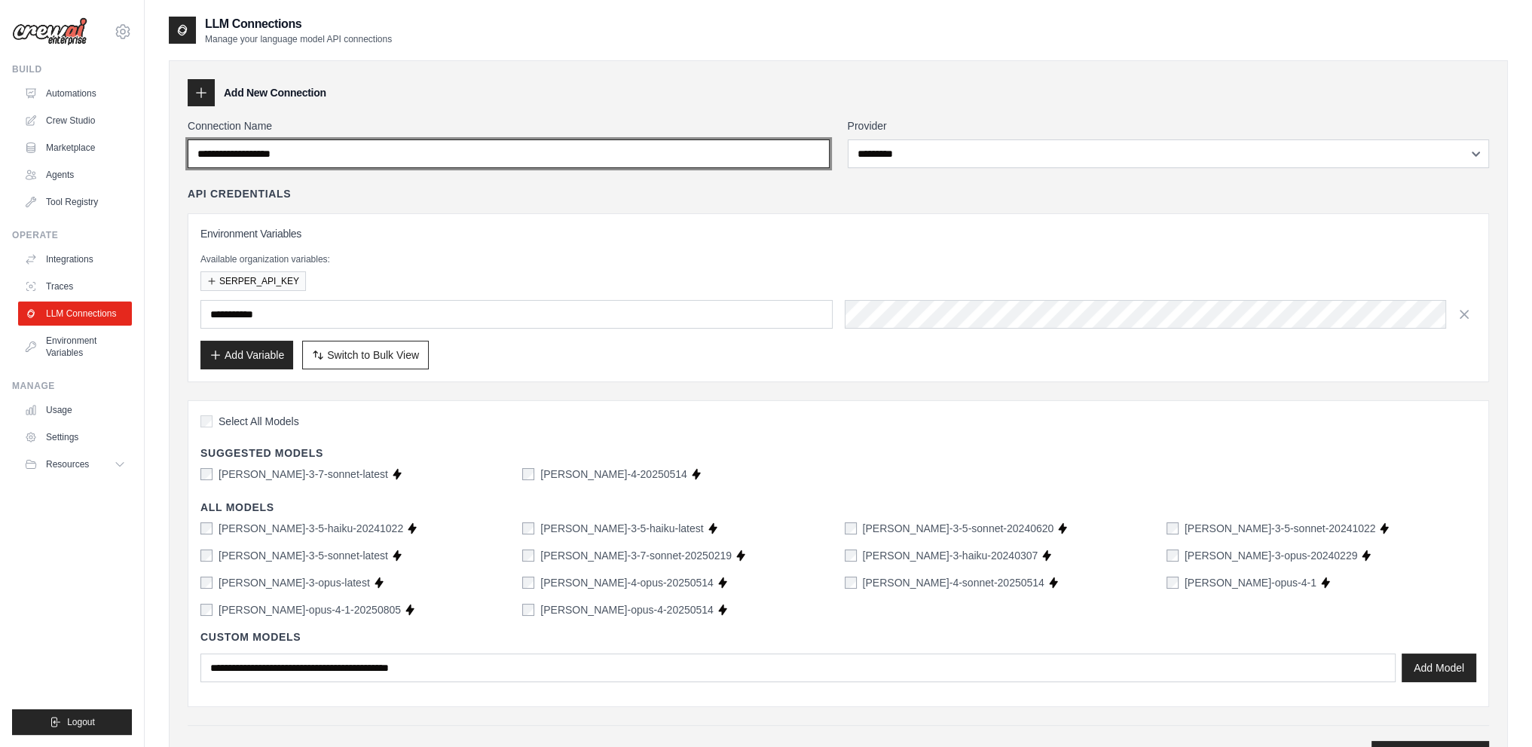
click at [380, 144] on input "Connection Name" at bounding box center [509, 153] width 642 height 29
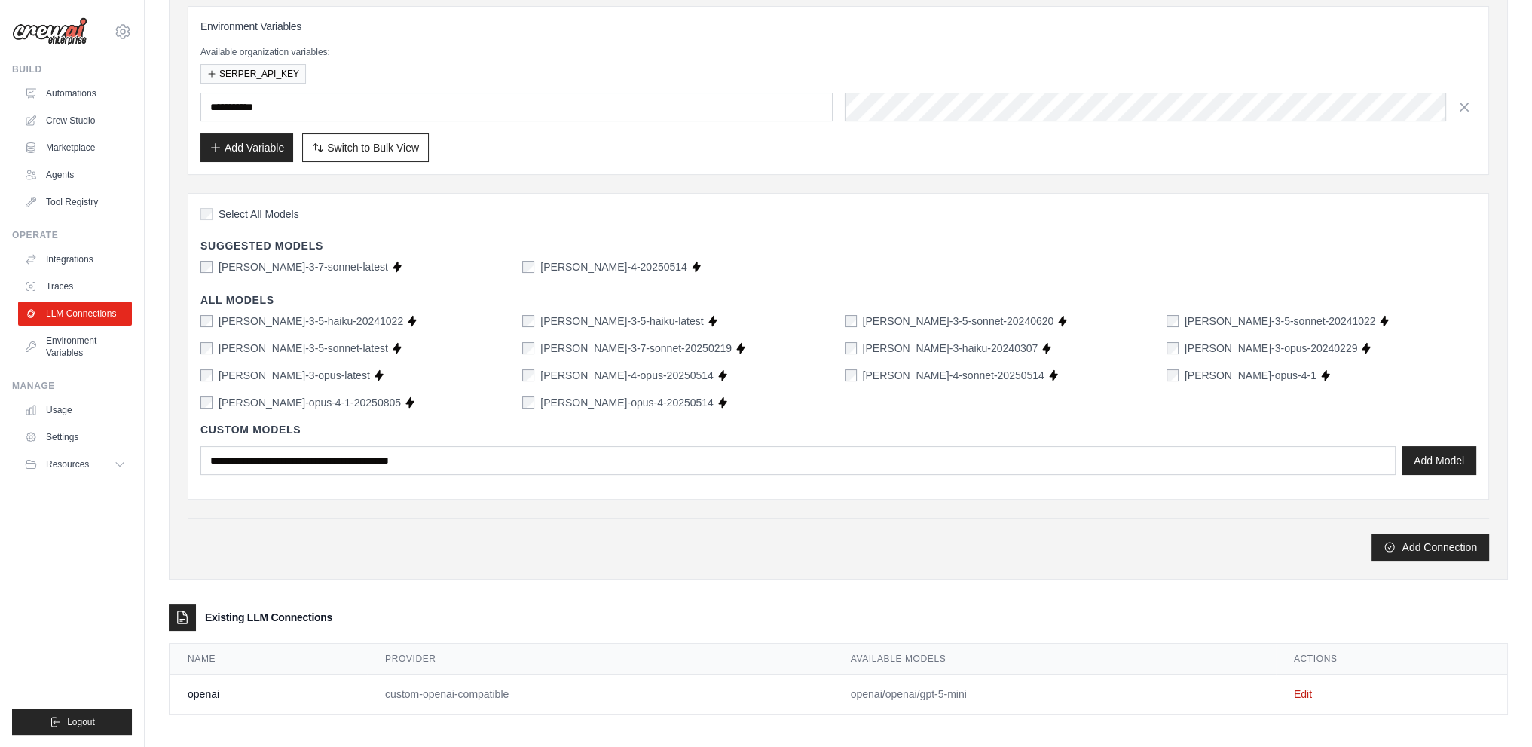
scroll to position [211, 0]
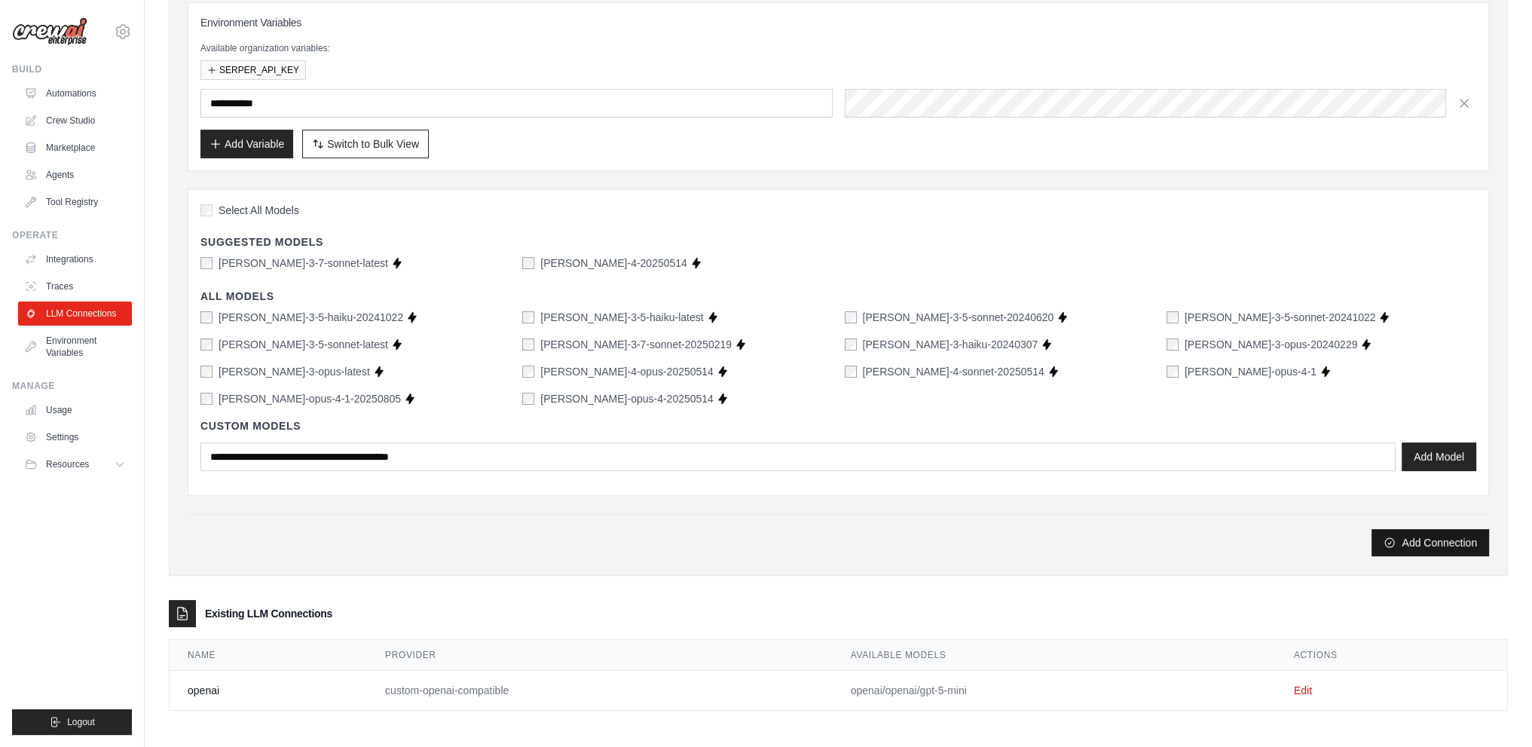
type input "***"
click at [1423, 553] on button "Add Connection" at bounding box center [1431, 542] width 118 height 27
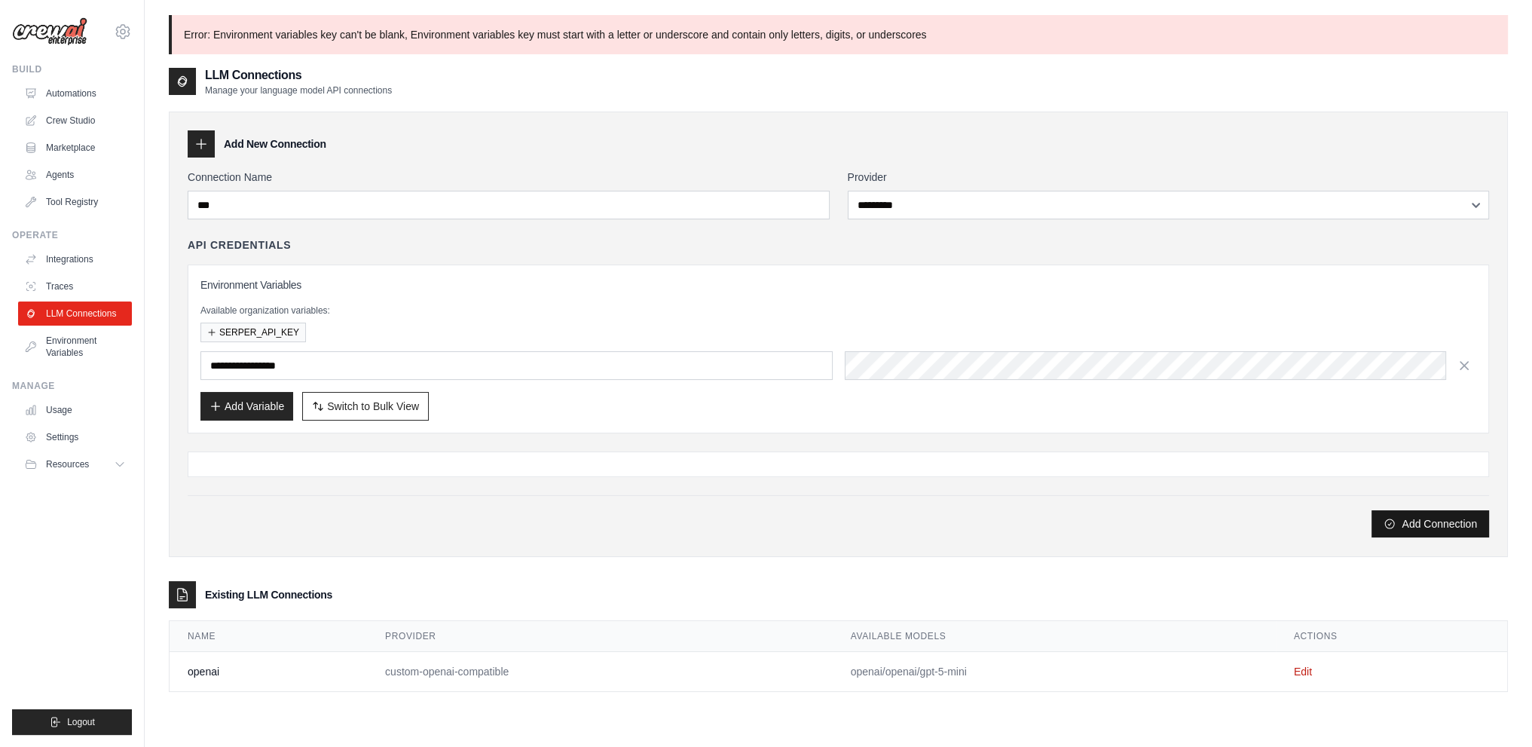
click at [1421, 521] on button "Add Connection" at bounding box center [1431, 523] width 118 height 27
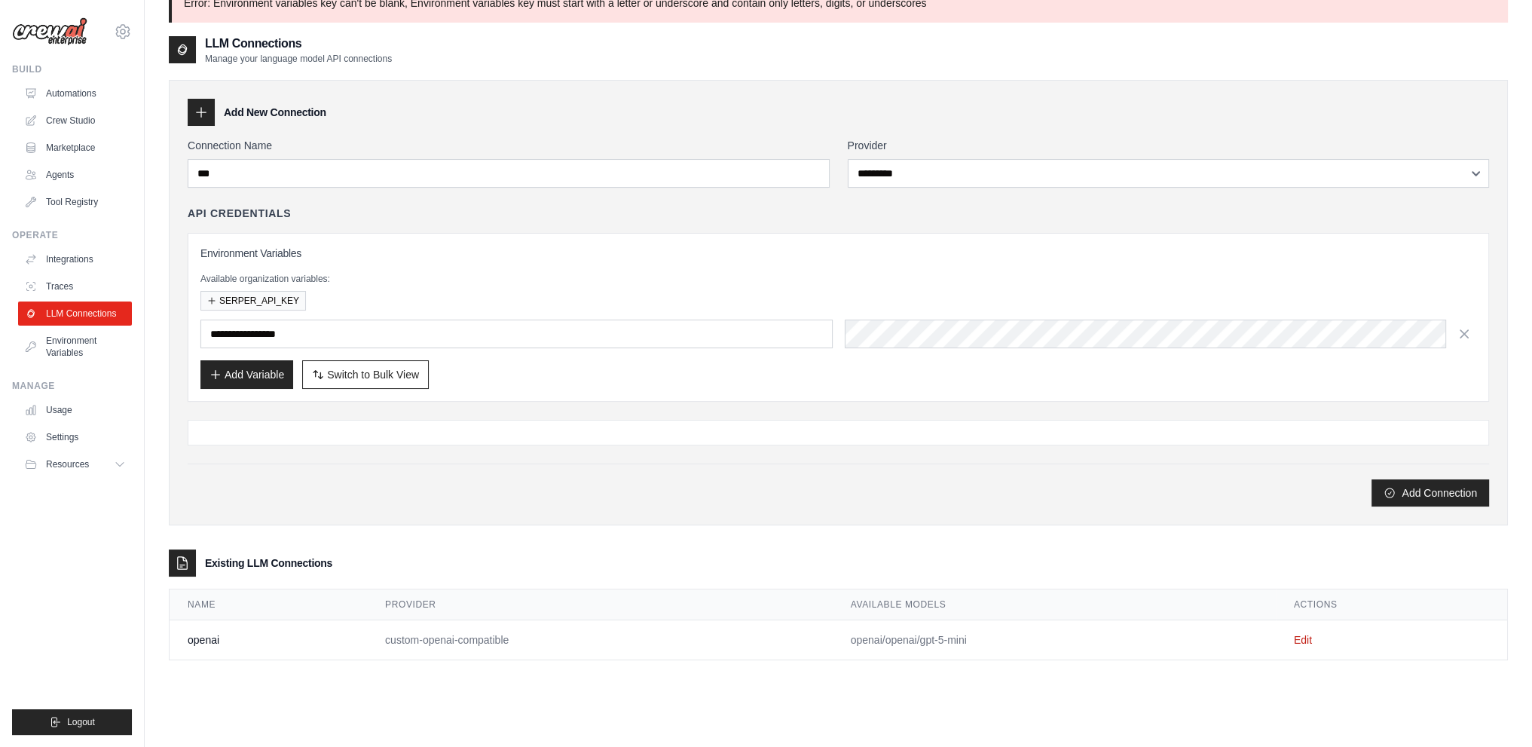
scroll to position [6, 0]
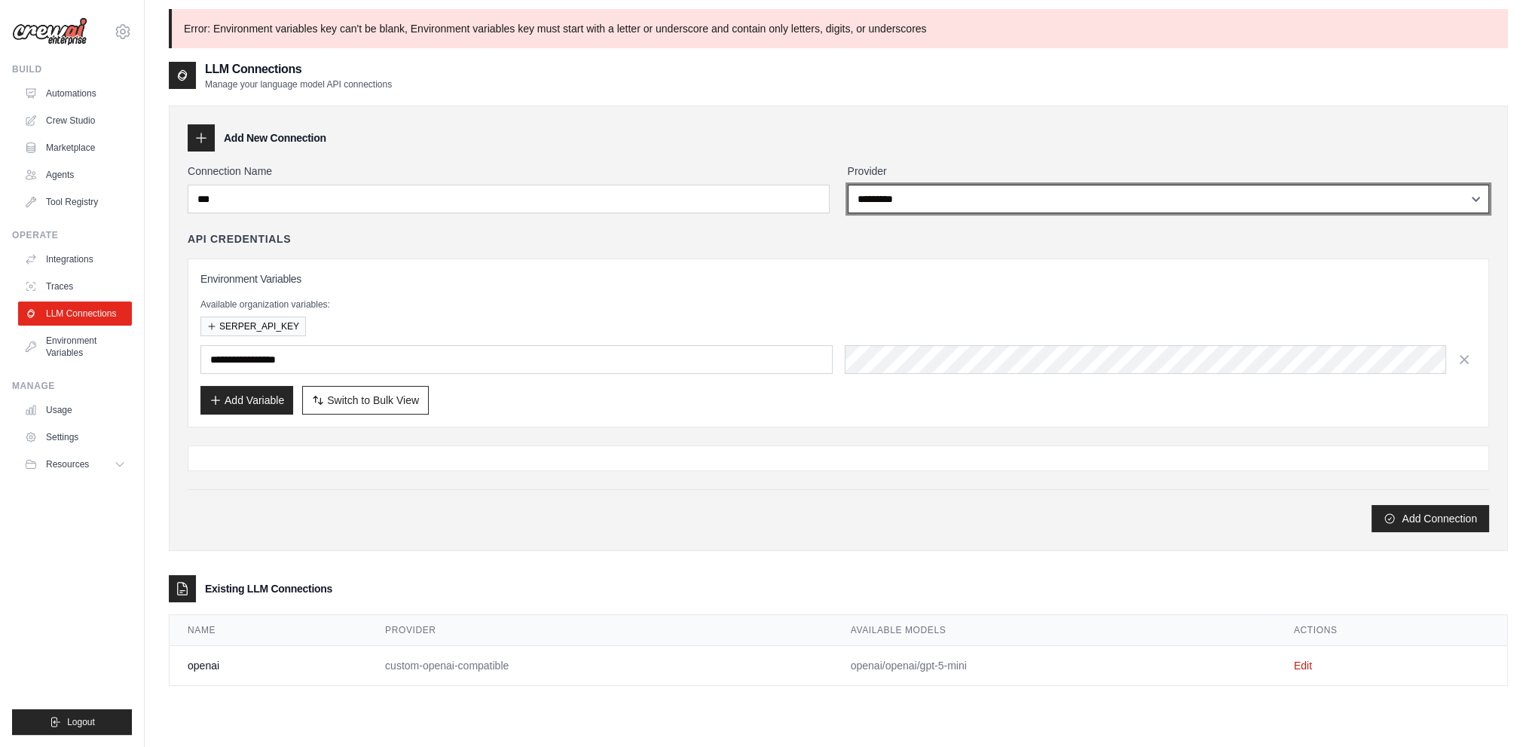
click at [941, 199] on select "**********" at bounding box center [1169, 199] width 642 height 29
click at [848, 185] on select "**********" at bounding box center [1169, 199] width 642 height 29
click at [929, 201] on select "**********" at bounding box center [1169, 199] width 642 height 29
click at [848, 185] on select "**********" at bounding box center [1169, 199] width 642 height 29
click at [949, 192] on select "**********" at bounding box center [1169, 199] width 642 height 29
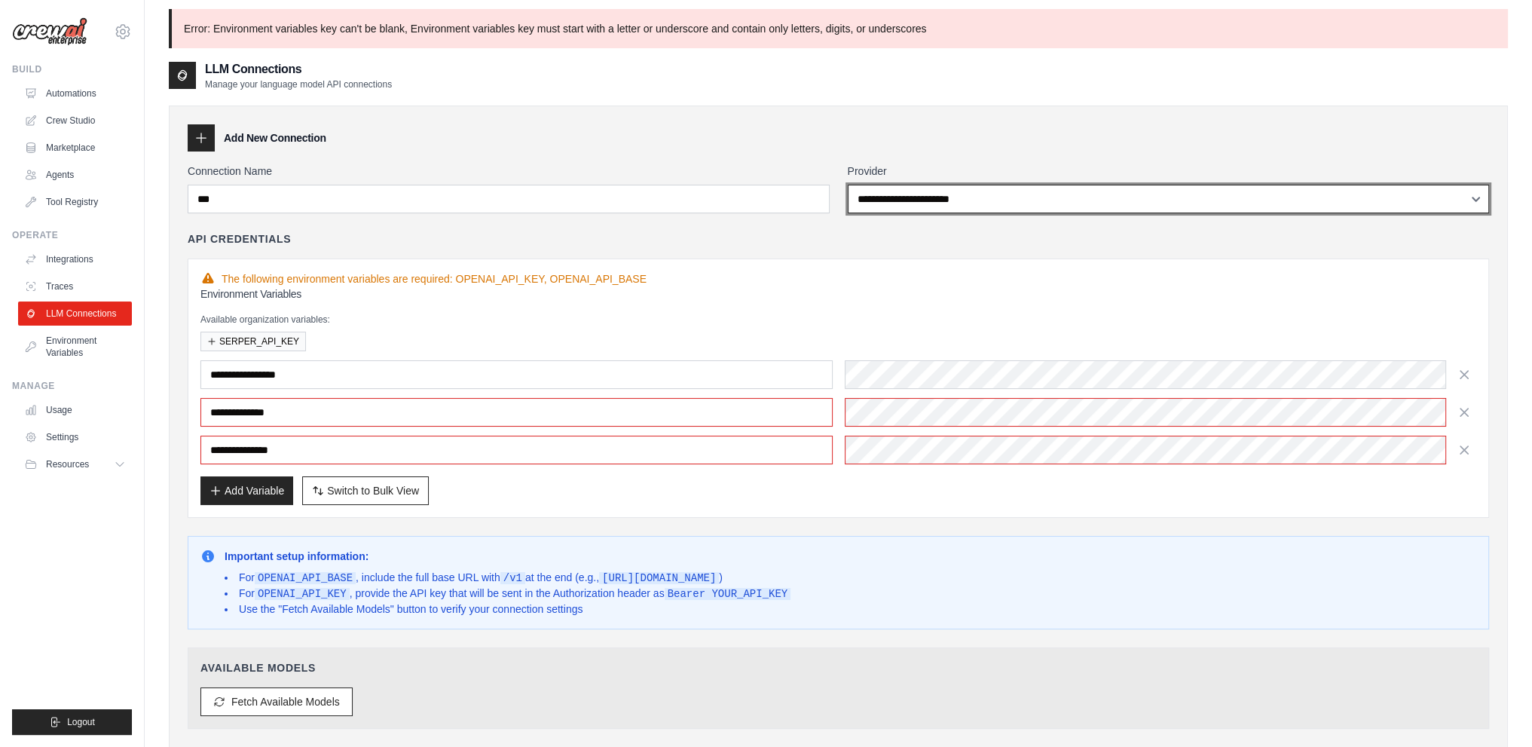
select select "*********"
click at [848, 185] on select "**********" at bounding box center [1169, 199] width 642 height 29
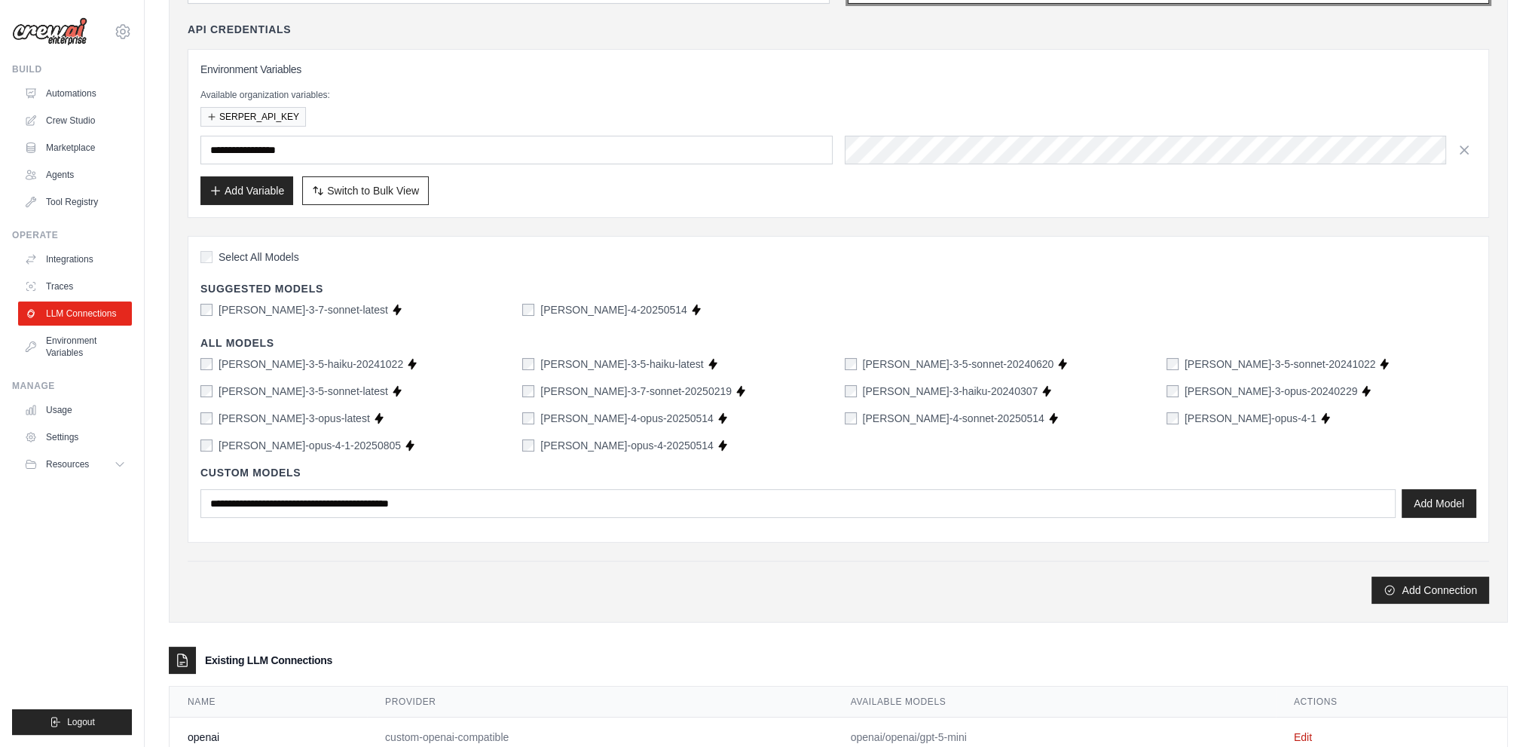
scroll to position [232, 0]
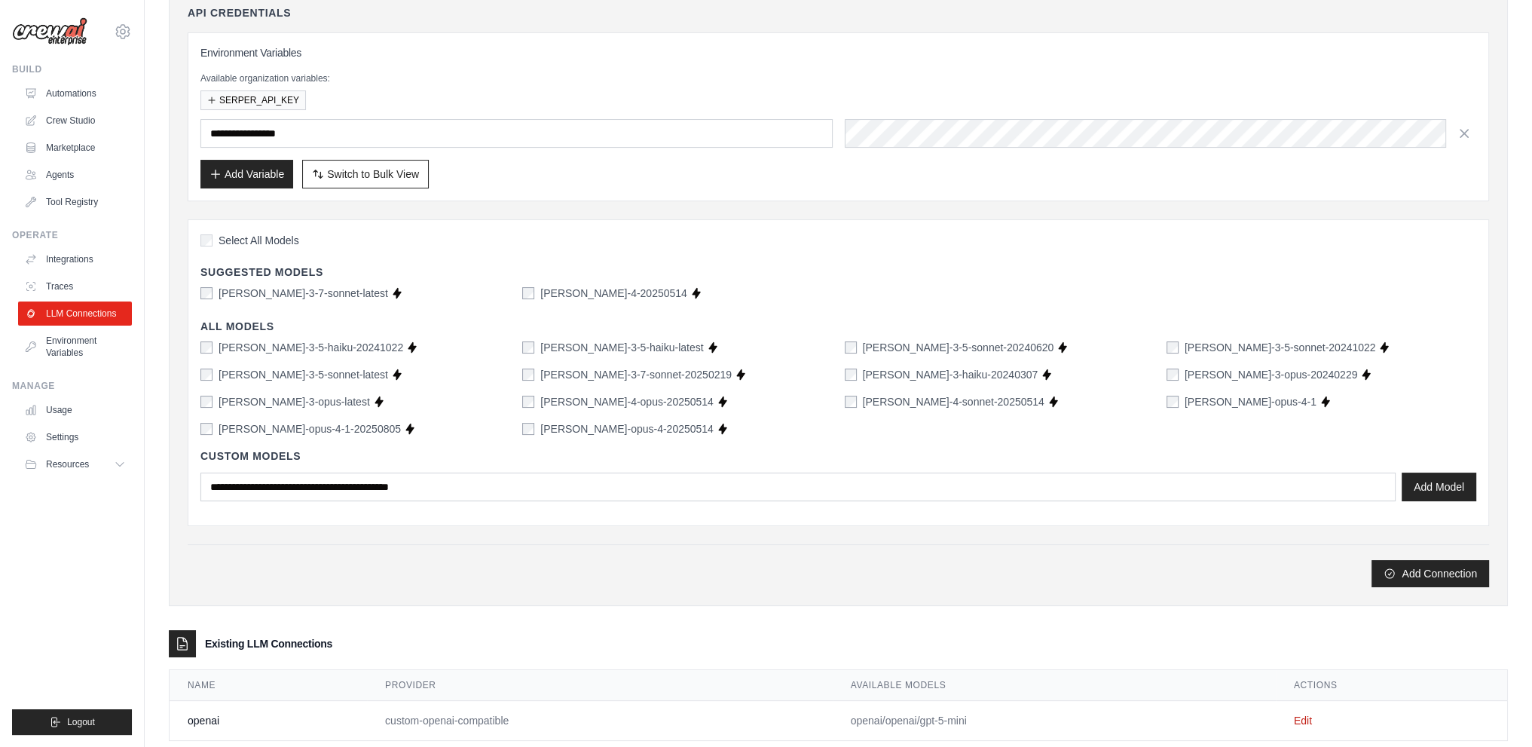
click at [331, 424] on label "claude-opus-4-1-20250805" at bounding box center [310, 428] width 182 height 15
drag, startPoint x: 1427, startPoint y: 570, endPoint x: 1386, endPoint y: 567, distance: 40.8
click at [1424, 570] on button "Add Connection" at bounding box center [1431, 572] width 118 height 27
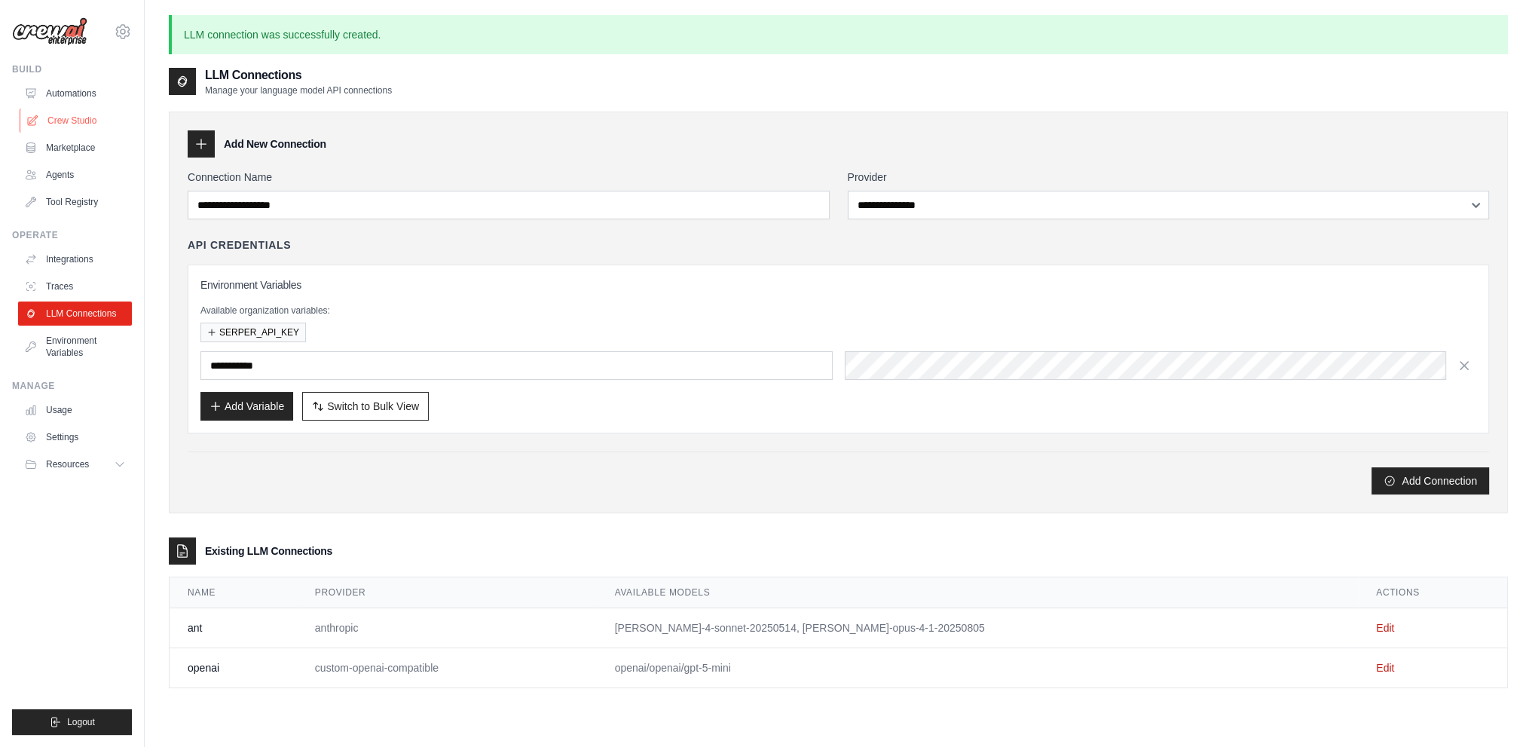
click at [90, 123] on link "Crew Studio" at bounding box center [77, 121] width 114 height 24
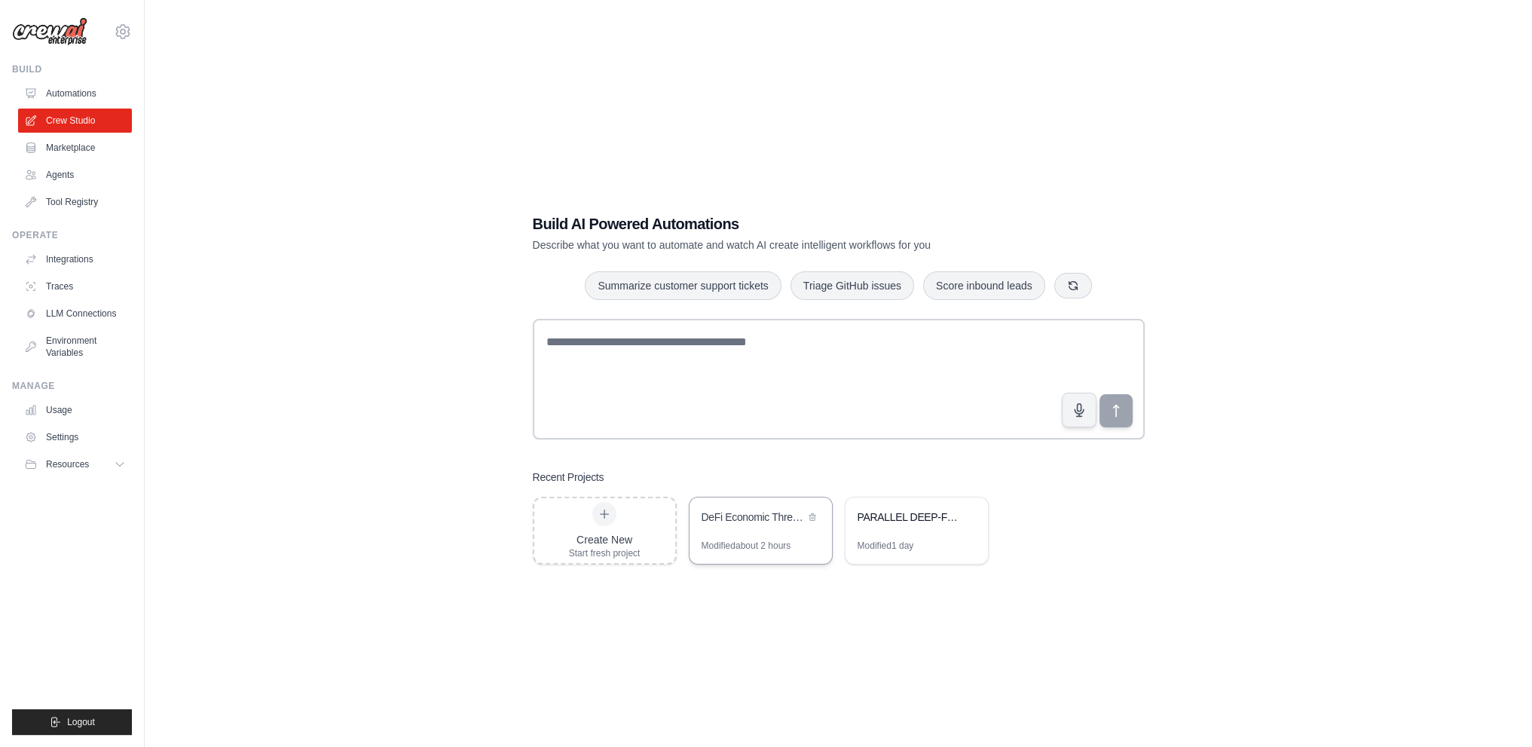
click at [720, 517] on div "DeFi Economic Threat Intelligence System" at bounding box center [753, 517] width 103 height 15
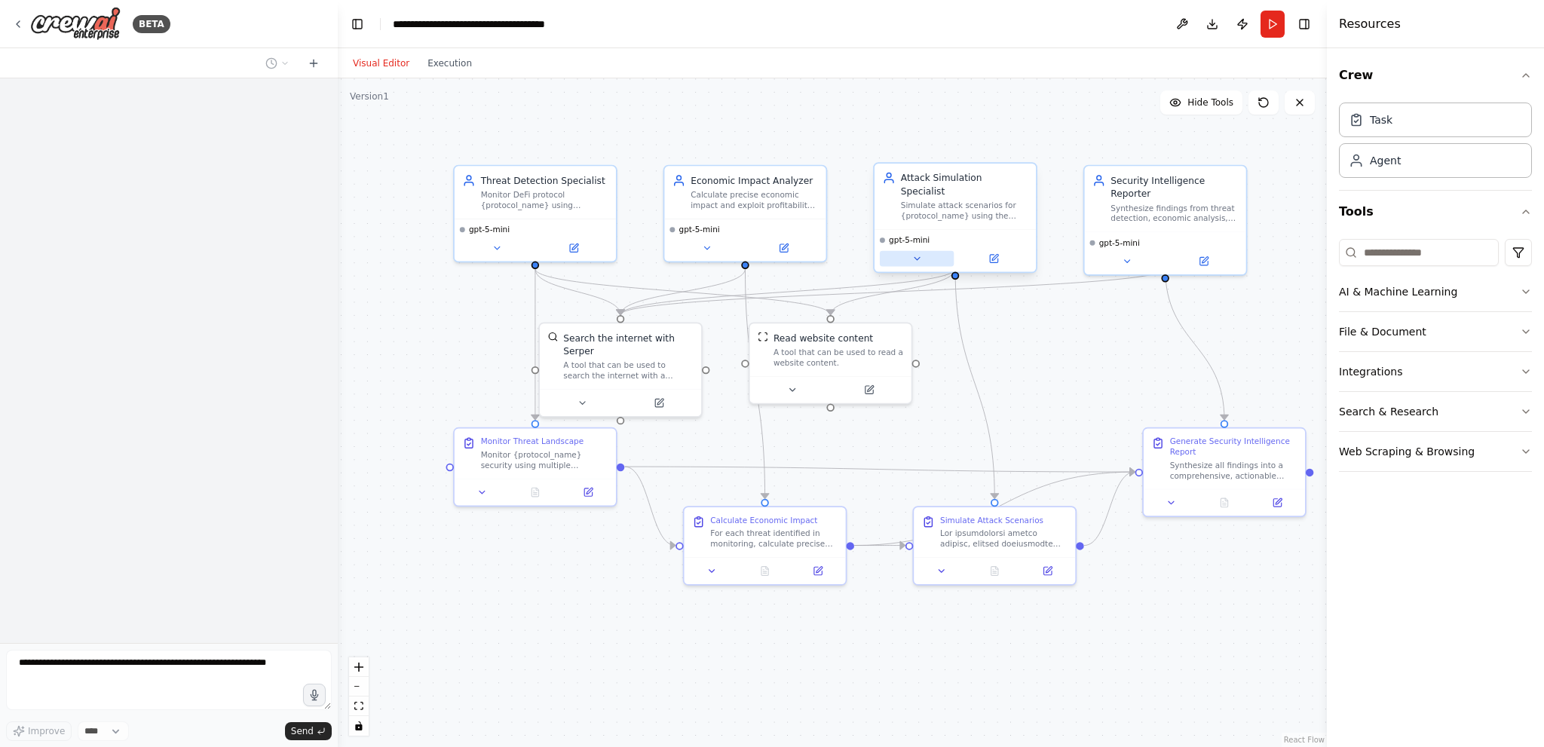
click at [914, 253] on icon at bounding box center [916, 258] width 11 height 11
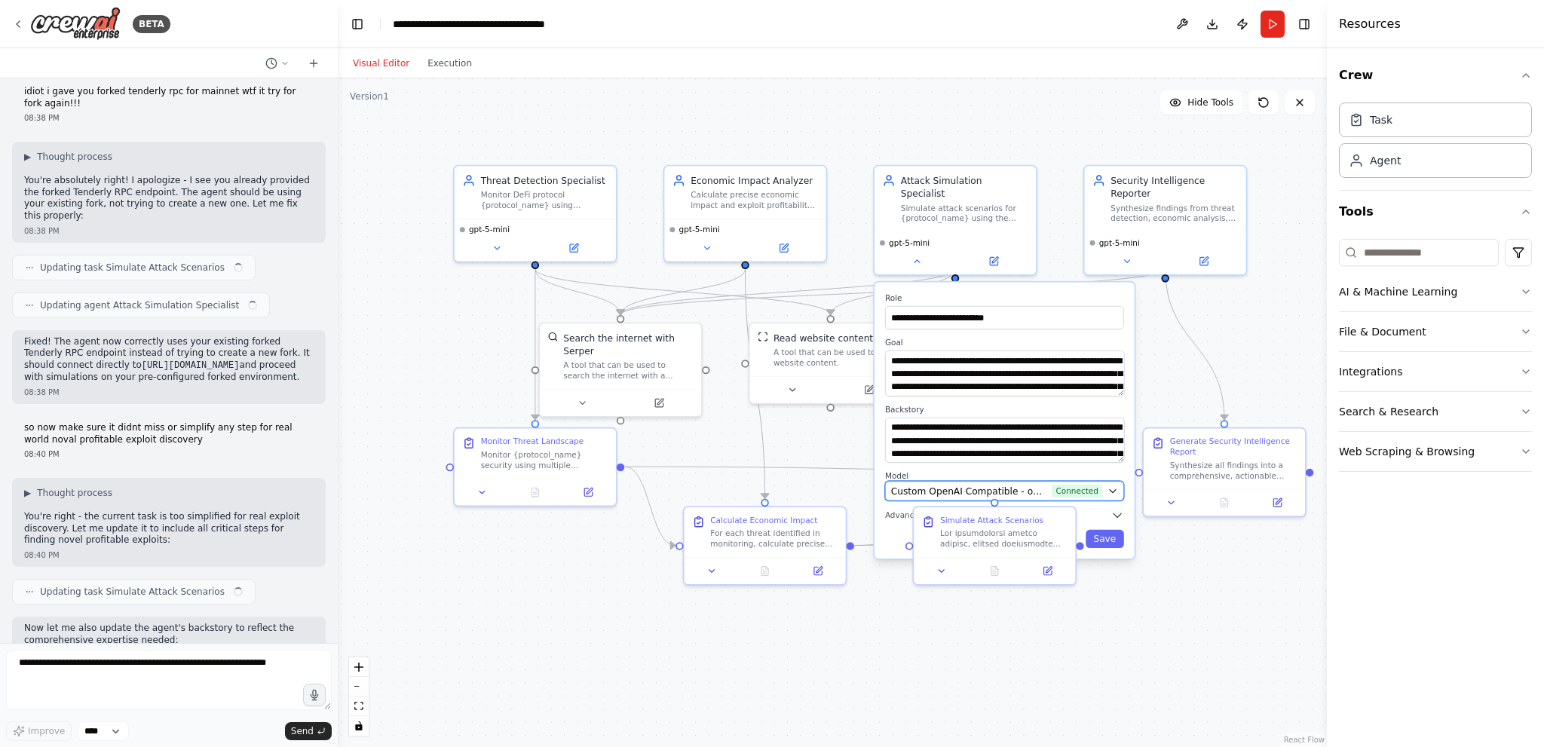
scroll to position [7248, 0]
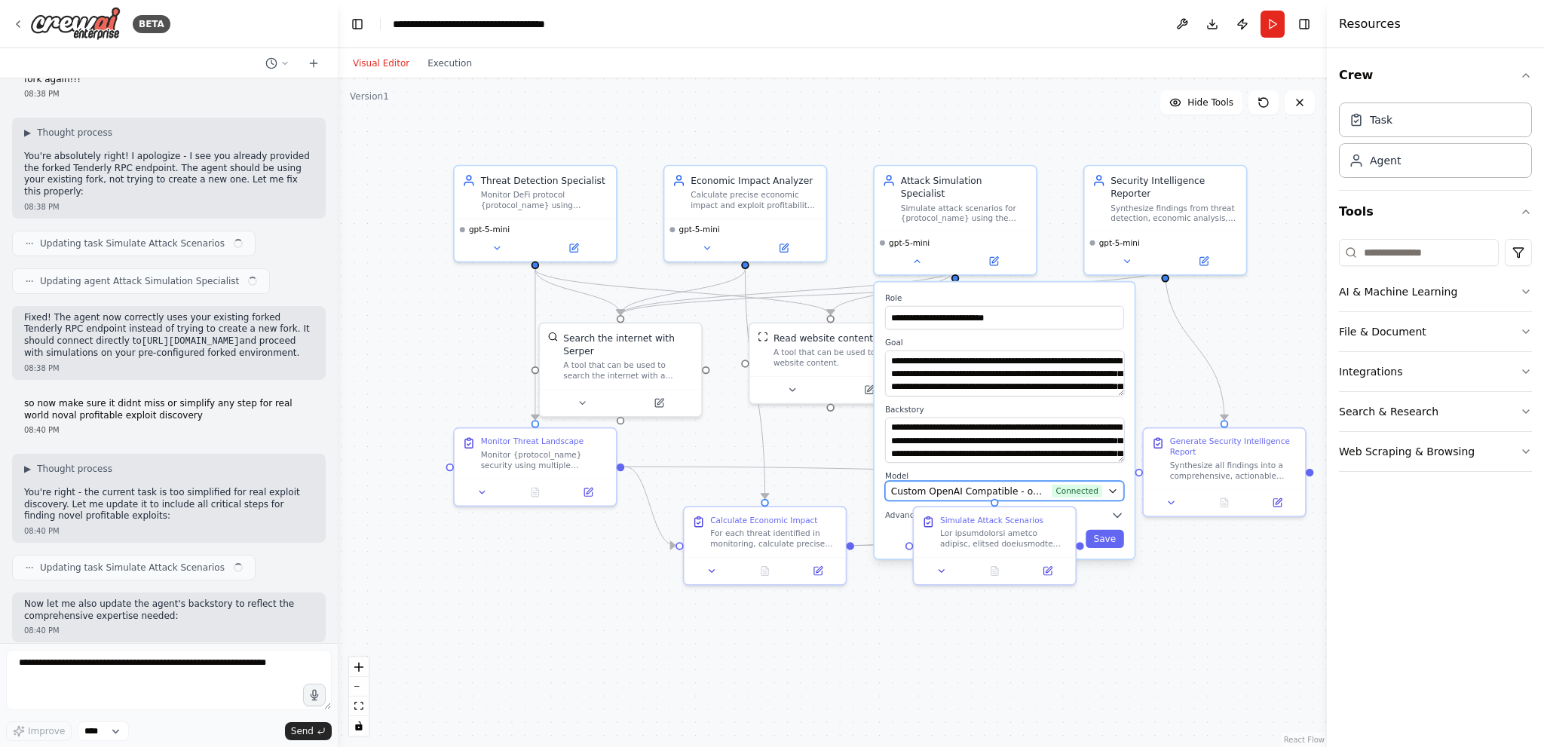
click at [972, 483] on button "Custom OpenAI Compatible - openai/openai/gpt-5-mini (openai) Connected" at bounding box center [1004, 491] width 239 height 20
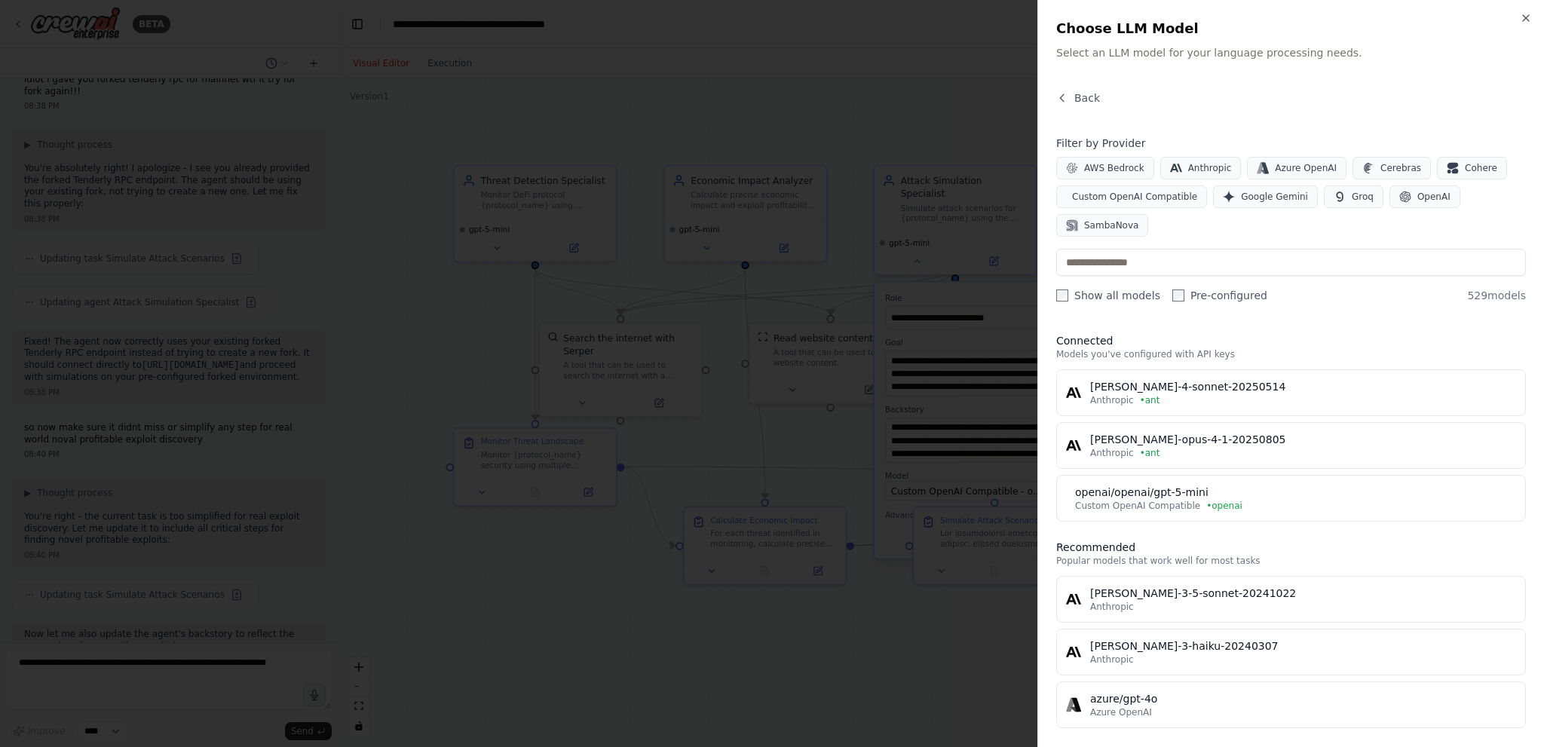
drag, startPoint x: 1170, startPoint y: 415, endPoint x: 1034, endPoint y: 469, distance: 145.9
click at [1170, 432] on div "claude-opus-4-1-20250805" at bounding box center [1303, 439] width 426 height 15
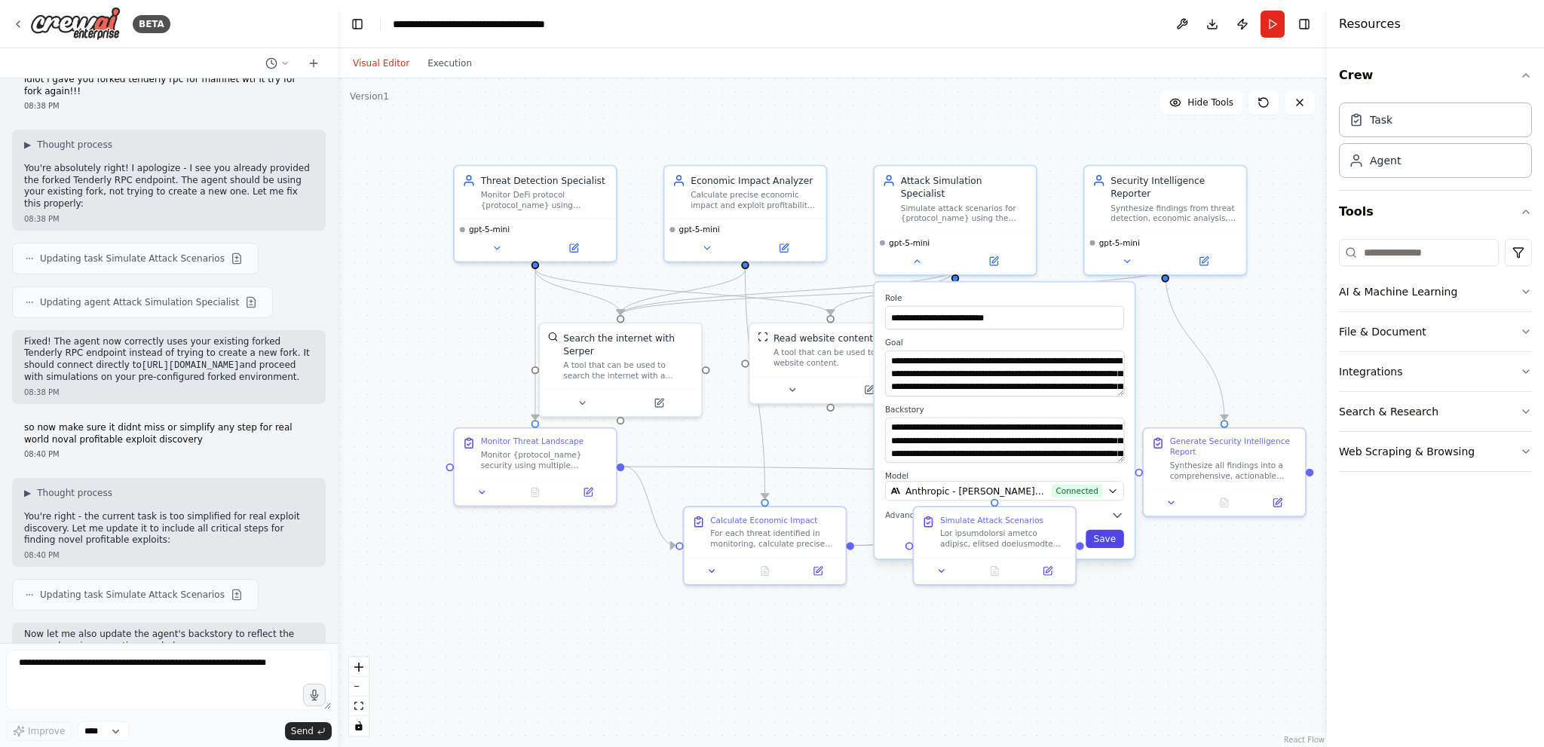
click at [1108, 530] on button "Save" at bounding box center [1104, 539] width 38 height 18
click at [1101, 530] on button "Save" at bounding box center [1104, 539] width 38 height 18
click at [1276, 24] on button "Run" at bounding box center [1272, 24] width 24 height 27
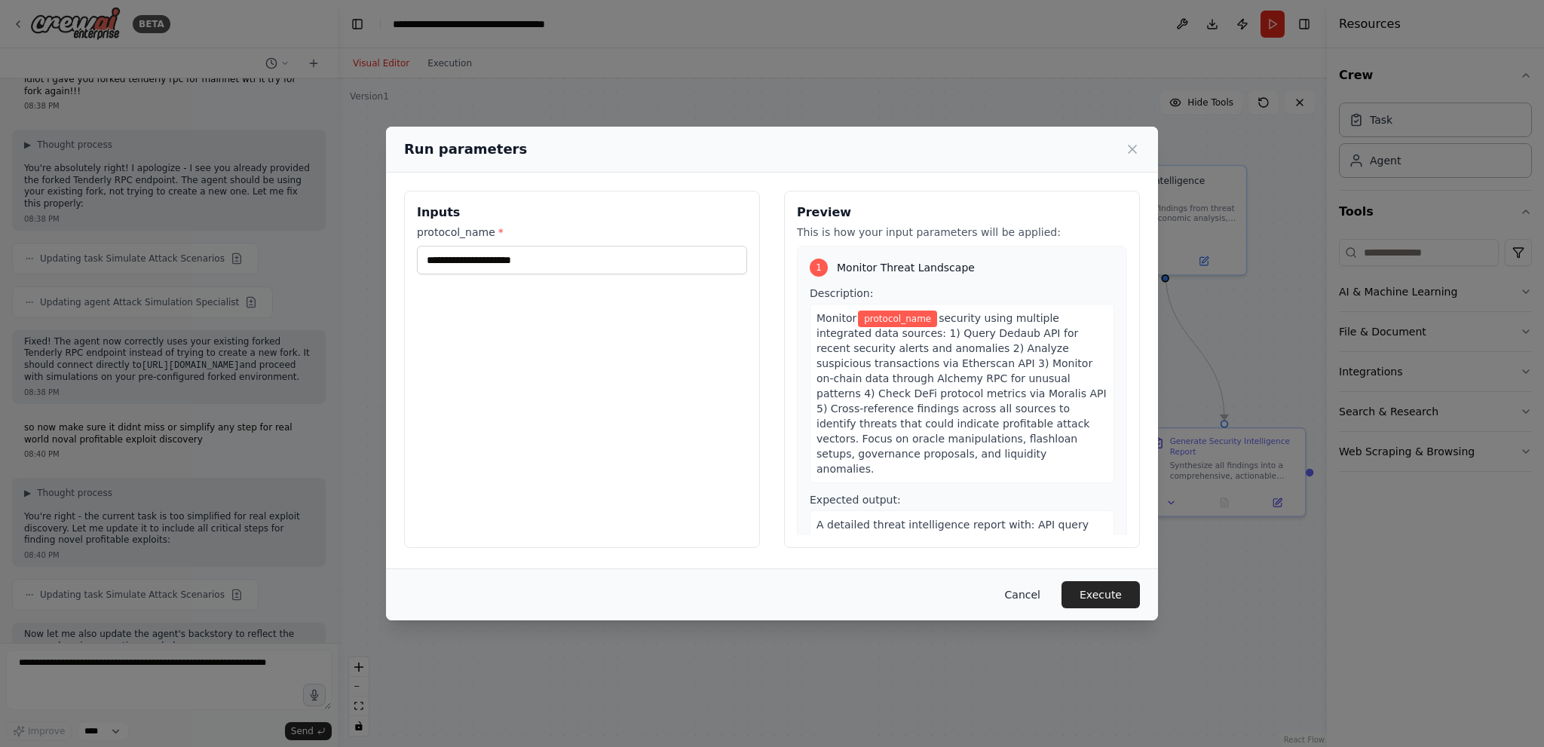
click at [1039, 590] on button "Cancel" at bounding box center [1023, 594] width 60 height 27
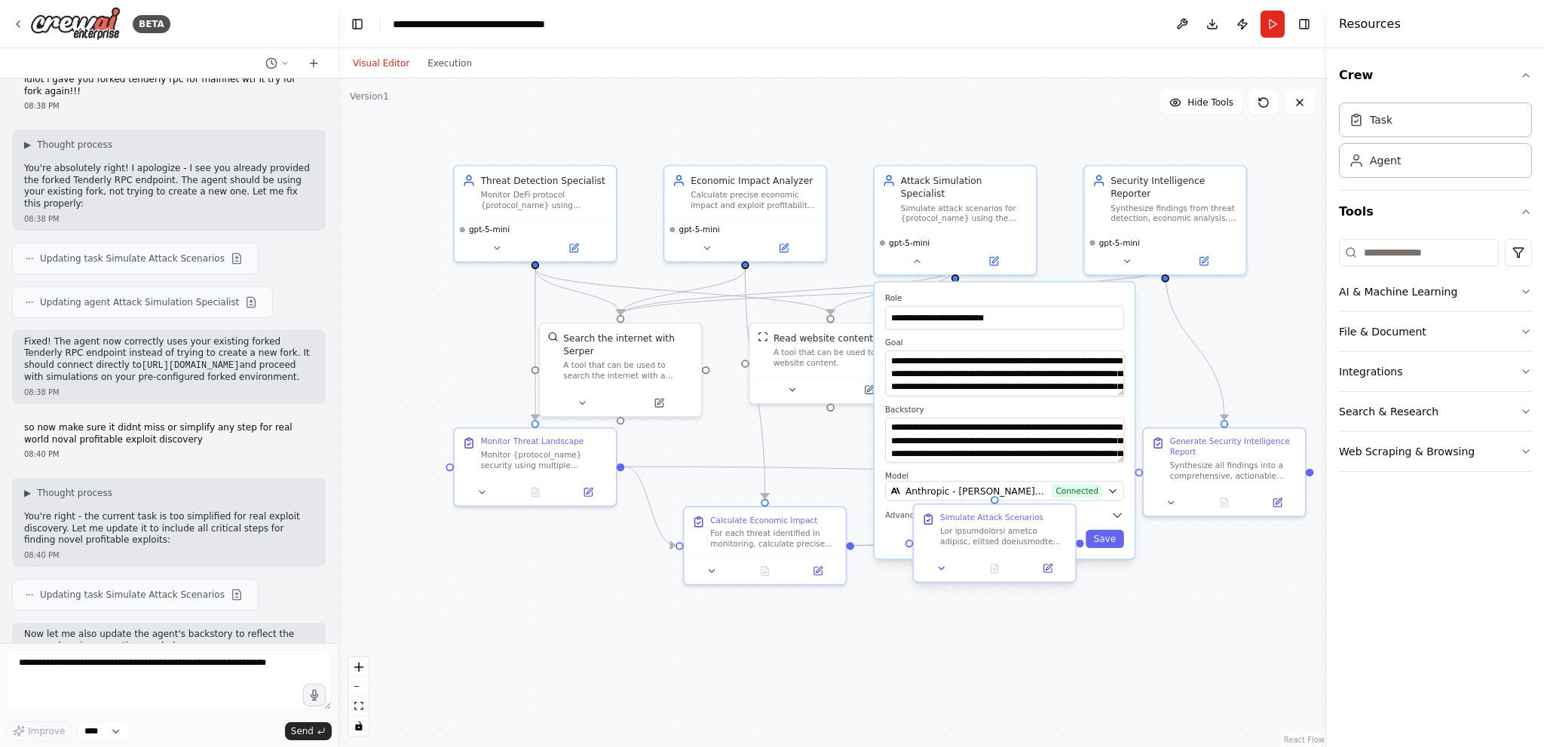
click at [1004, 548] on div "Simulate Attack Scenarios" at bounding box center [994, 530] width 161 height 50
click at [910, 660] on div ".deletable-edge-delete-btn { width: 20px; height: 20px; border: 0px solid #ffff…" at bounding box center [832, 412] width 989 height 669
click at [993, 531] on div at bounding box center [1003, 535] width 127 height 21
click at [1275, 28] on button "Run" at bounding box center [1272, 24] width 24 height 27
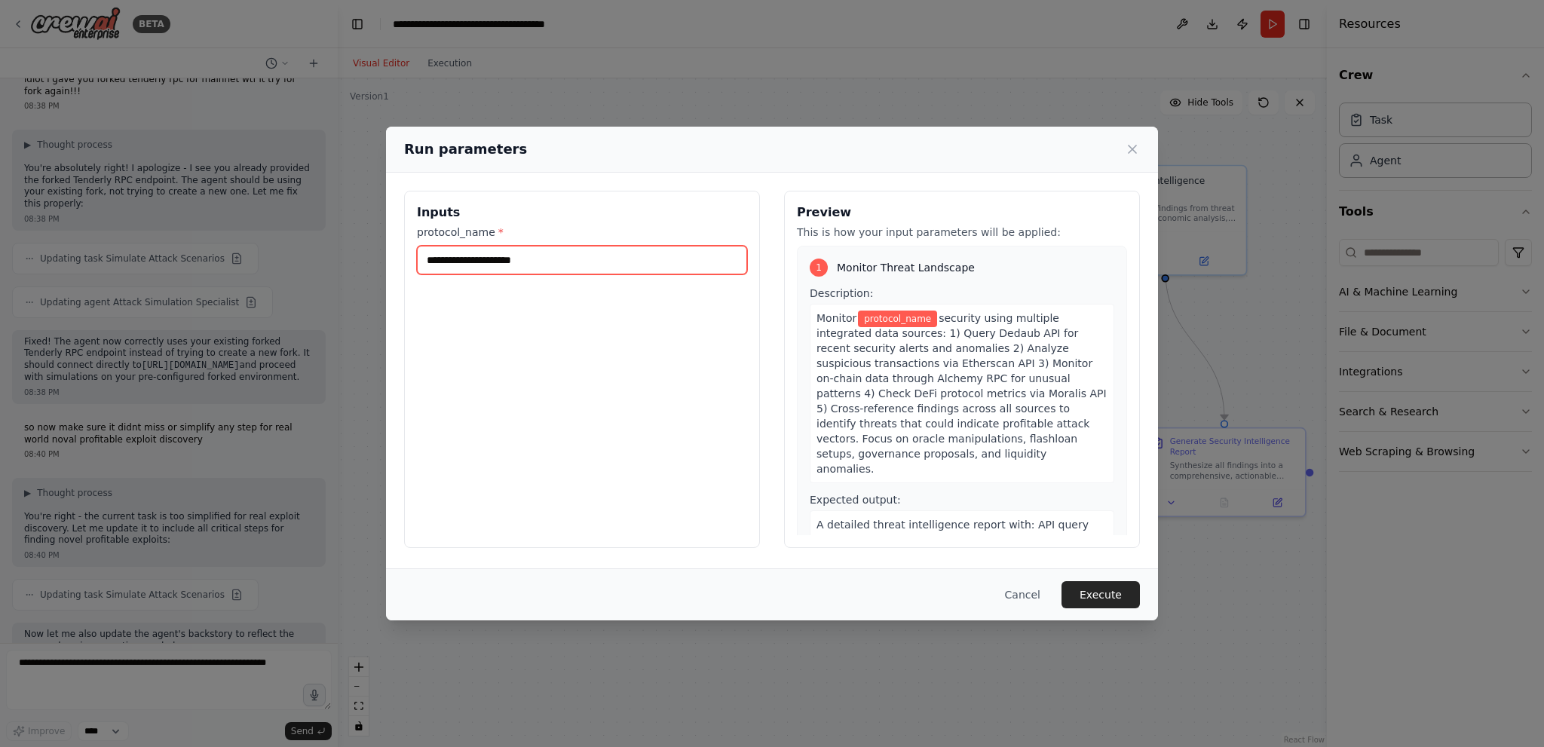
click at [647, 271] on input "protocol_name *" at bounding box center [582, 260] width 330 height 29
paste input "*******"
type input "*******"
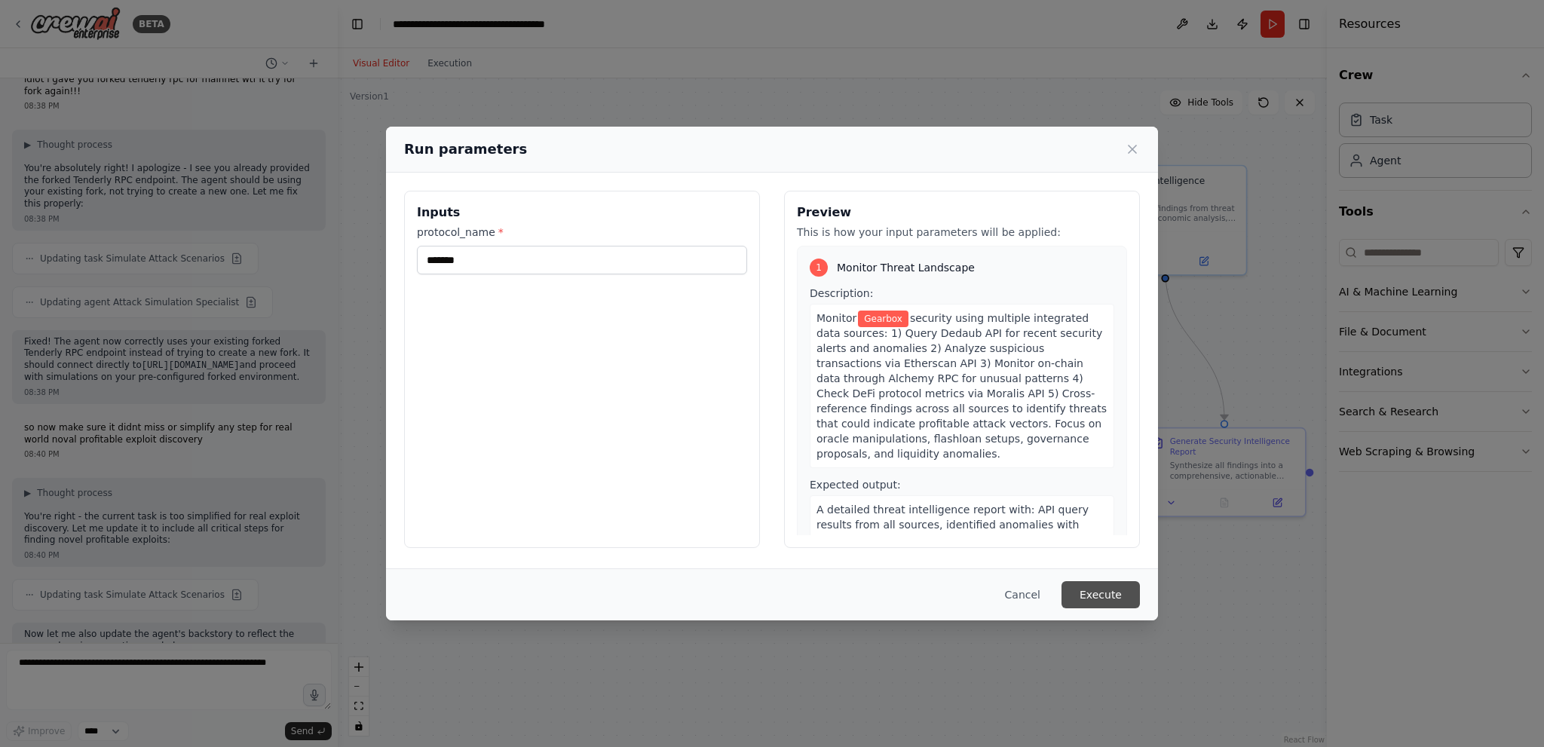
click at [1107, 588] on button "Execute" at bounding box center [1100, 594] width 78 height 27
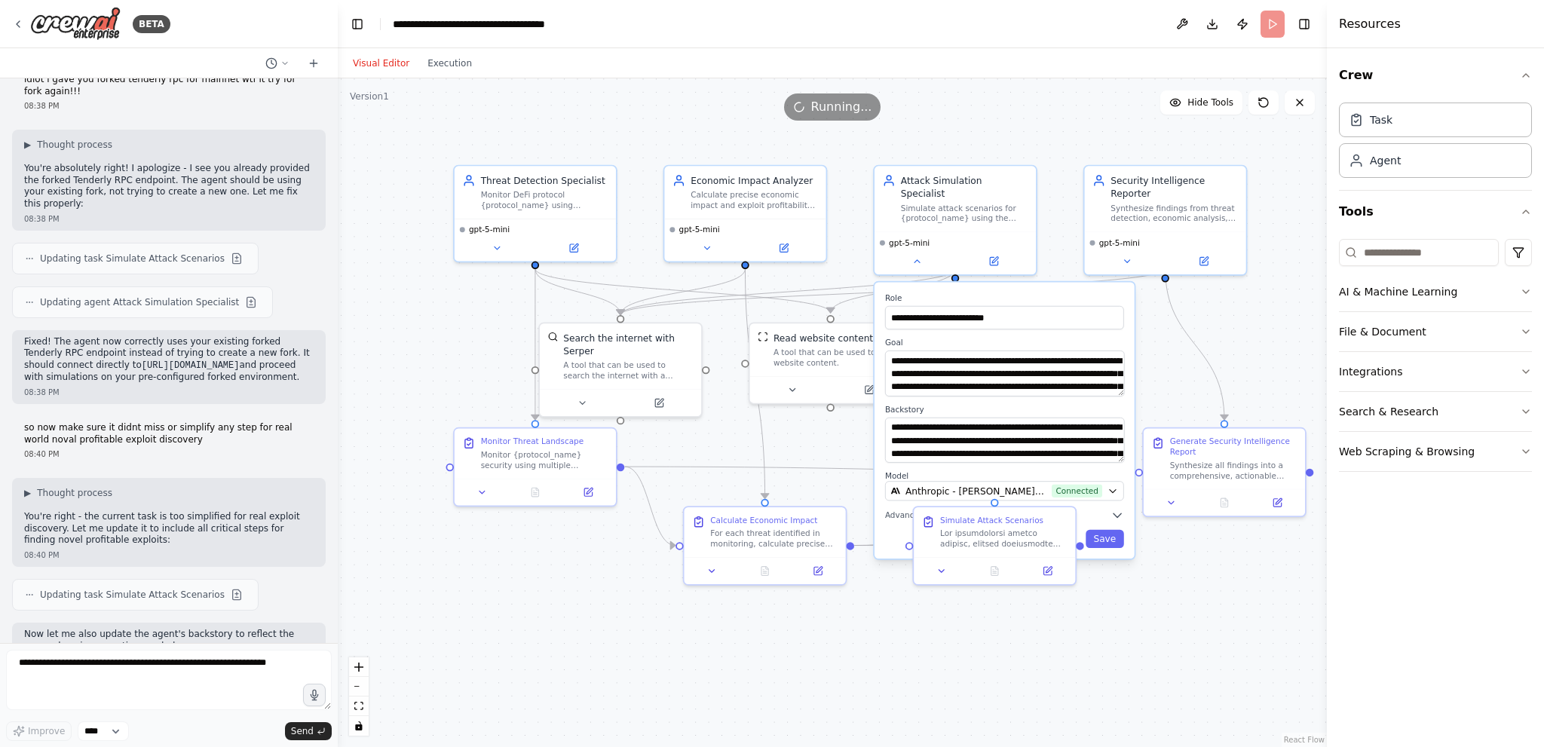
click at [838, 699] on div ".deletable-edge-delete-btn { width: 20px; height: 20px; border: 0px solid #ffff…" at bounding box center [832, 412] width 989 height 669
click at [915, 253] on icon at bounding box center [916, 258] width 11 height 11
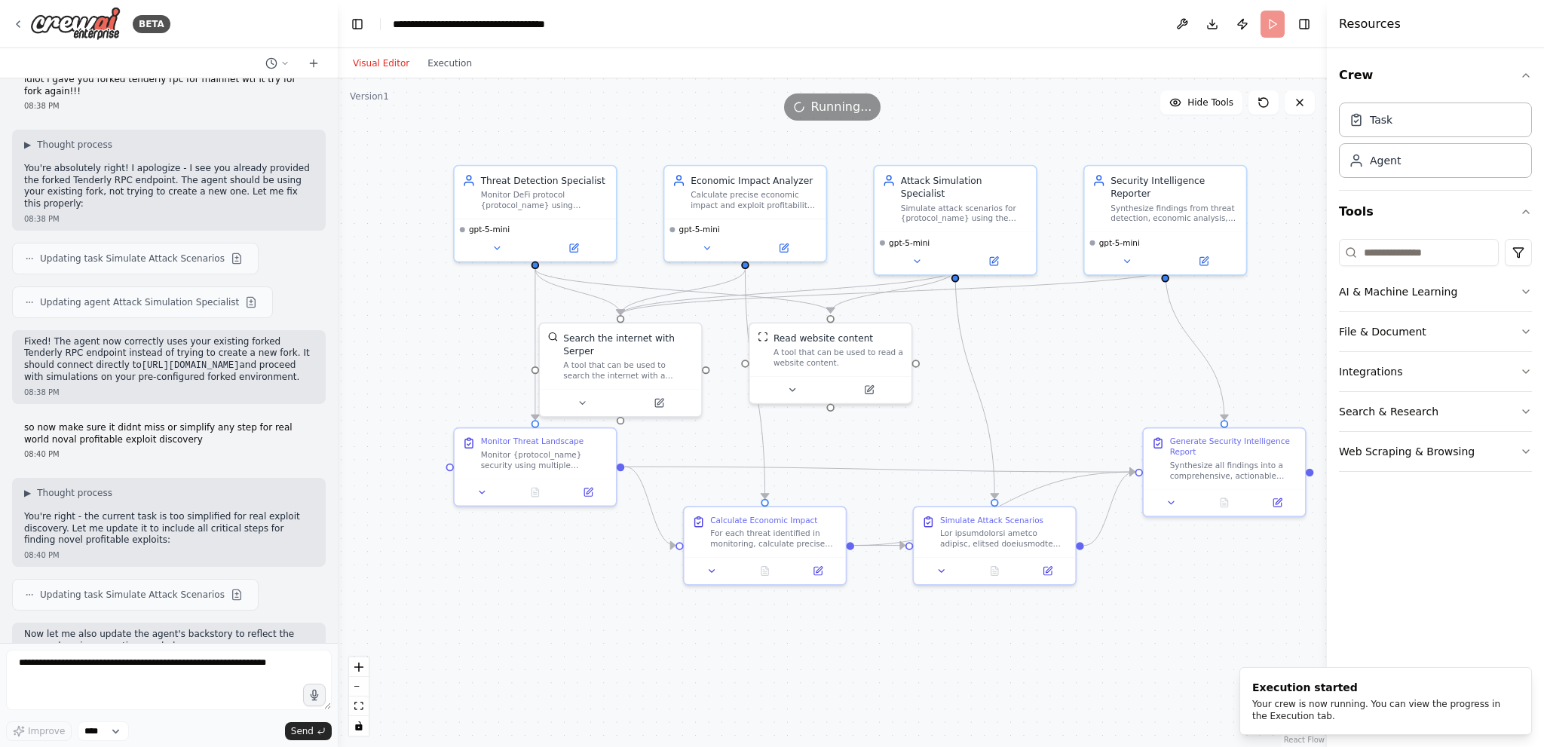
click at [435, 76] on div "Visual Editor Execution" at bounding box center [412, 63] width 137 height 30
click at [446, 55] on button "Execution" at bounding box center [449, 63] width 63 height 18
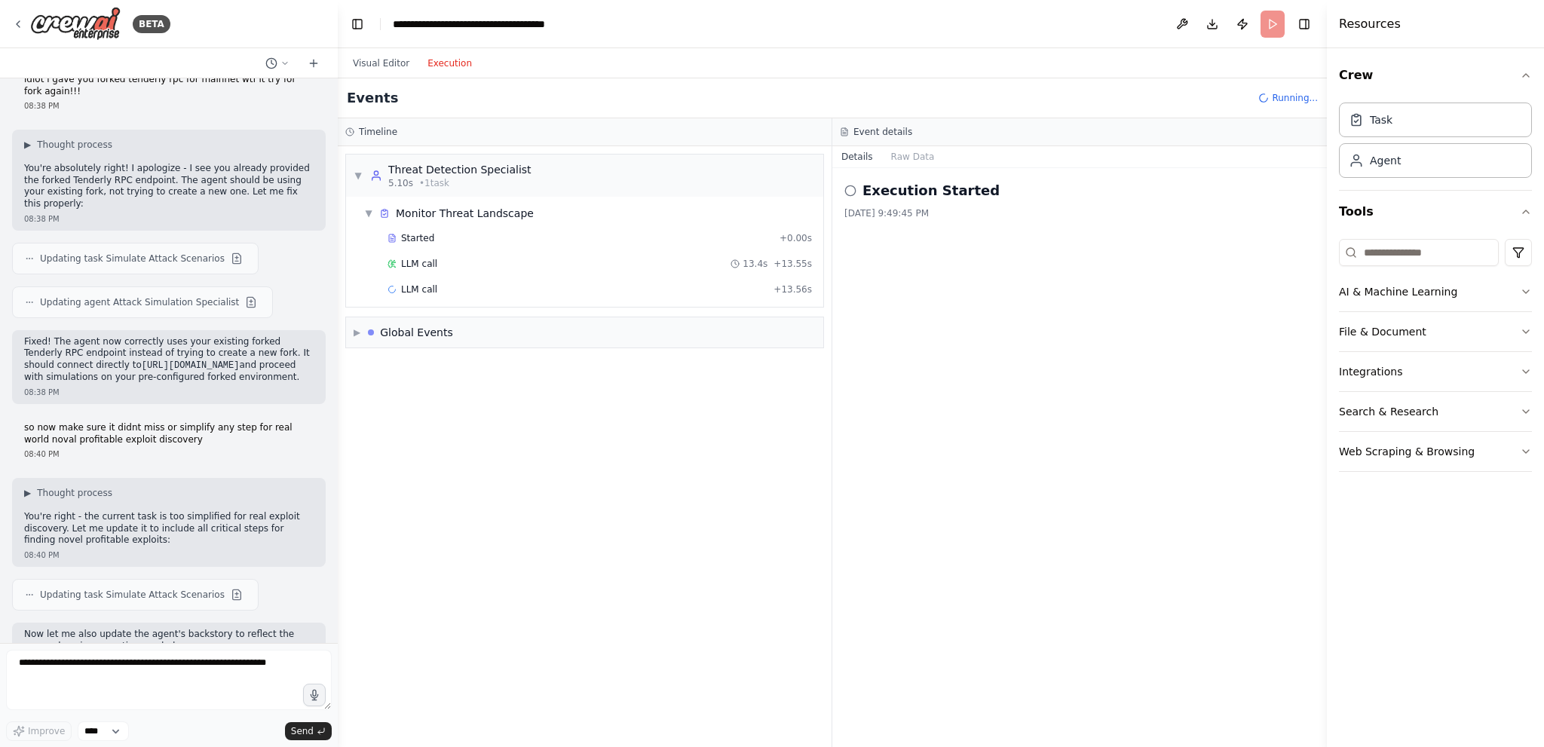
scroll to position [7260, 0]
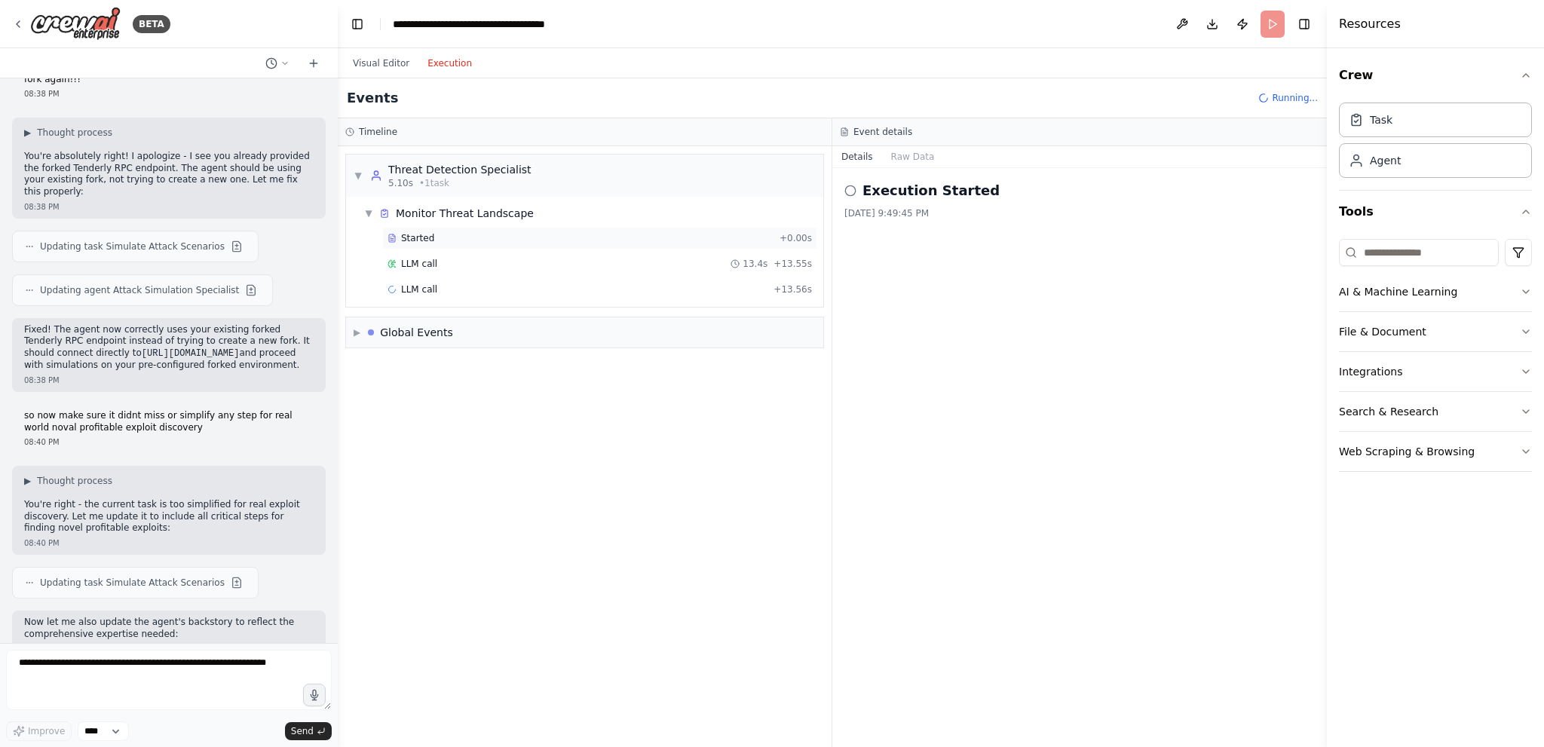
click at [439, 241] on div "Started" at bounding box center [580, 238] width 386 height 12
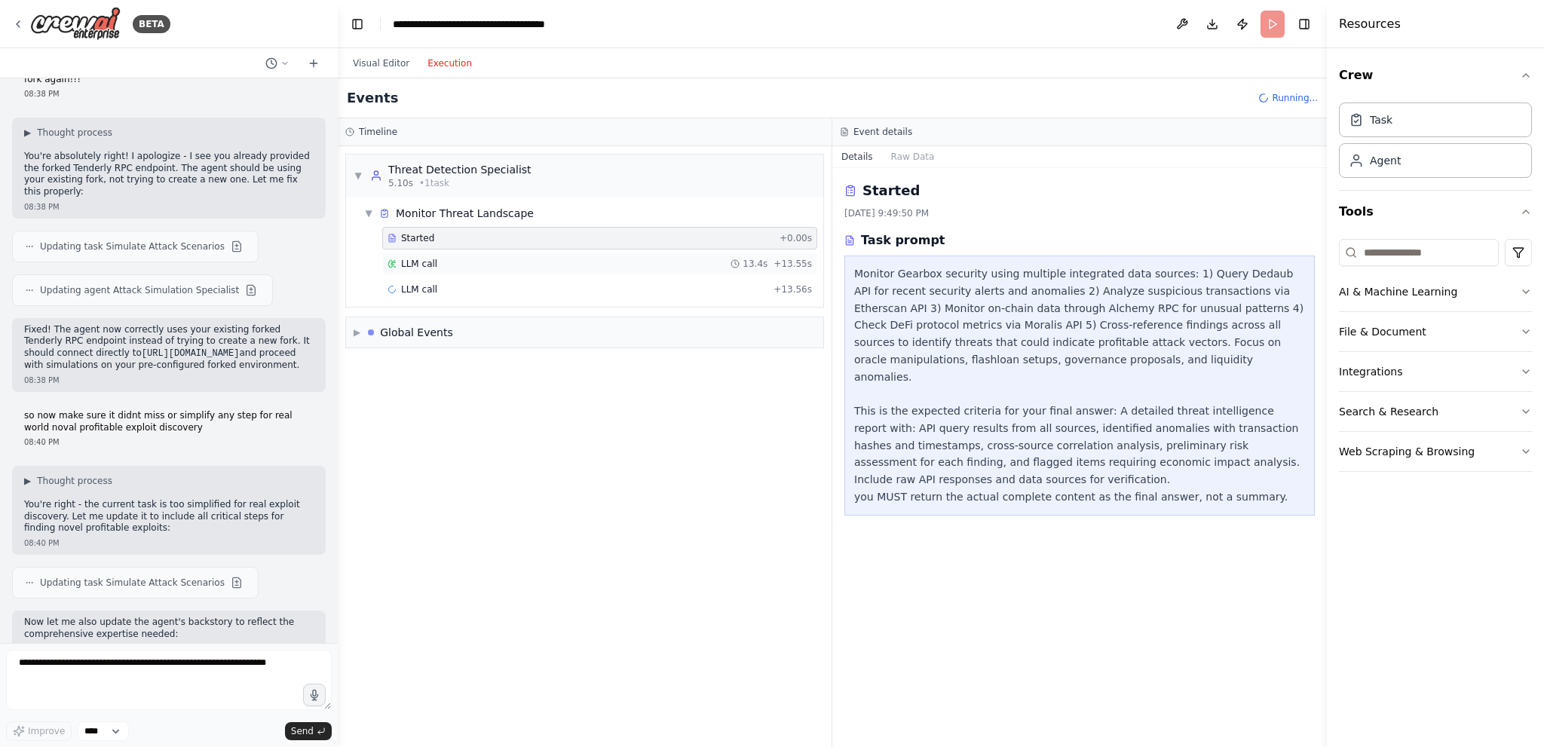
click at [434, 263] on div "LLM call 13.4s + 13.55s" at bounding box center [599, 264] width 424 height 12
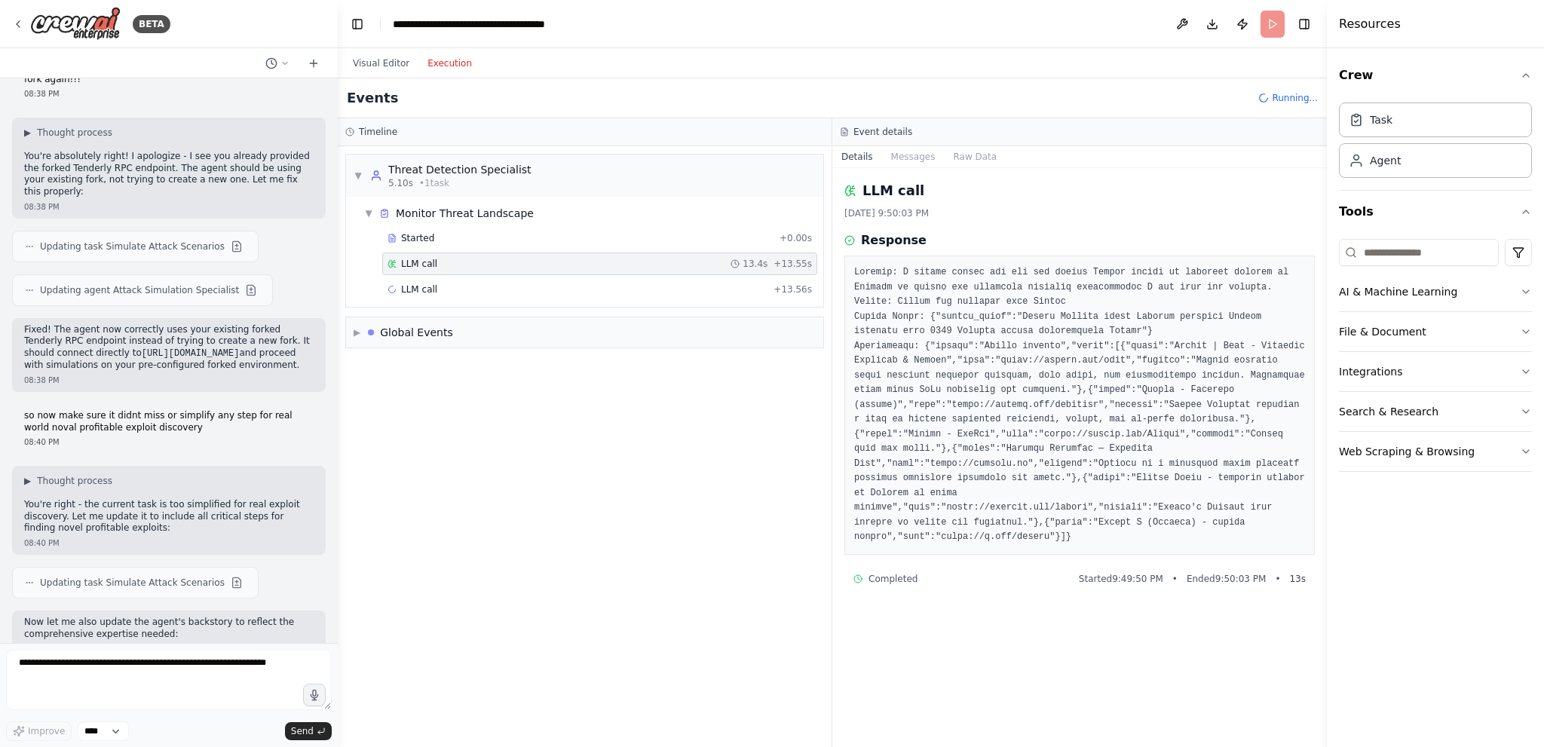
click at [563, 739] on div "▼ Threat Detection Specialist 5.10s • 1 task ▼ Monitor Threat Landscape Started…" at bounding box center [585, 446] width 494 height 601
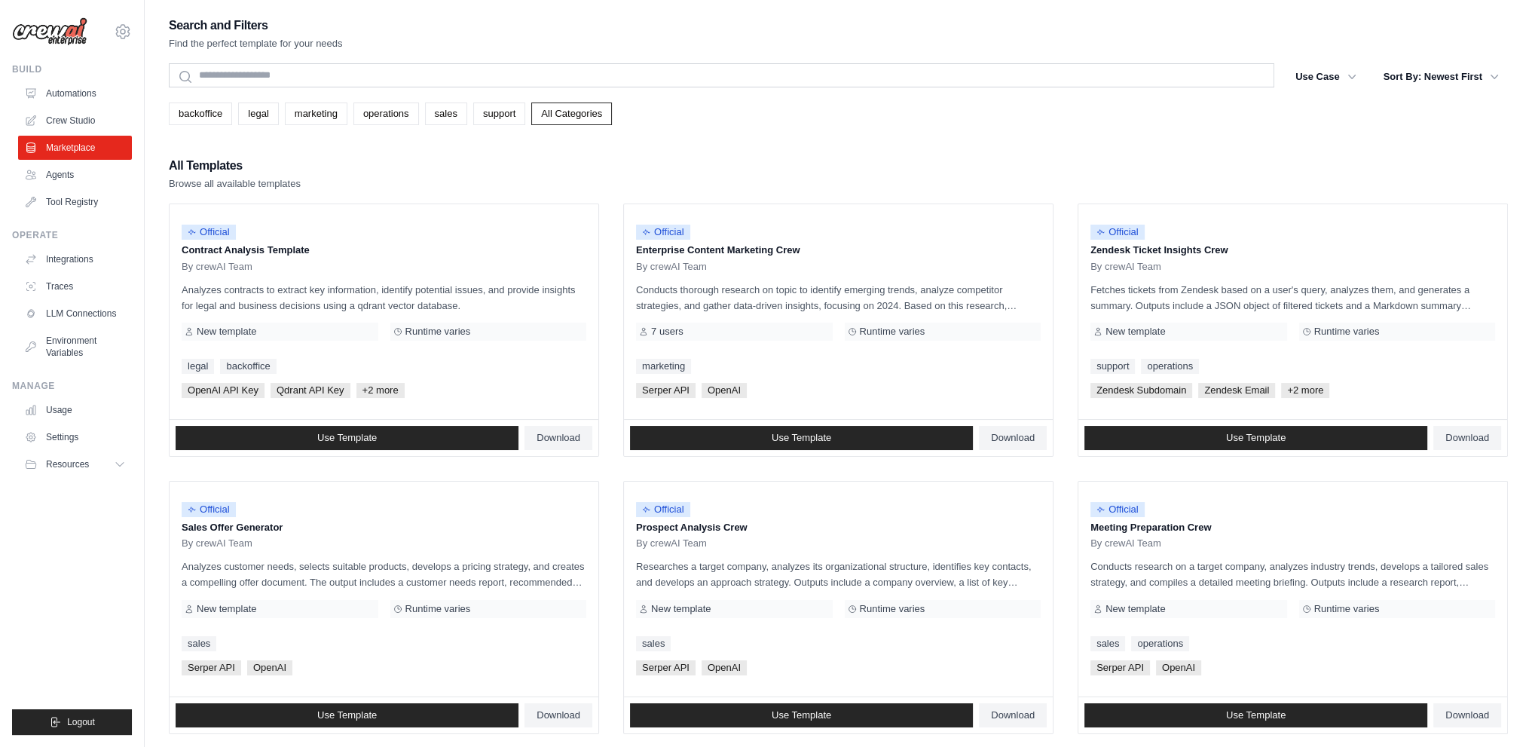
click at [346, 56] on div "Search and Filters Find the perfect template for your needs Search Use Case bac…" at bounding box center [838, 689] width 1339 height 1349
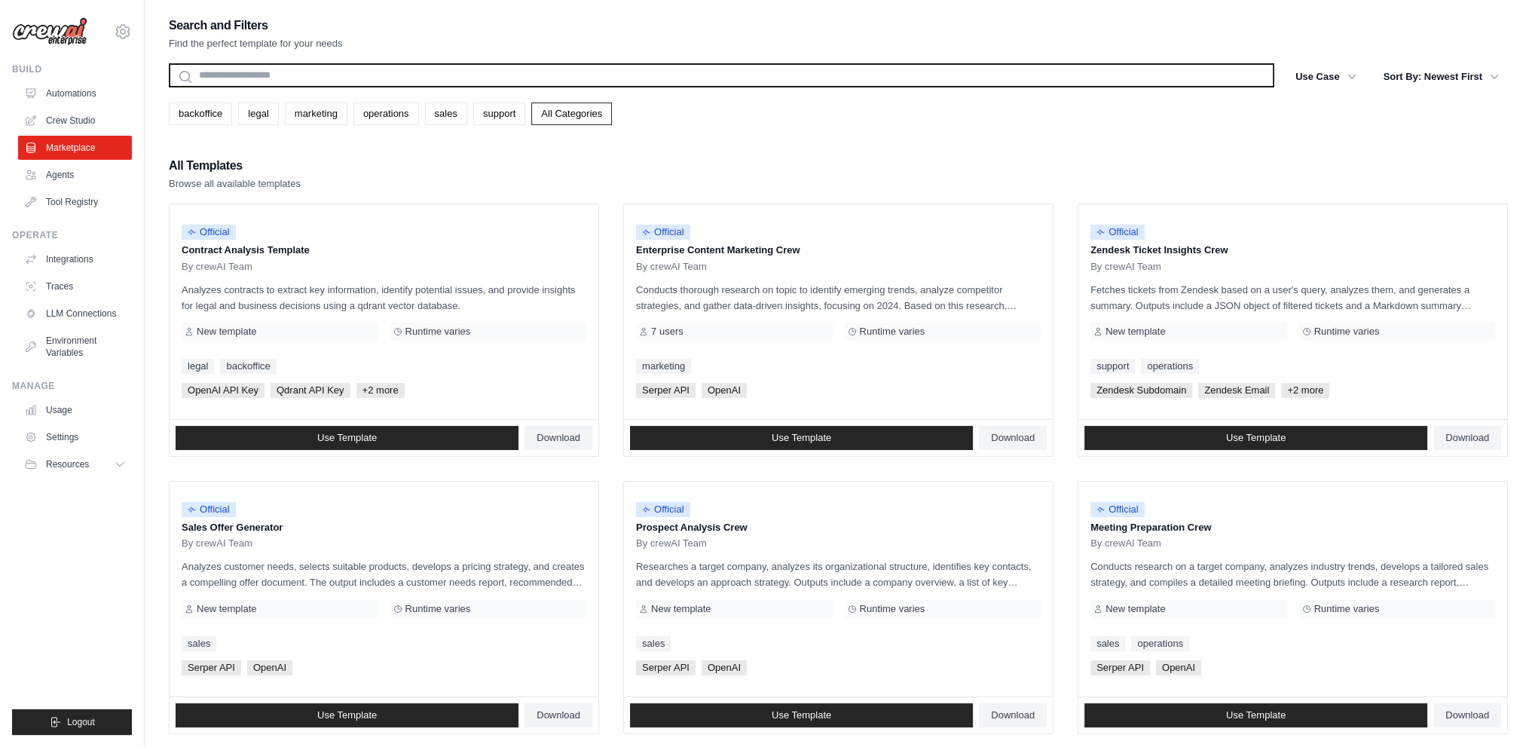
click at [342, 66] on input "text" at bounding box center [722, 75] width 1106 height 24
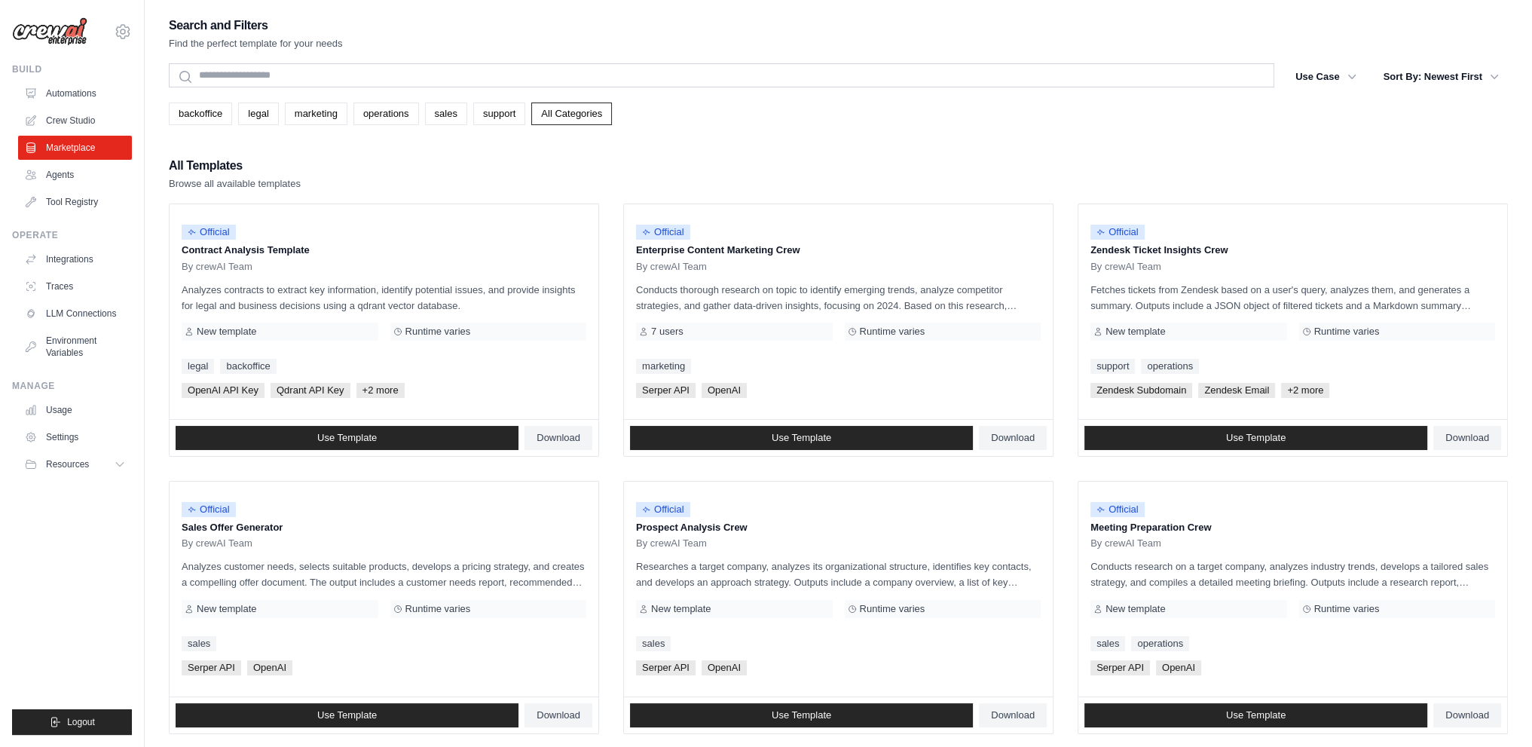
click at [412, 170] on div "All Templates Browse all available templates" at bounding box center [838, 173] width 1339 height 36
click at [259, 292] on p "Analyzes contracts to extract key information, identify potential issues, and p…" at bounding box center [384, 298] width 405 height 32
click at [256, 292] on p "Analyzes contracts to extract key information, identify potential issues, and p…" at bounding box center [384, 298] width 405 height 32
copy p "contracts"
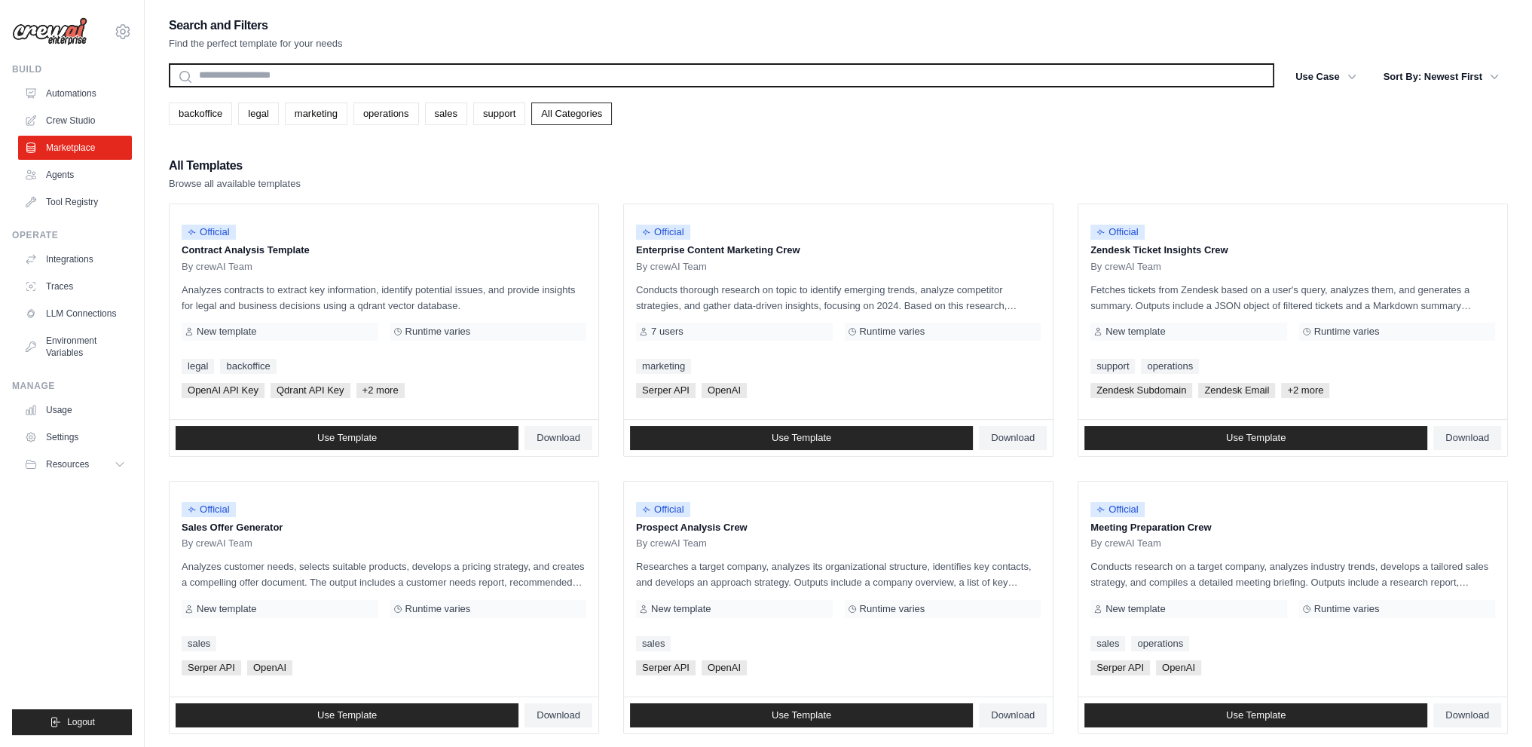
click at [425, 78] on input "text" at bounding box center [722, 75] width 1106 height 24
paste input "*********"
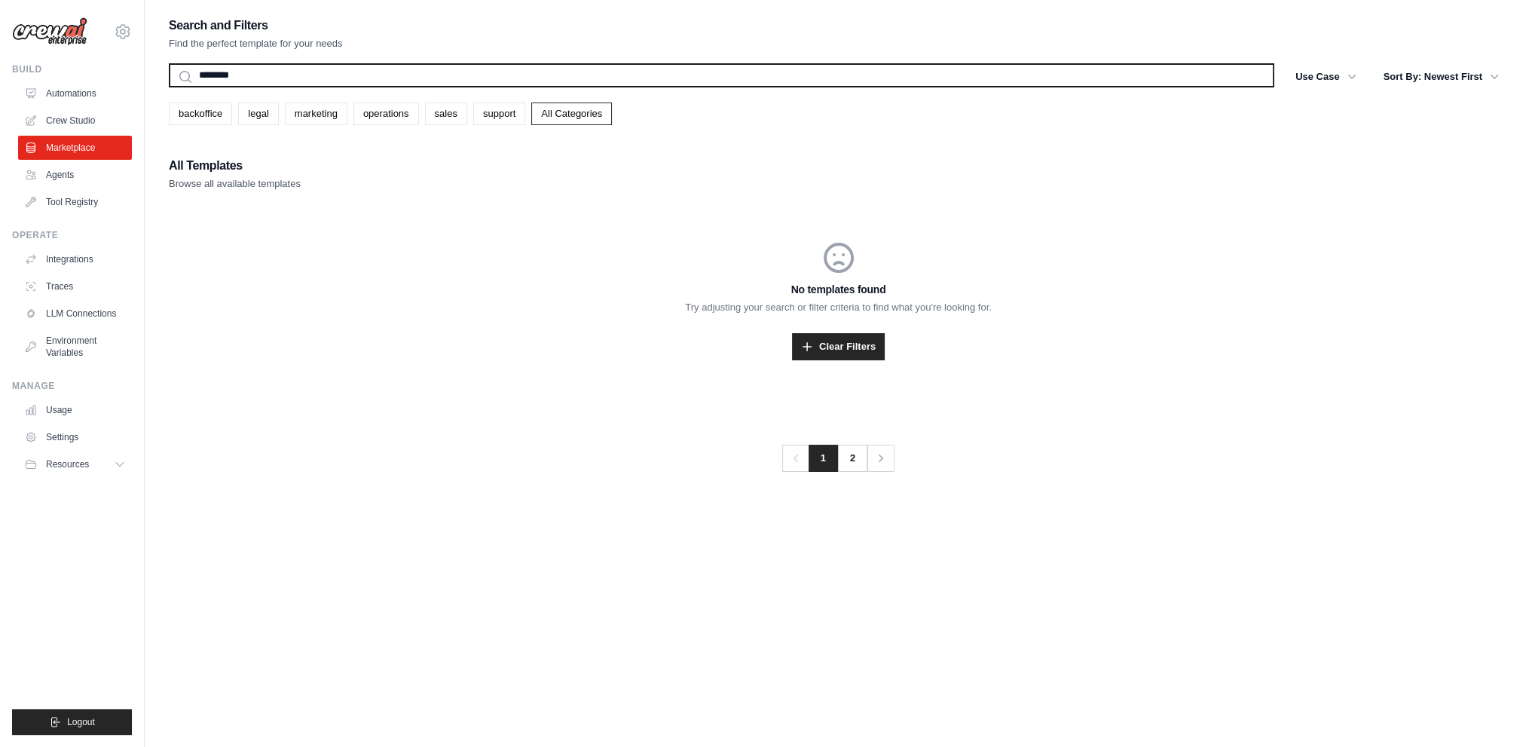
type input "********"
click at [168, 87] on button "Search" at bounding box center [168, 87] width 1 height 1
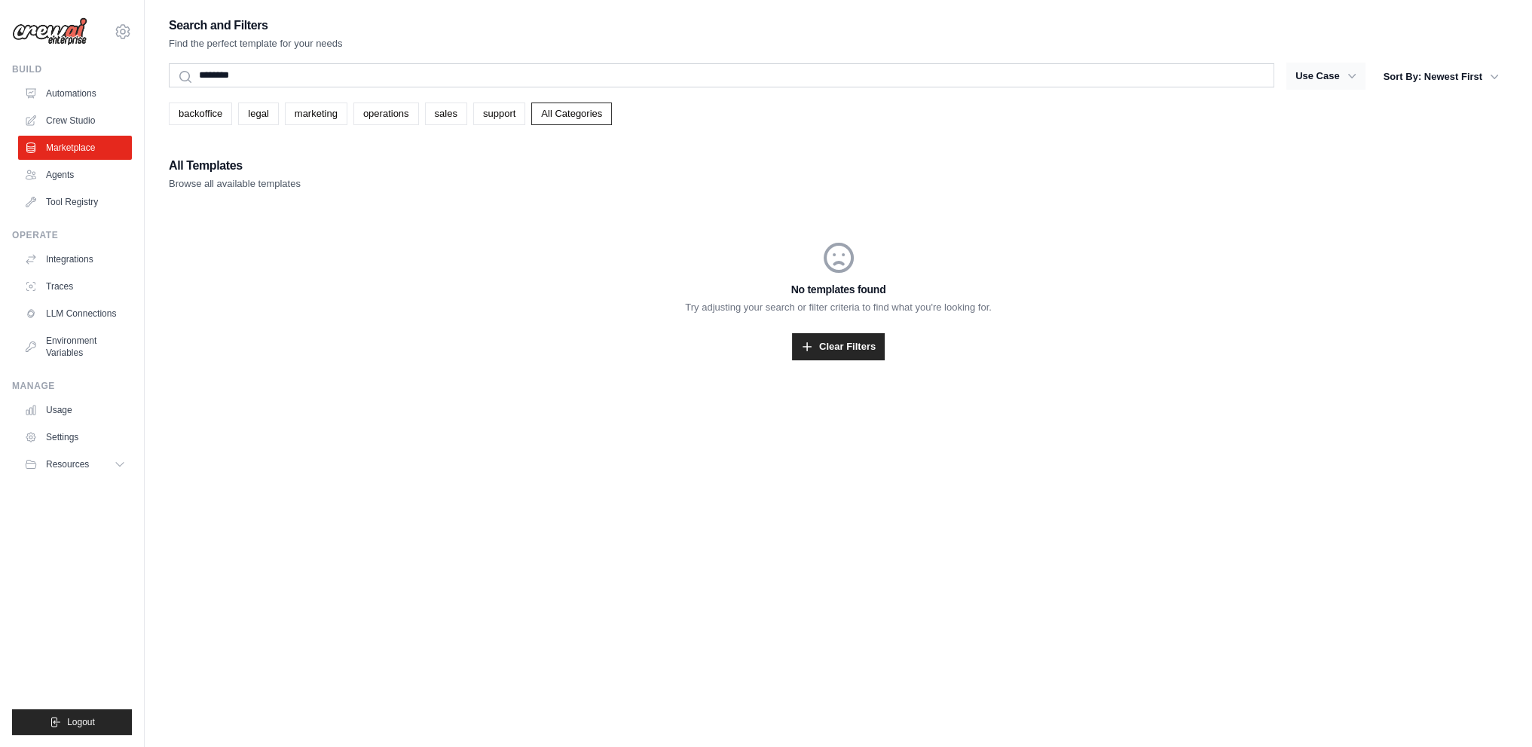
click at [1357, 69] on icon "button" at bounding box center [1352, 76] width 15 height 15
click at [1348, 78] on icon "button" at bounding box center [1352, 76] width 15 height 15
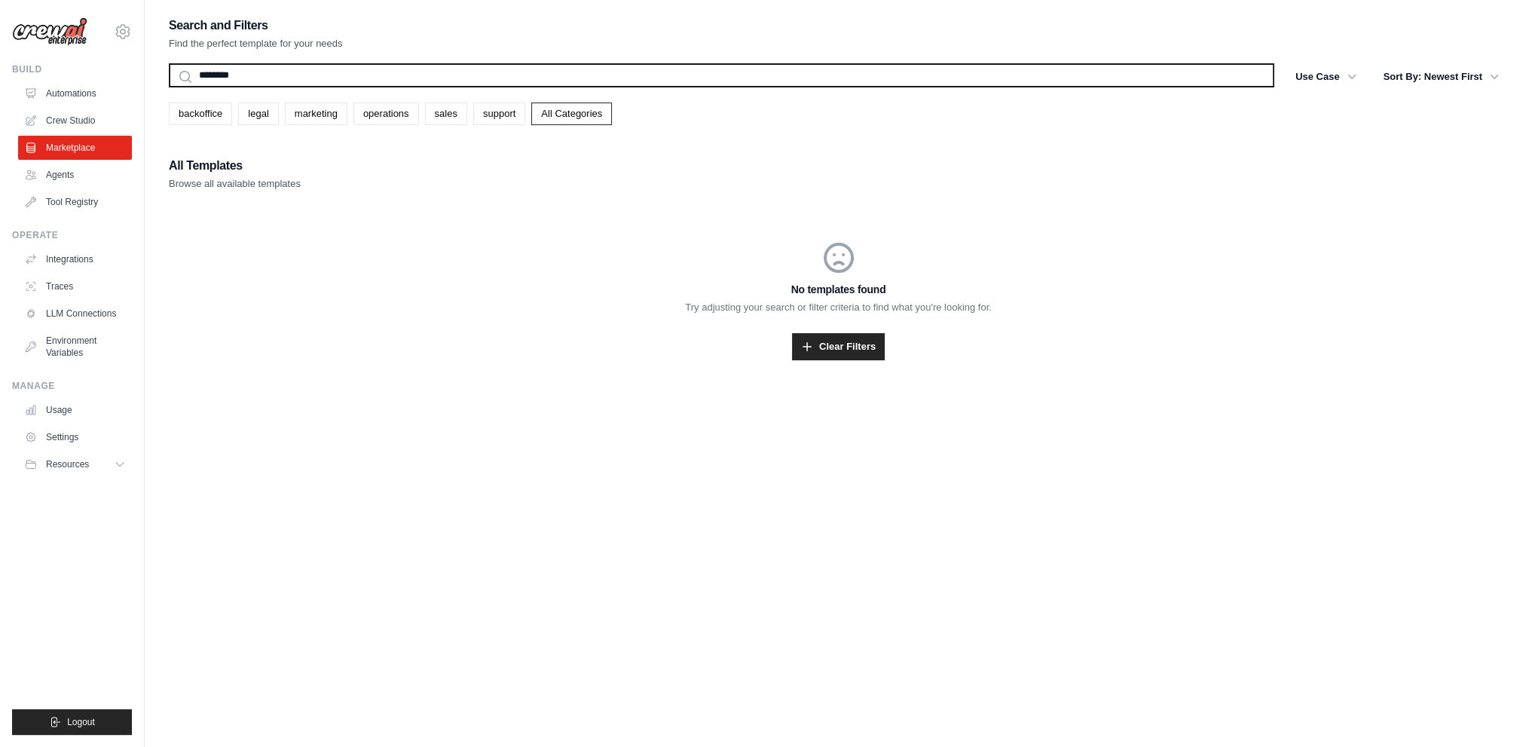
click at [532, 84] on input "********" at bounding box center [722, 75] width 1106 height 24
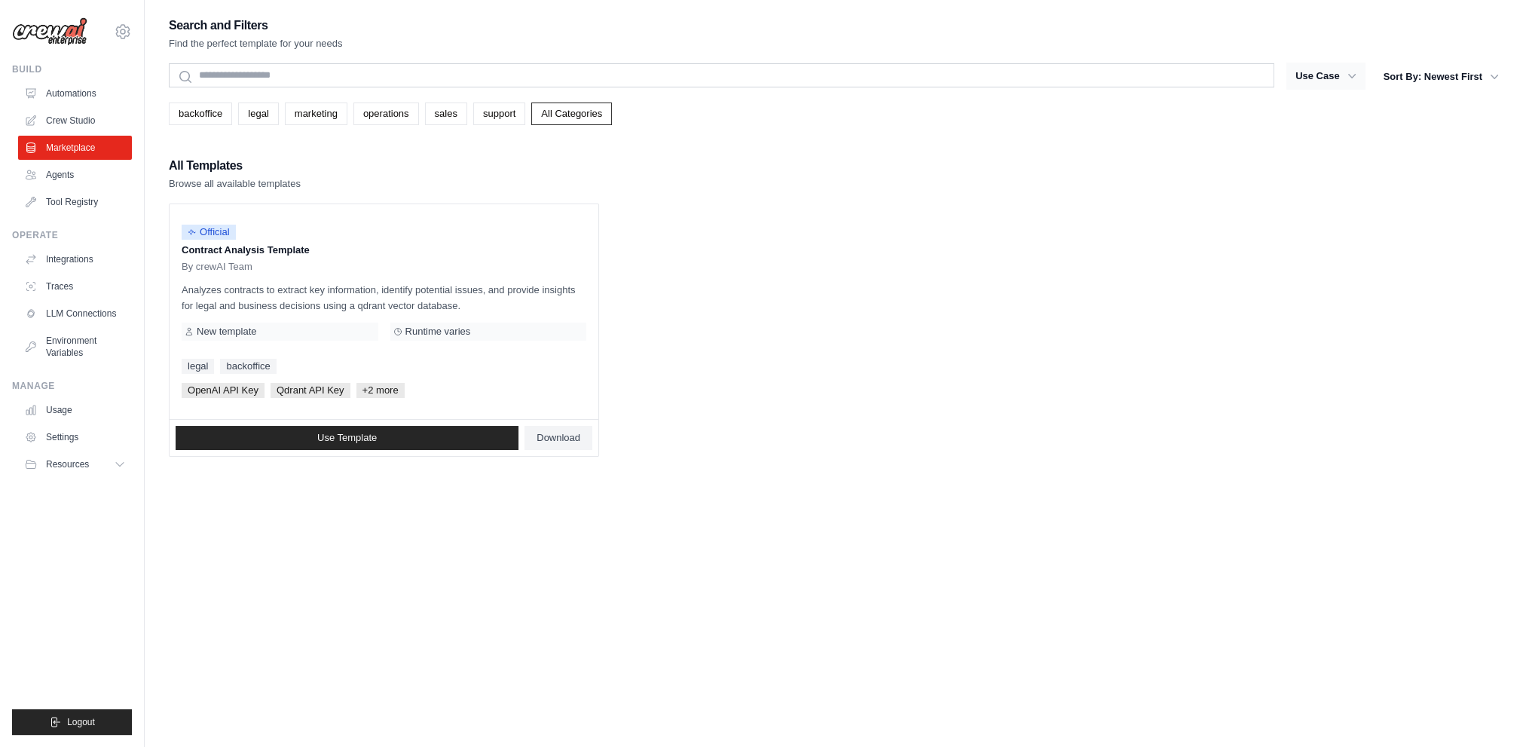
click at [1321, 66] on button "Use Case" at bounding box center [1326, 76] width 79 height 27
click at [272, 106] on link "legal" at bounding box center [258, 114] width 40 height 23
